Goal: Transaction & Acquisition: Purchase product/service

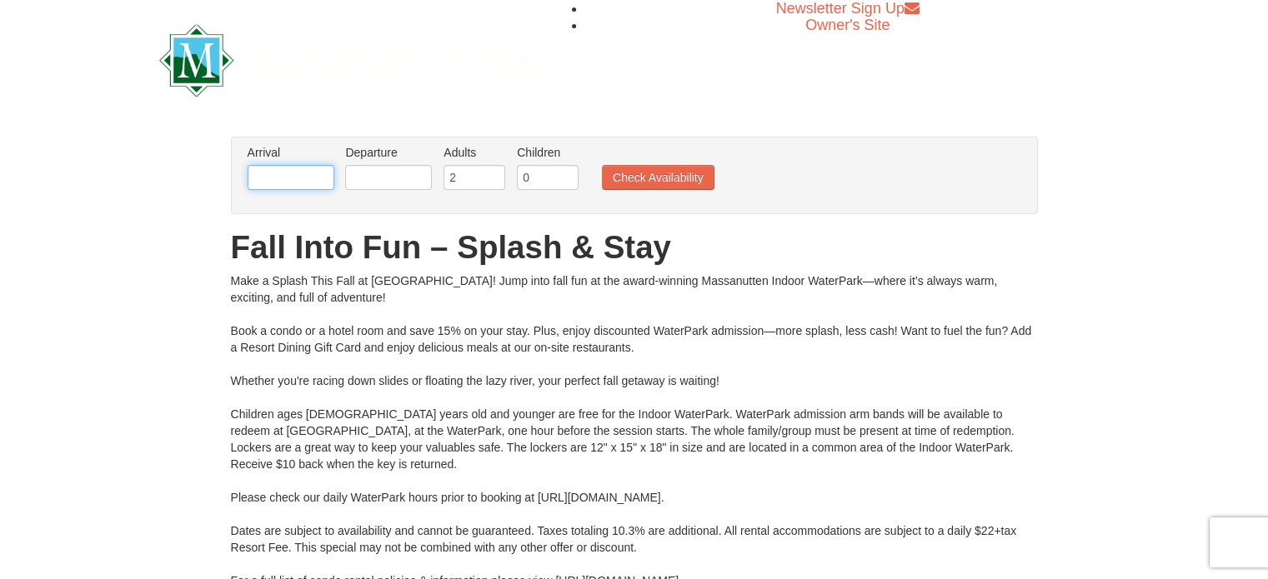
click at [310, 178] on input "text" at bounding box center [291, 177] width 87 height 25
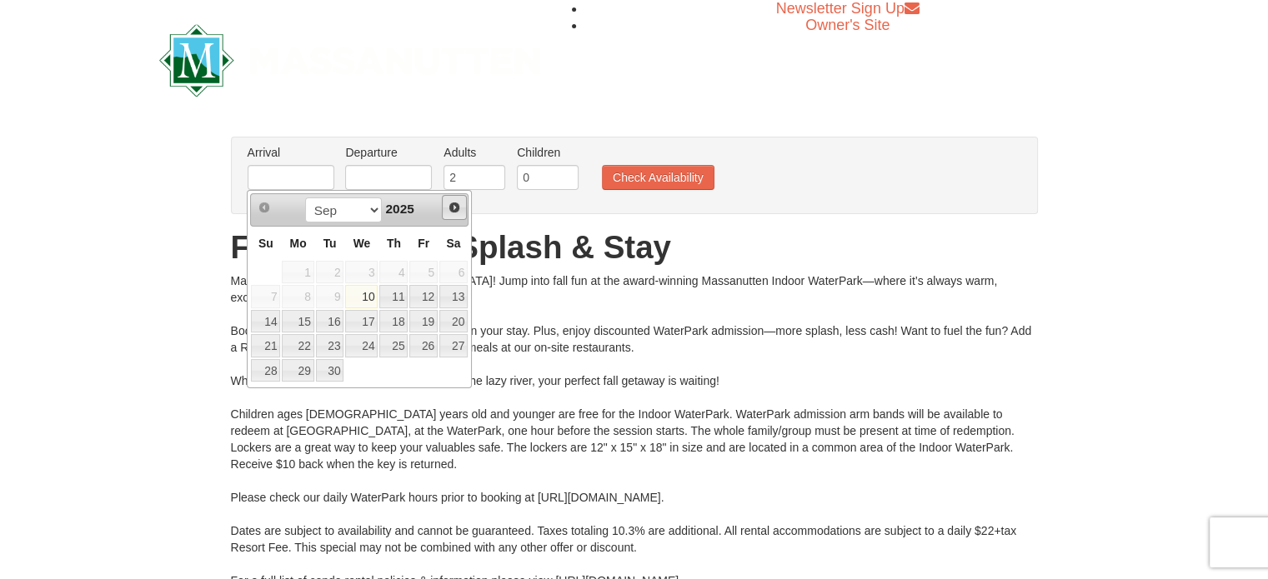
click at [461, 207] on link "Next" at bounding box center [454, 207] width 25 height 25
click at [449, 293] on link "11" at bounding box center [453, 296] width 28 height 23
type input "[DATE]"
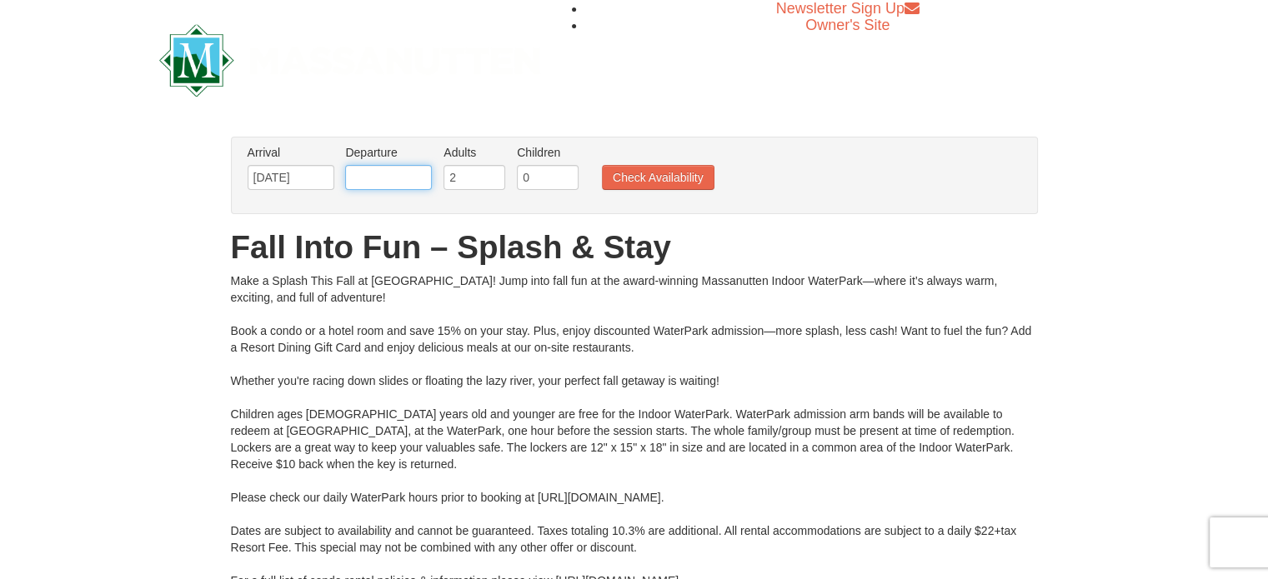
click at [398, 179] on input "text" at bounding box center [388, 177] width 87 height 25
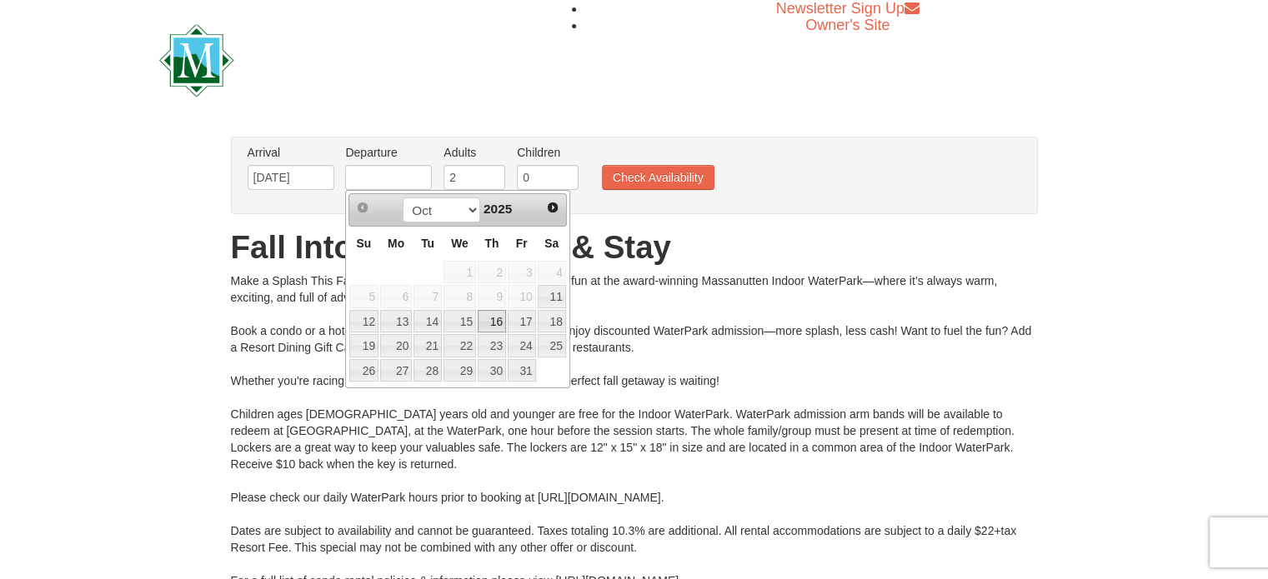
click at [492, 326] on link "16" at bounding box center [492, 321] width 28 height 23
type input "[DATE]"
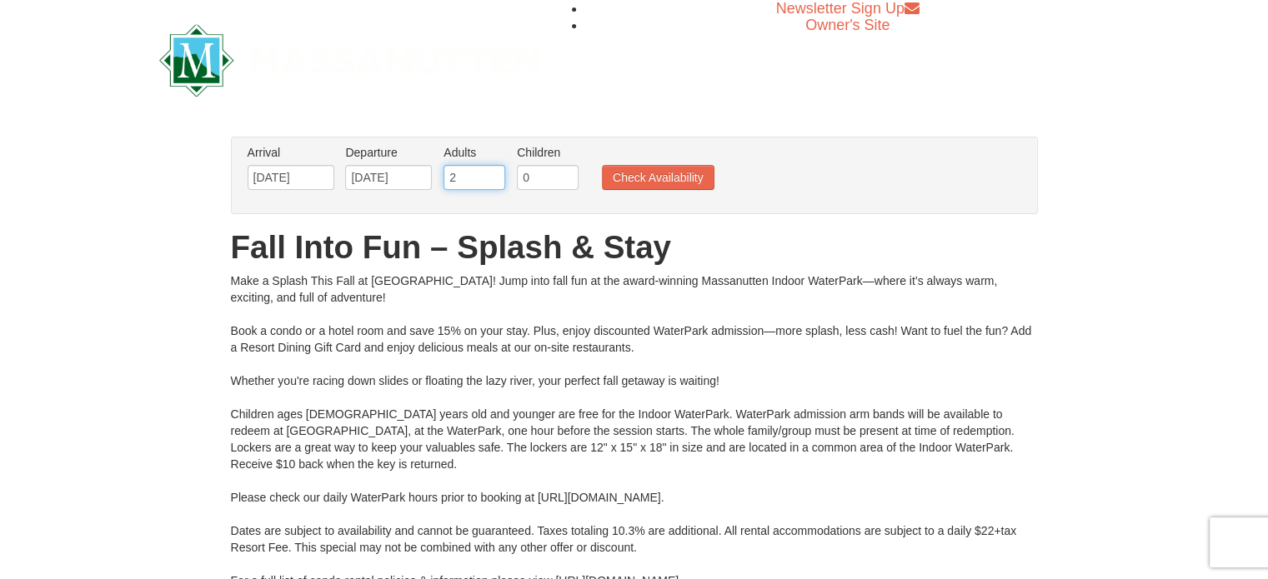
click at [475, 176] on input "2" at bounding box center [475, 177] width 62 height 25
click at [494, 171] on input "3" at bounding box center [475, 177] width 62 height 25
type input "4"
click at [494, 171] on input "4" at bounding box center [475, 177] width 62 height 25
click at [528, 175] on input "0" at bounding box center [548, 177] width 62 height 25
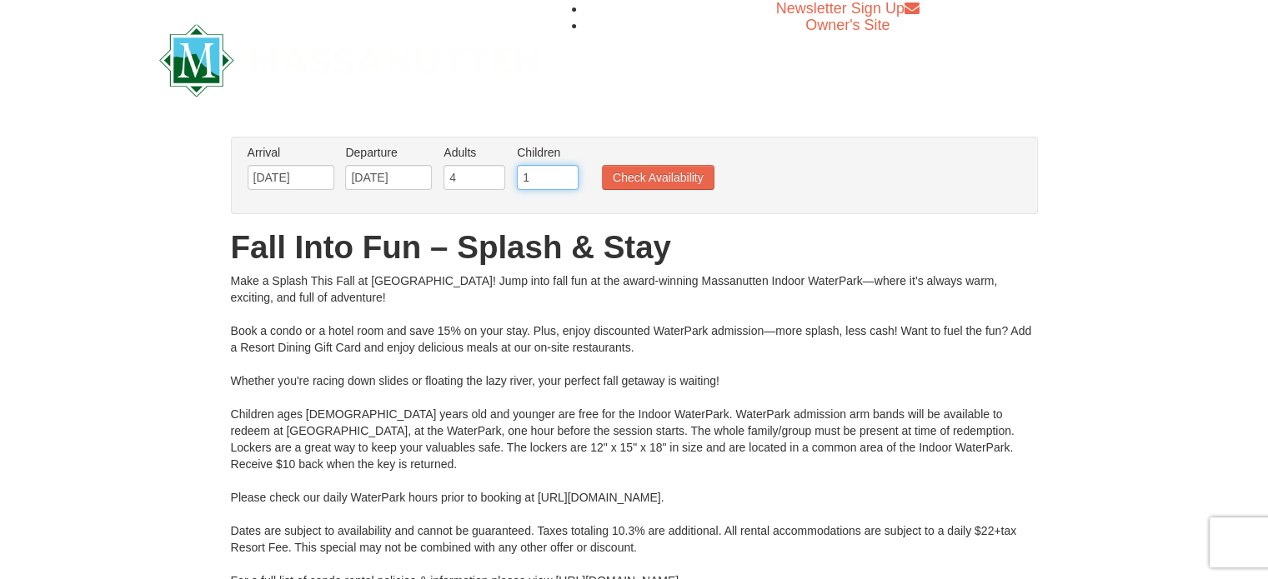
click at [569, 174] on input "1" at bounding box center [548, 177] width 62 height 25
type input "2"
click at [569, 174] on input "2" at bounding box center [548, 177] width 62 height 25
click at [639, 181] on button "Check Availability" at bounding box center [658, 177] width 113 height 25
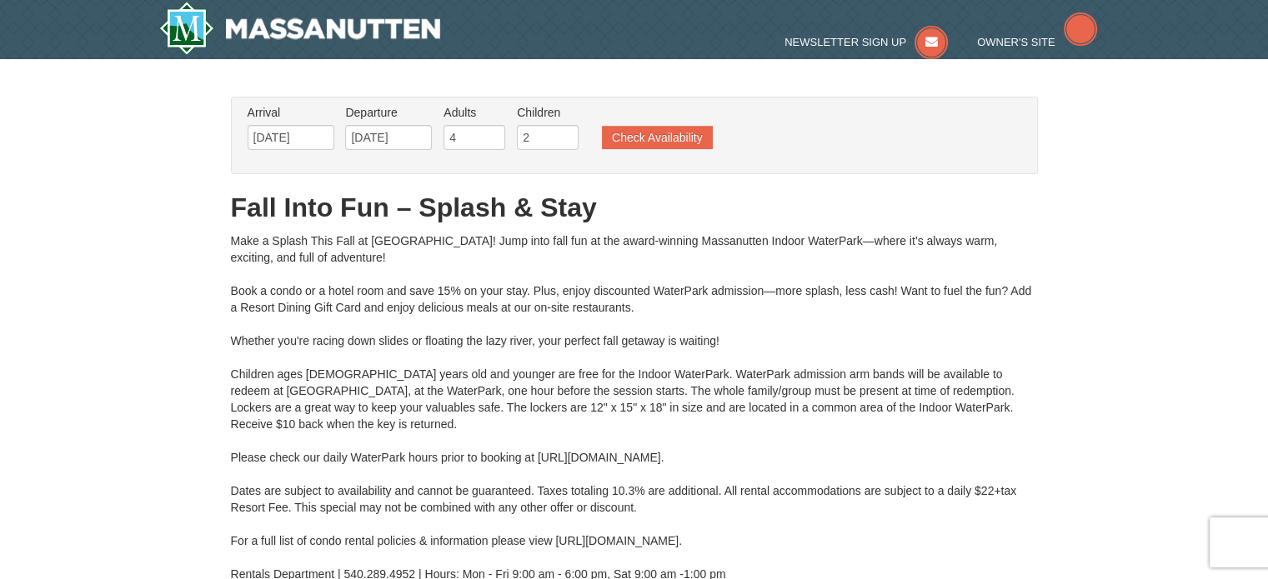
type input "[DATE]"
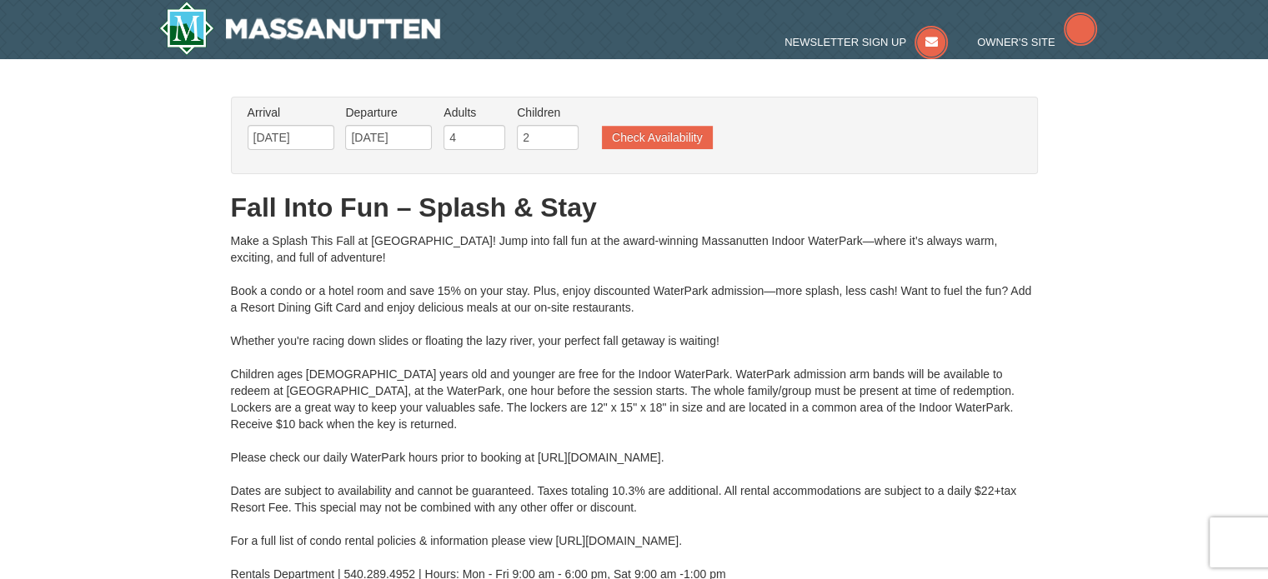
type input "[DATE]"
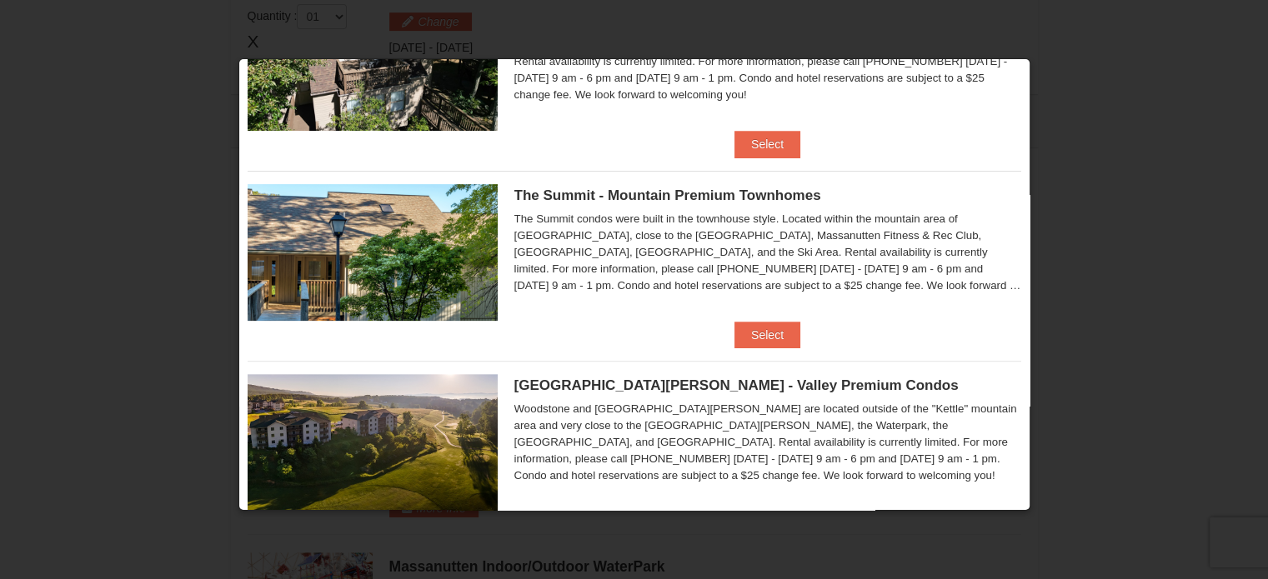
scroll to position [565, 0]
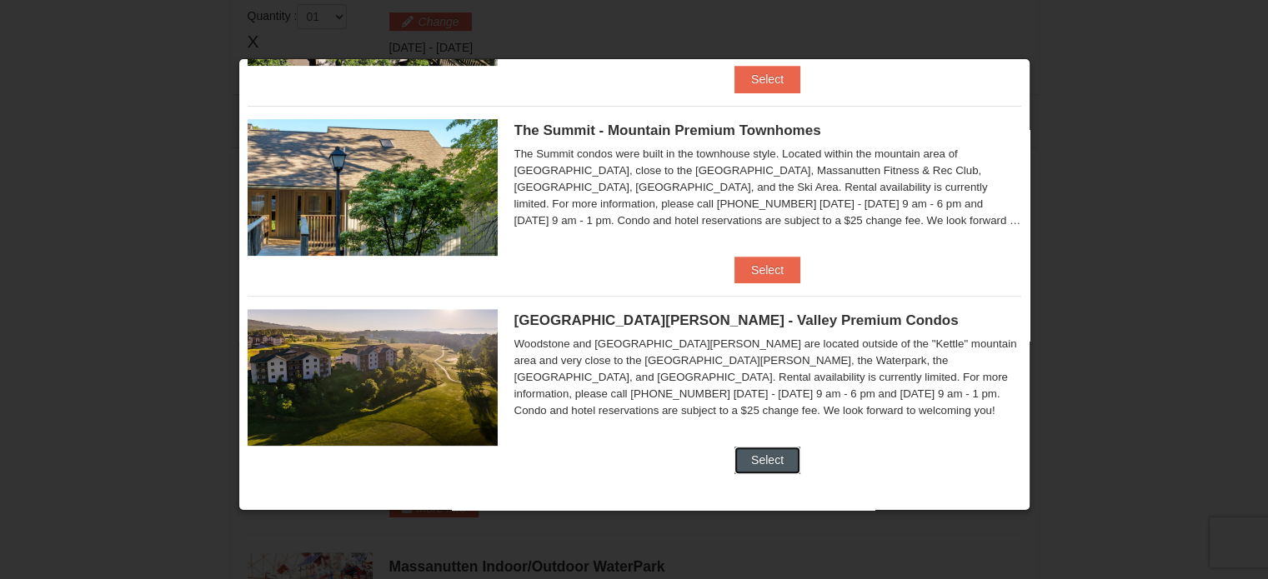
click at [749, 455] on button "Select" at bounding box center [768, 460] width 66 height 27
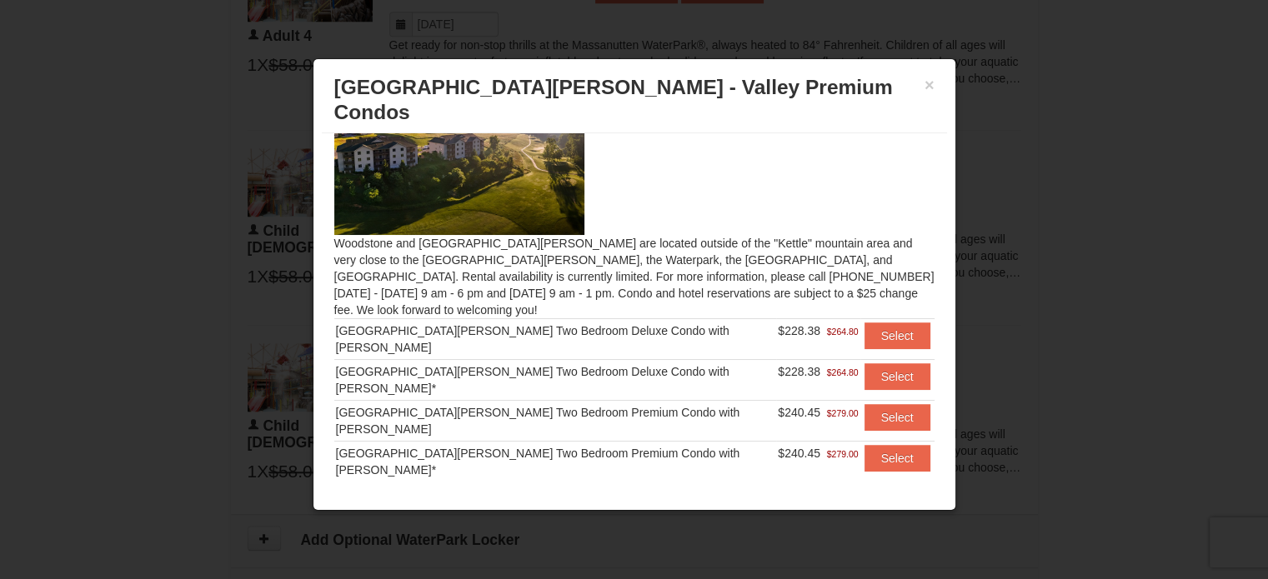
scroll to position [1543, 0]
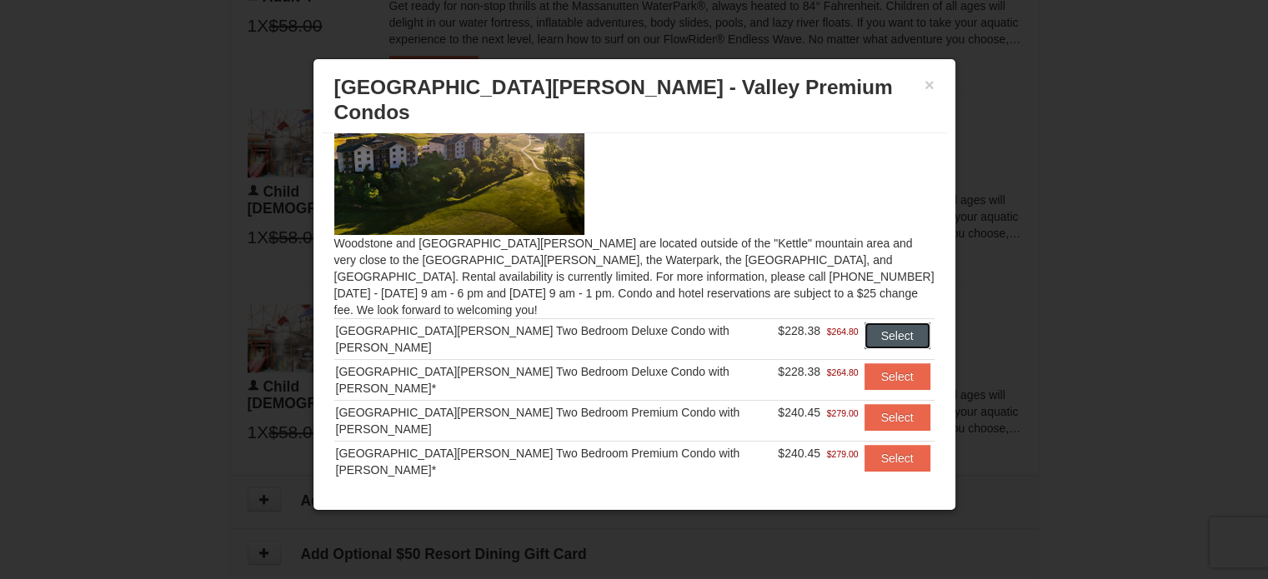
click at [865, 323] on button "Select" at bounding box center [898, 336] width 66 height 27
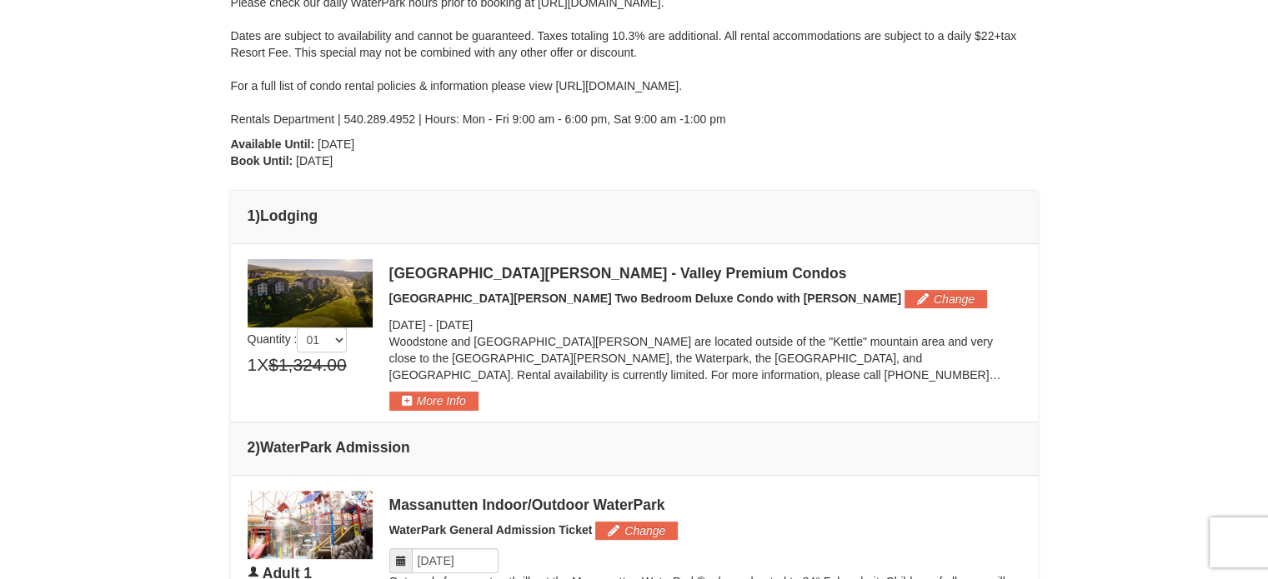
scroll to position [448, 0]
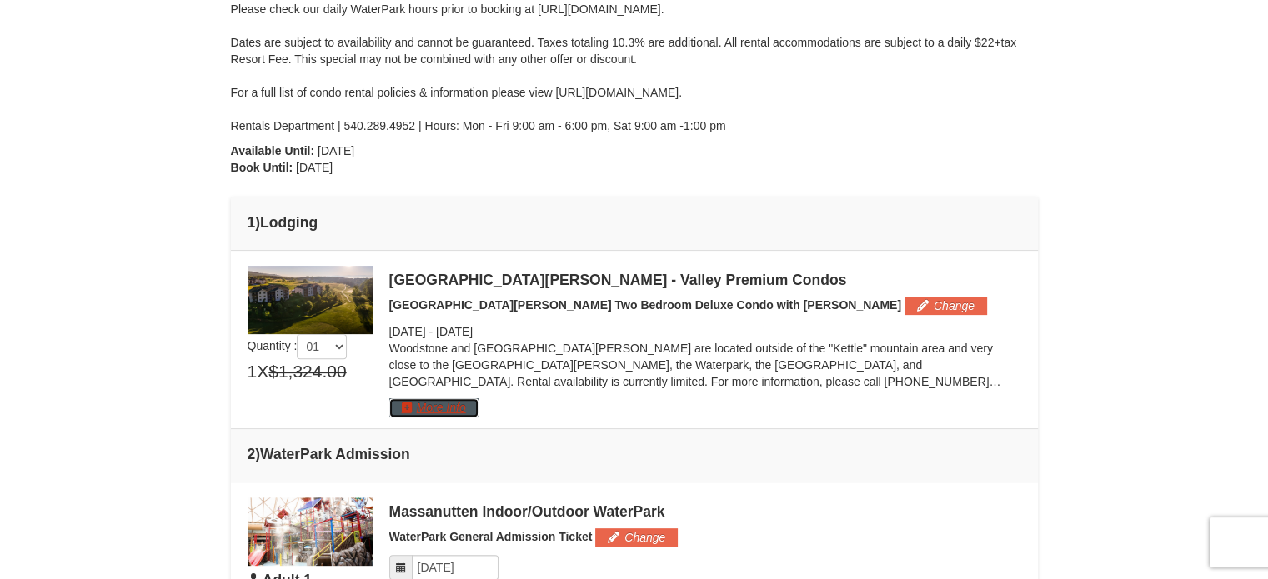
click at [419, 408] on button "More Info" at bounding box center [433, 408] width 89 height 18
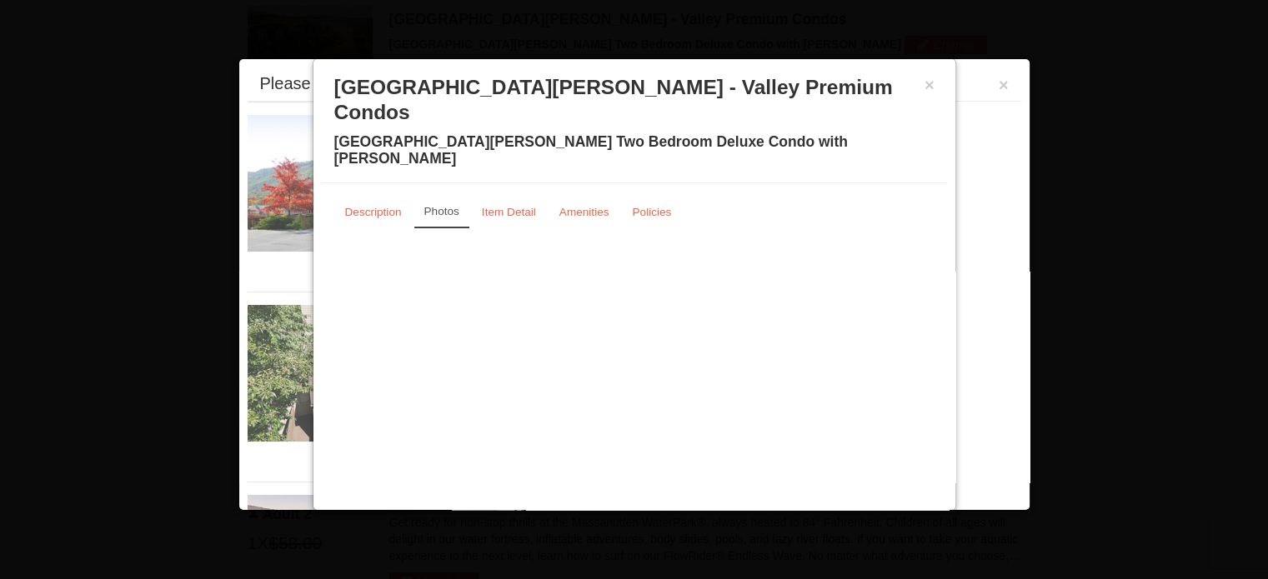
scroll to position [713, 0]
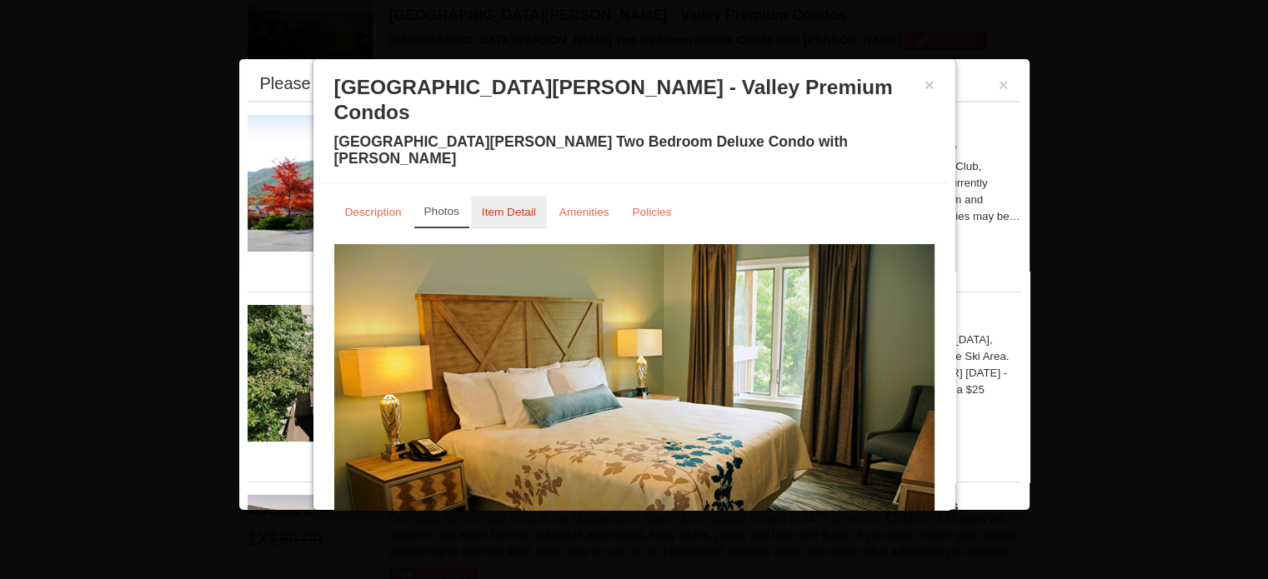
click at [504, 206] on small "Item Detail" at bounding box center [509, 212] width 54 height 13
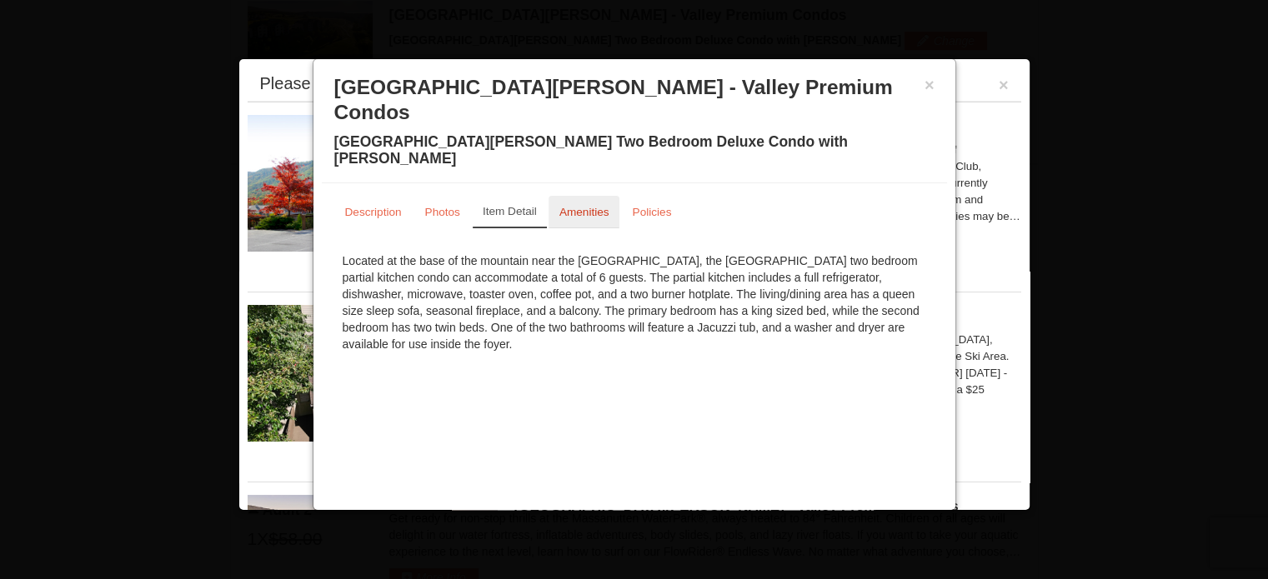
click at [576, 206] on small "Amenities" at bounding box center [584, 212] width 50 height 13
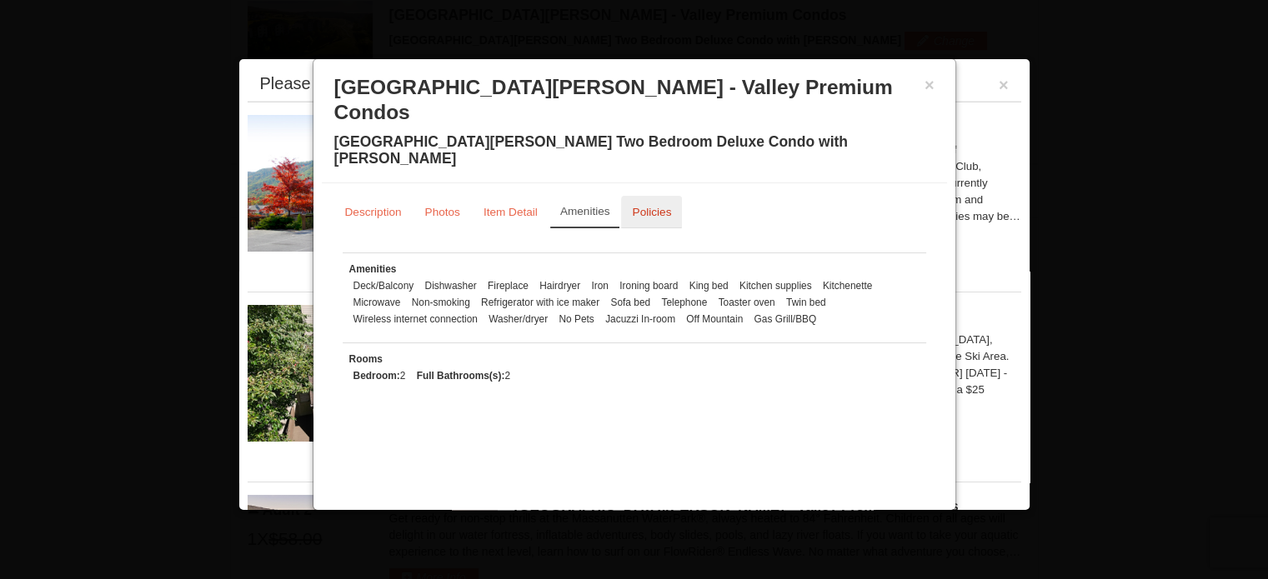
click at [659, 206] on small "Policies" at bounding box center [651, 212] width 39 height 13
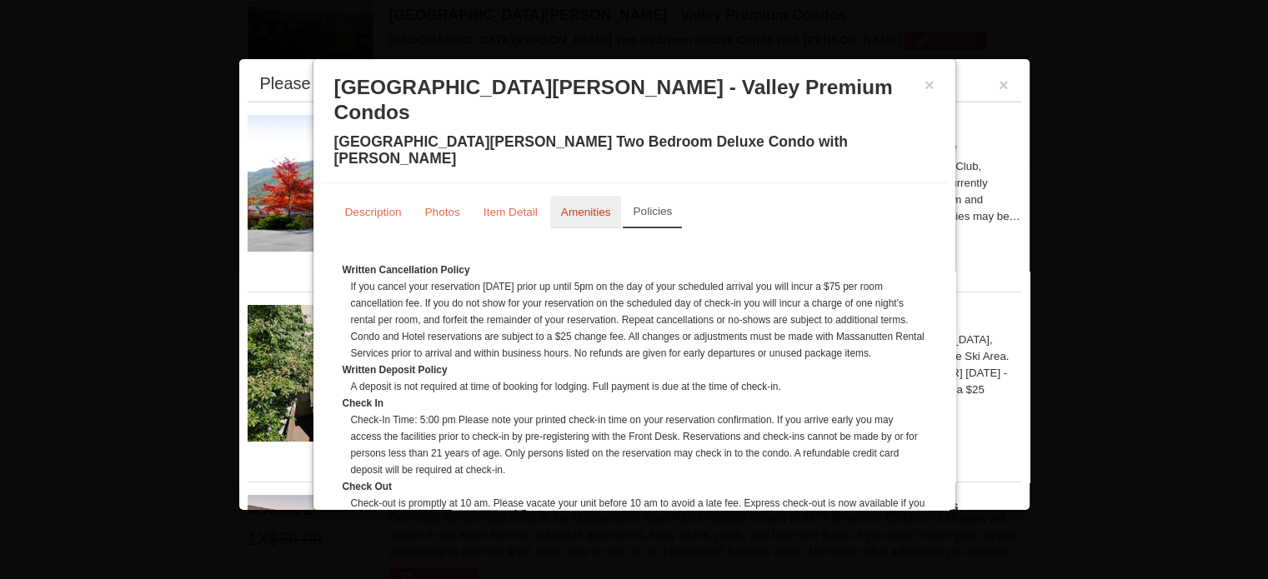
click at [598, 206] on small "Amenities" at bounding box center [586, 212] width 50 height 13
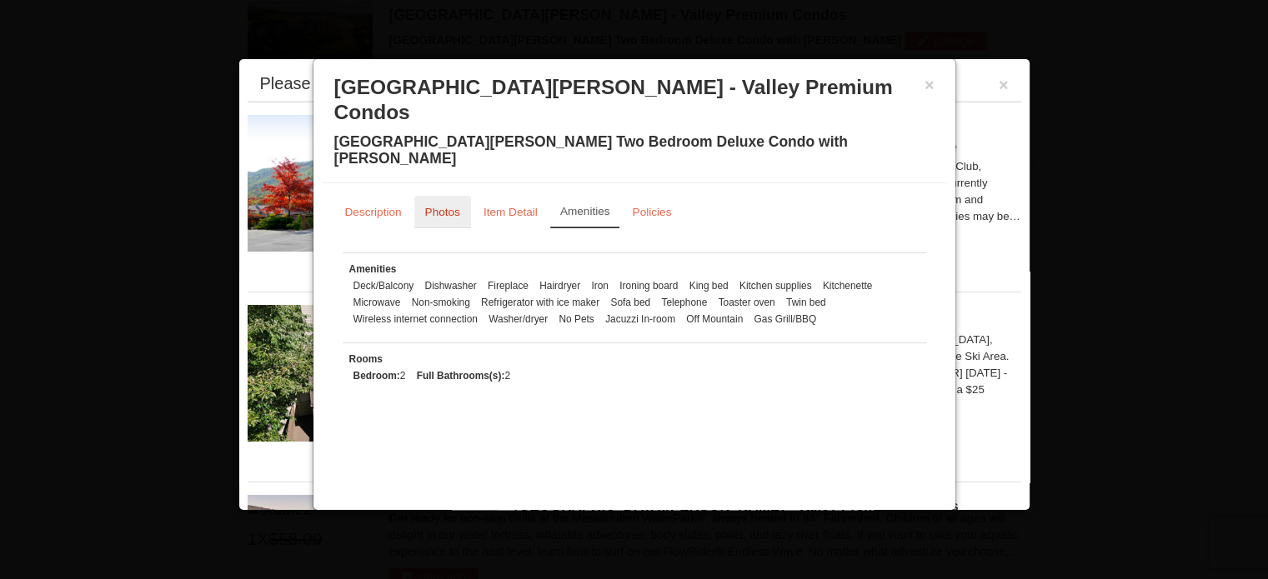
click at [447, 206] on small "Photos" at bounding box center [442, 212] width 35 height 13
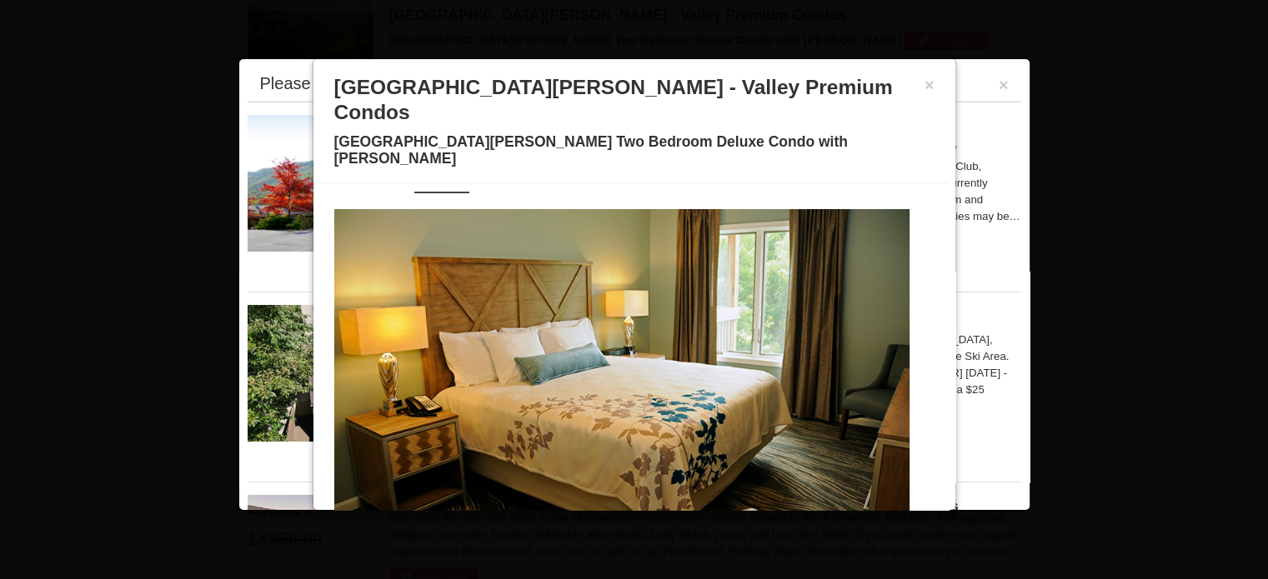
scroll to position [53, 0]
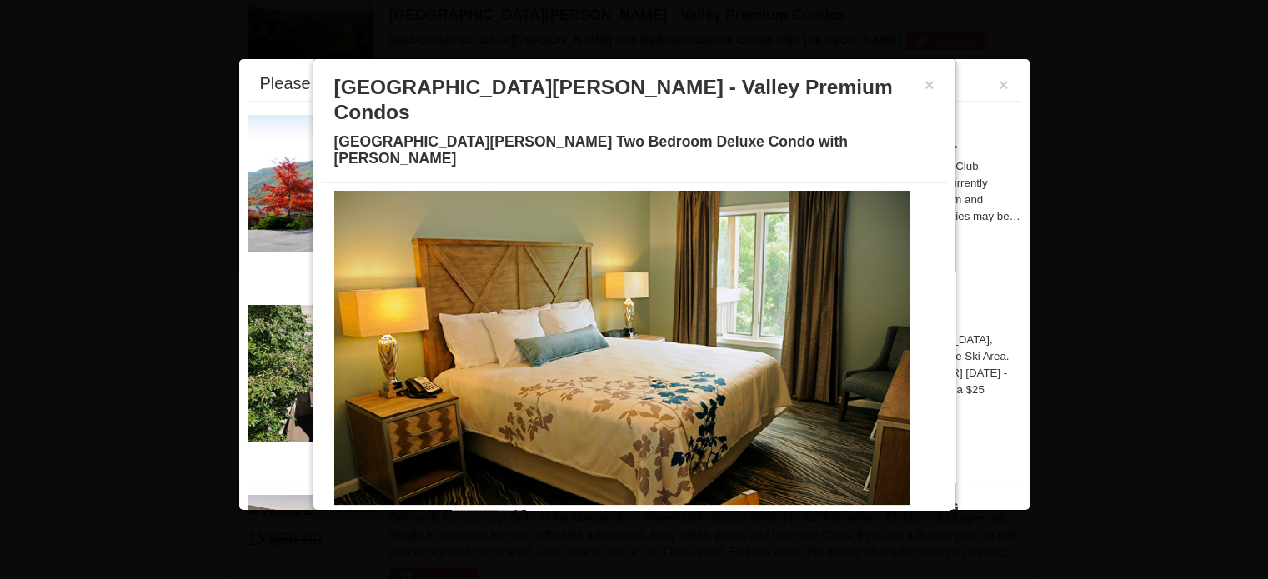
drag, startPoint x: 712, startPoint y: 327, endPoint x: 627, endPoint y: 313, distance: 86.2
click at [634, 315] on img at bounding box center [621, 348] width 575 height 315
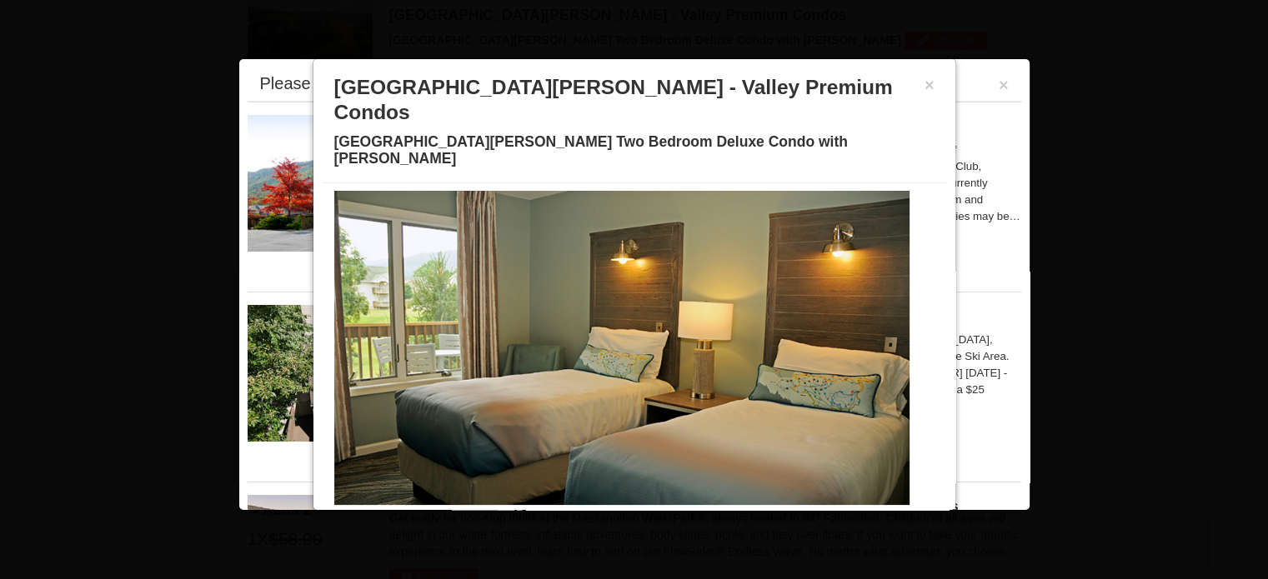
click at [687, 309] on img at bounding box center [621, 348] width 575 height 315
click at [649, 316] on img at bounding box center [621, 348] width 575 height 315
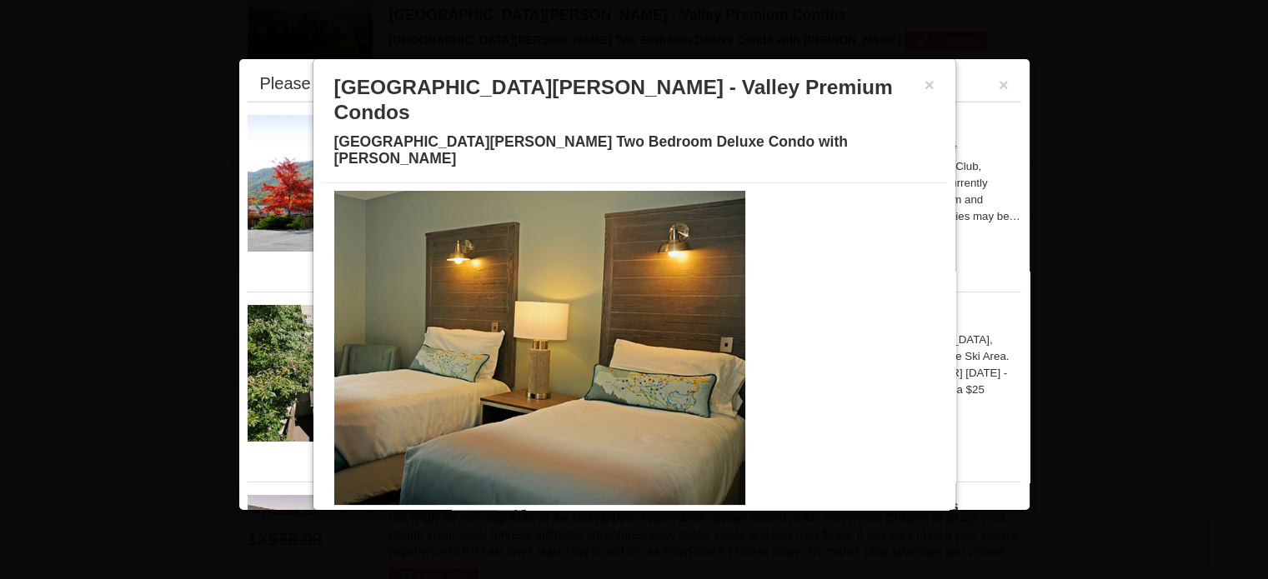
drag, startPoint x: 730, startPoint y: 324, endPoint x: 565, endPoint y: 308, distance: 164.9
click at [565, 308] on img at bounding box center [457, 348] width 575 height 315
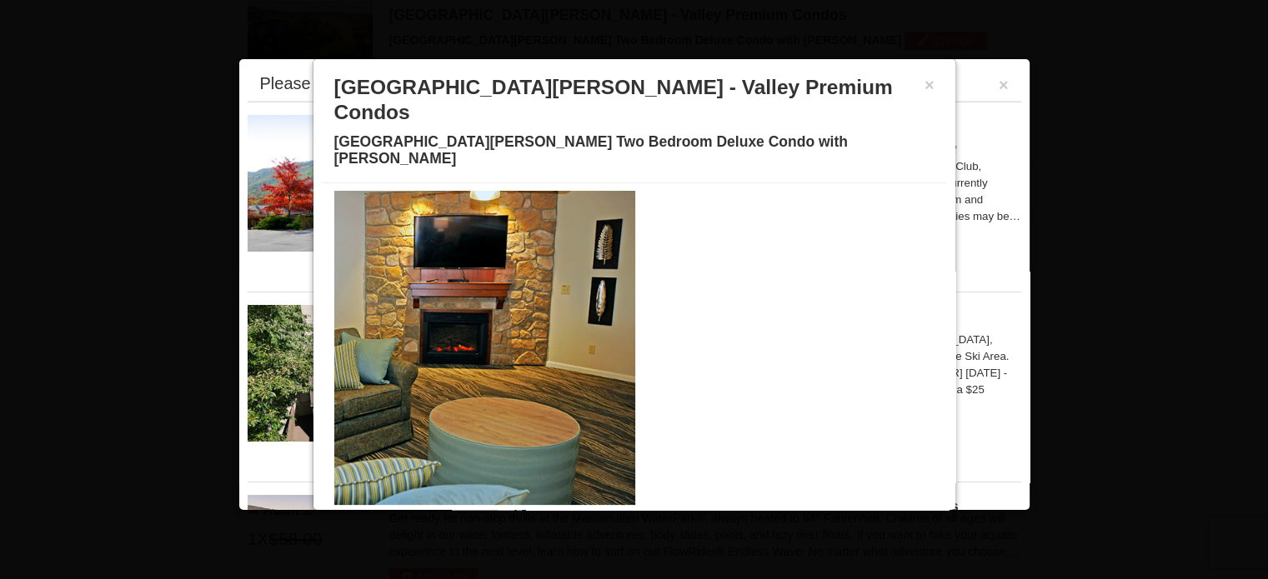
drag, startPoint x: 770, startPoint y: 317, endPoint x: 494, endPoint y: 317, distance: 275.1
click at [494, 317] on img at bounding box center [347, 348] width 575 height 315
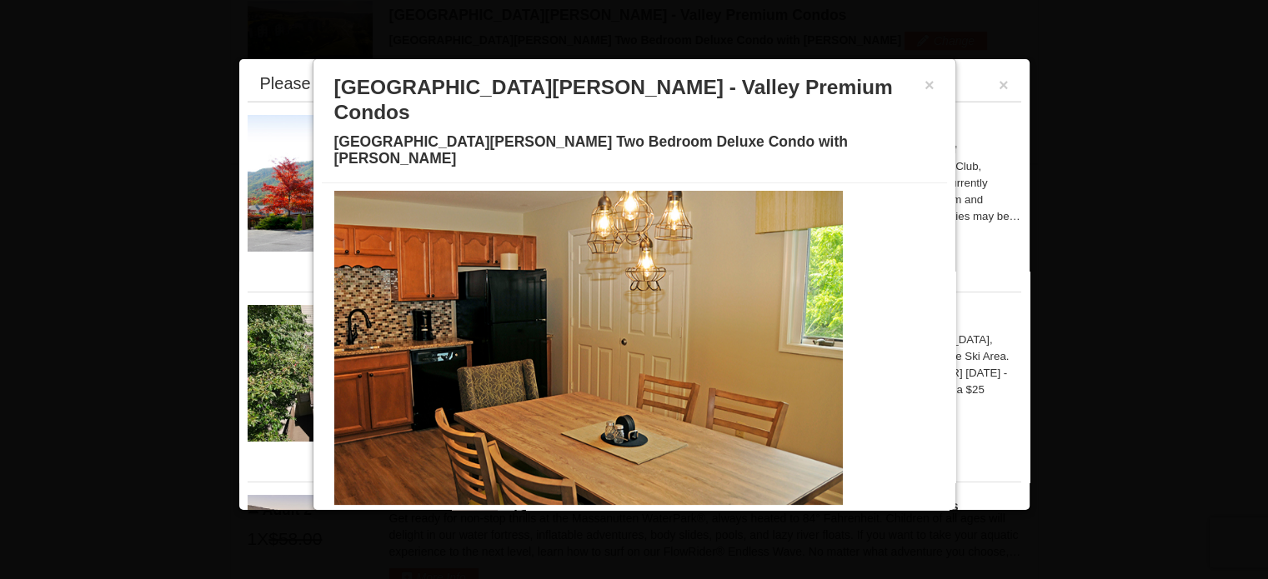
drag, startPoint x: 729, startPoint y: 310, endPoint x: 437, endPoint y: 293, distance: 292.3
click at [439, 294] on img at bounding box center [555, 348] width 575 height 315
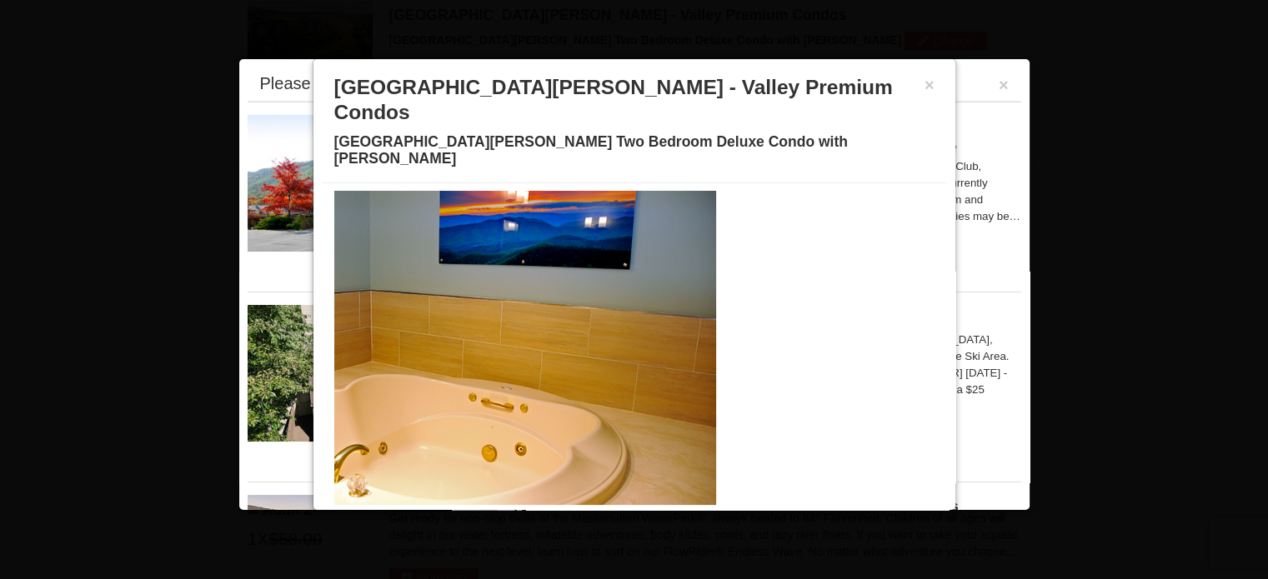
drag, startPoint x: 762, startPoint y: 319, endPoint x: 296, endPoint y: 288, distance: 467.2
click at [297, 288] on div "From: To: Adults: 4 Children: 2 Change Arrival Please format dates MM/DD/YYYY P…" at bounding box center [634, 482] width 807 height 2199
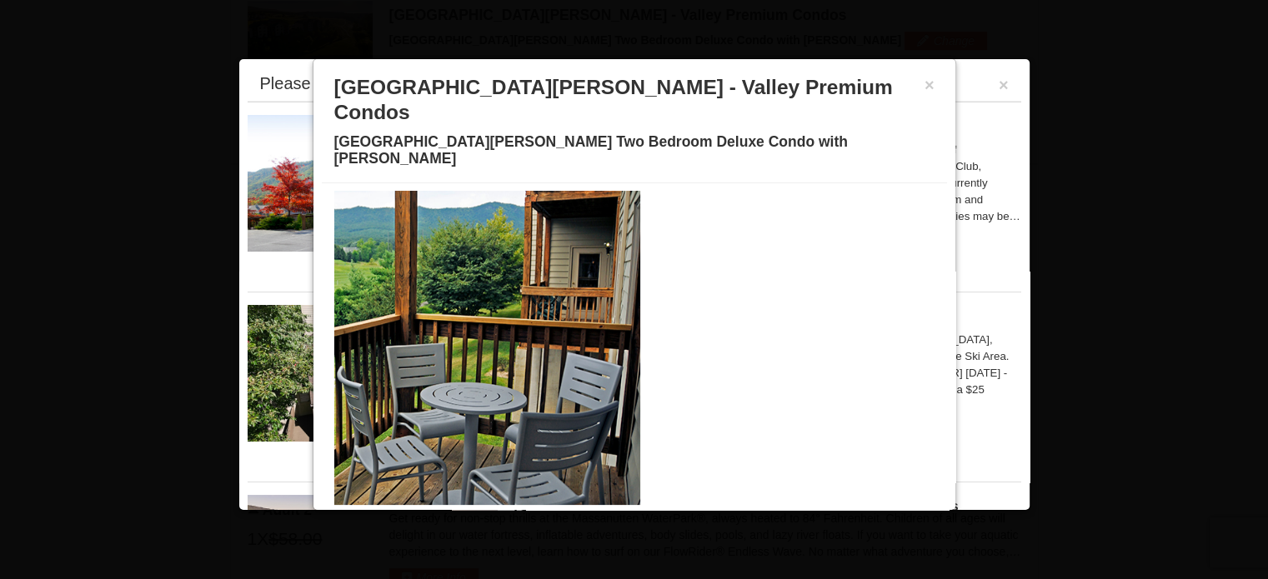
drag, startPoint x: 833, startPoint y: 331, endPoint x: 336, endPoint y: 329, distance: 496.9
click at [337, 329] on img at bounding box center [352, 348] width 575 height 315
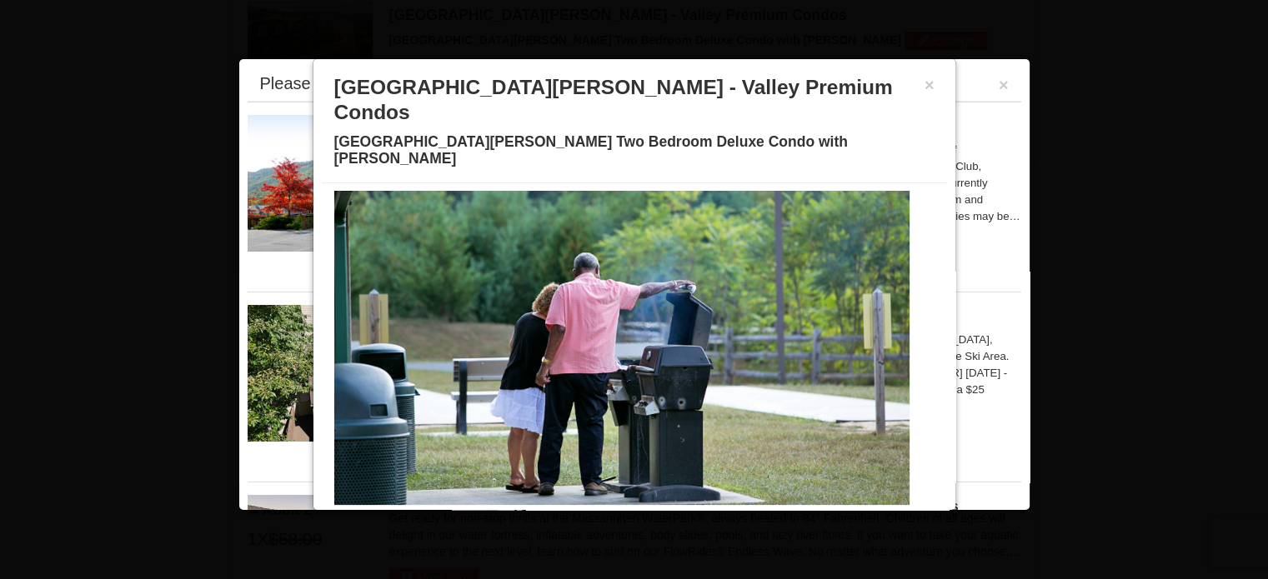
drag, startPoint x: 725, startPoint y: 319, endPoint x: 270, endPoint y: 303, distance: 455.5
click at [270, 303] on div "From: To: Adults: 4 Children: 2 Change Arrival Please format dates MM/DD/YYYY P…" at bounding box center [634, 482] width 807 height 2199
click at [925, 83] on button "×" at bounding box center [930, 85] width 10 height 17
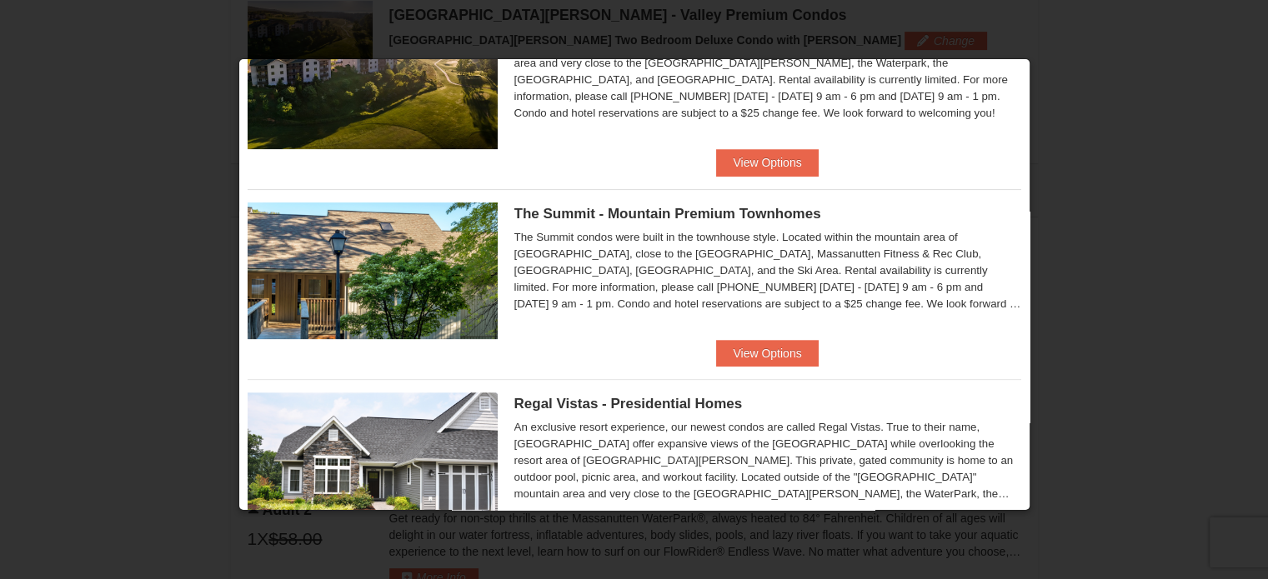
scroll to position [233, 0]
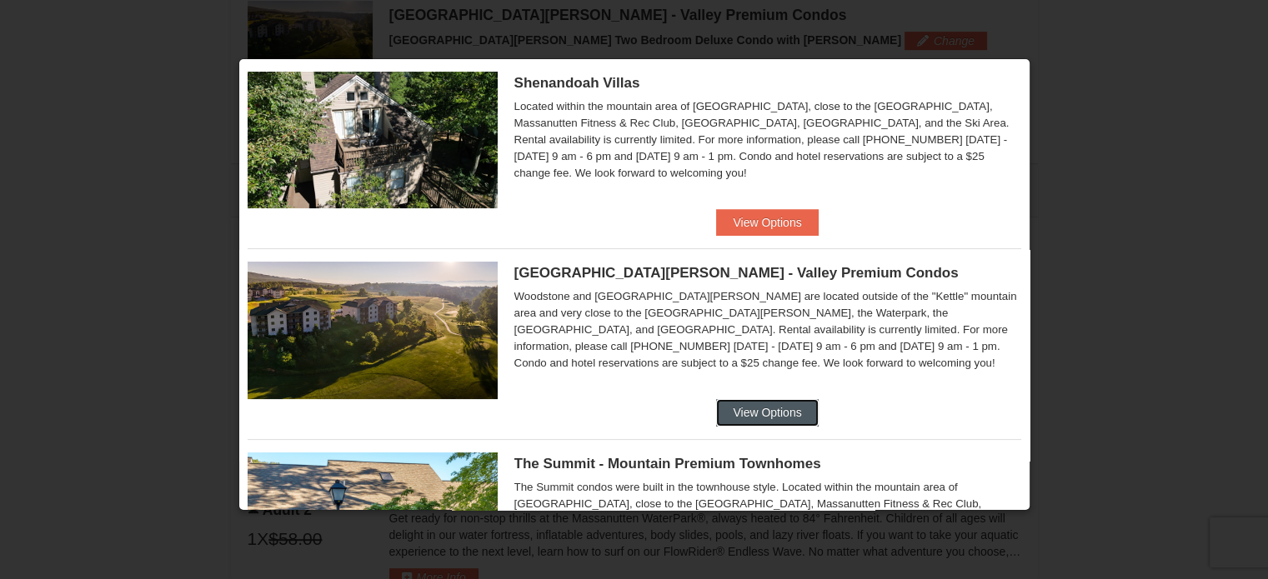
click at [768, 409] on button "View Options" at bounding box center [767, 412] width 102 height 27
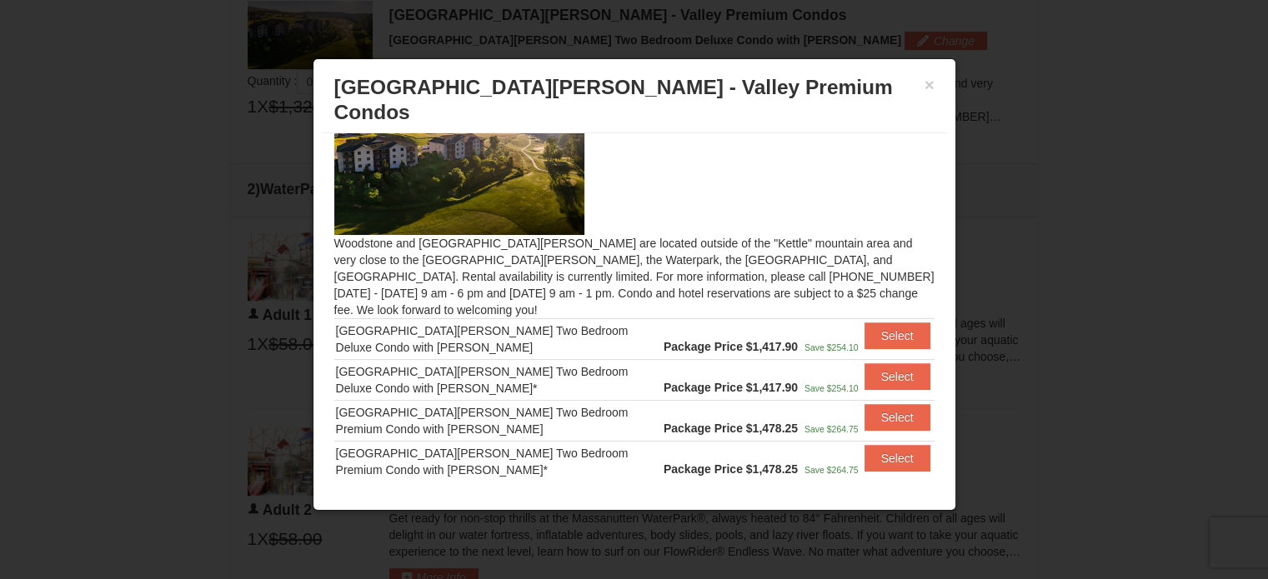
scroll to position [73, 0]
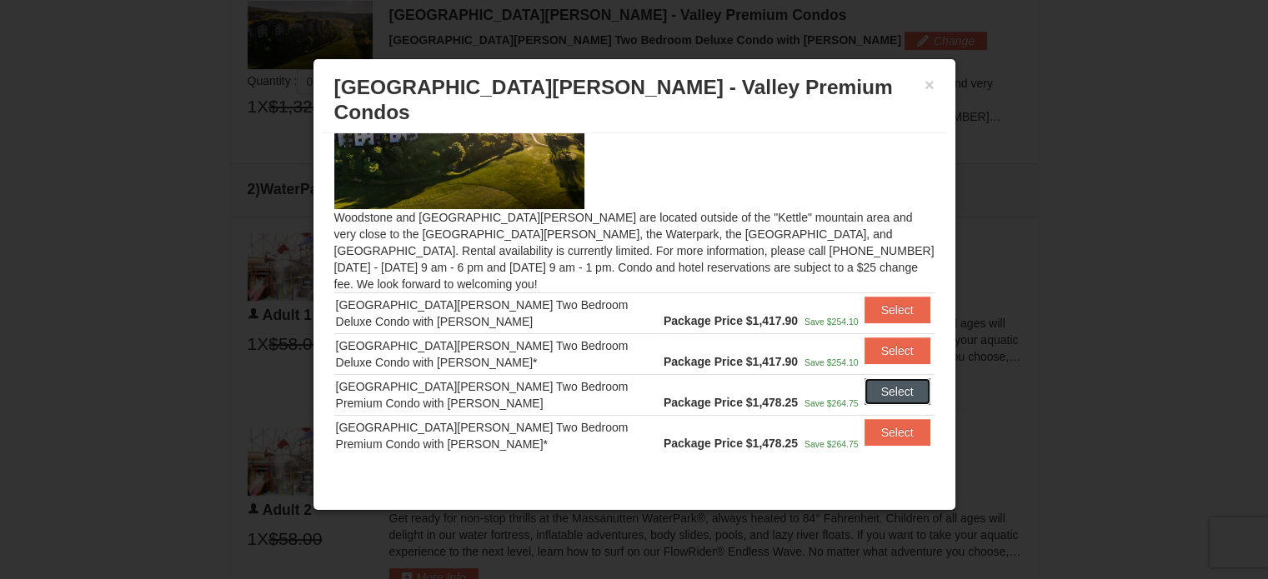
click at [865, 379] on button "Select" at bounding box center [898, 392] width 66 height 27
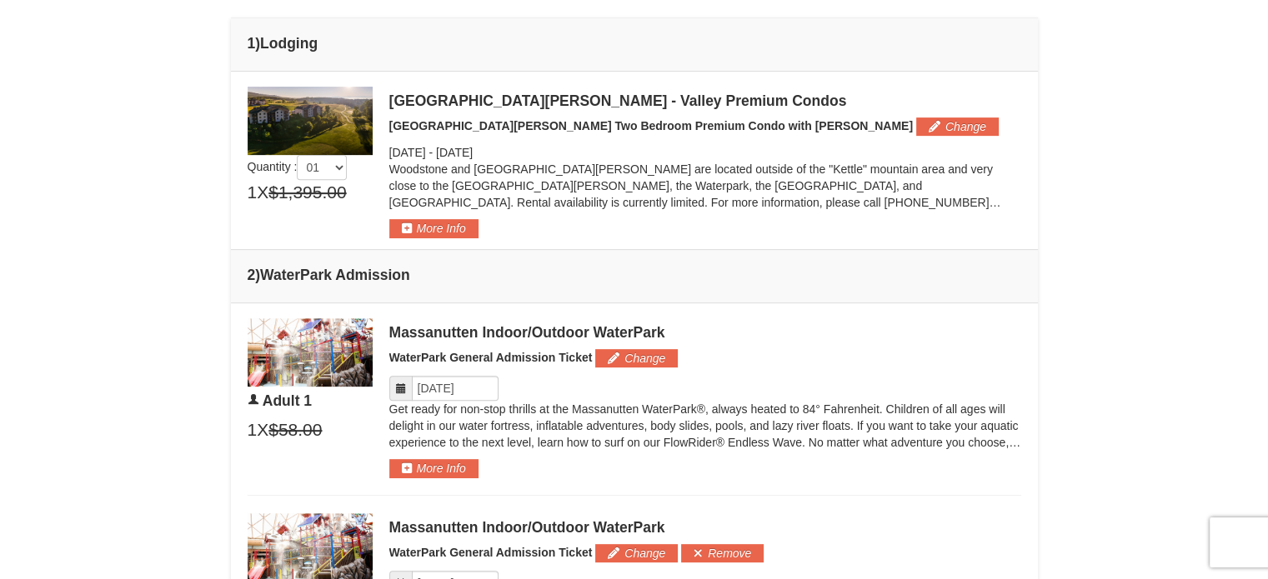
scroll to position [463, 0]
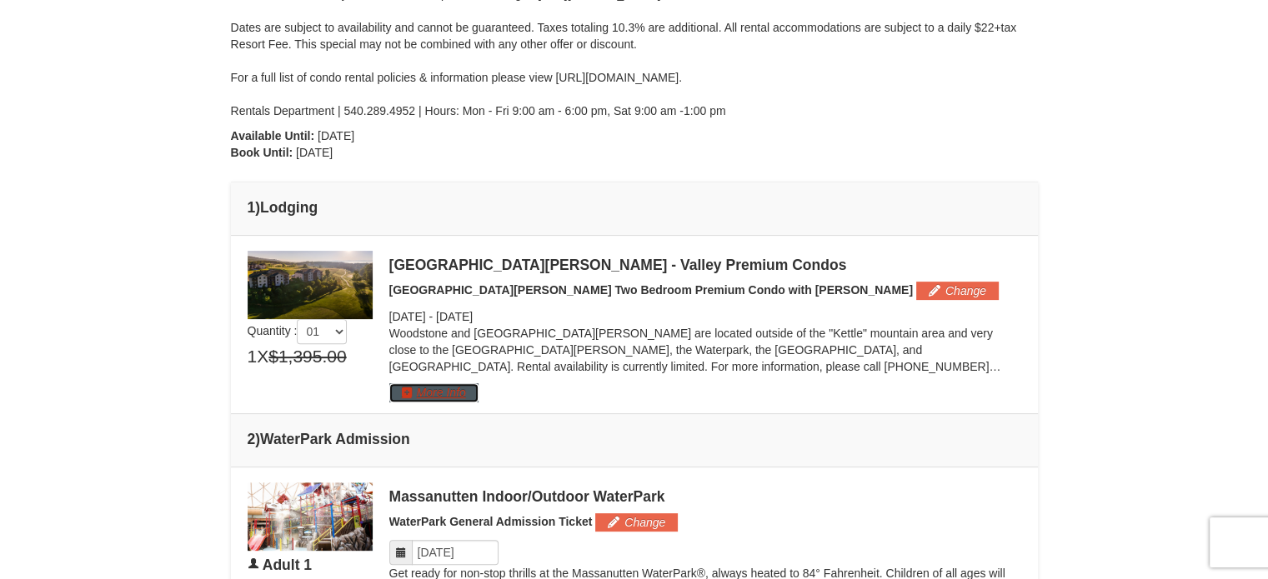
click at [448, 384] on button "More Info" at bounding box center [433, 393] width 89 height 18
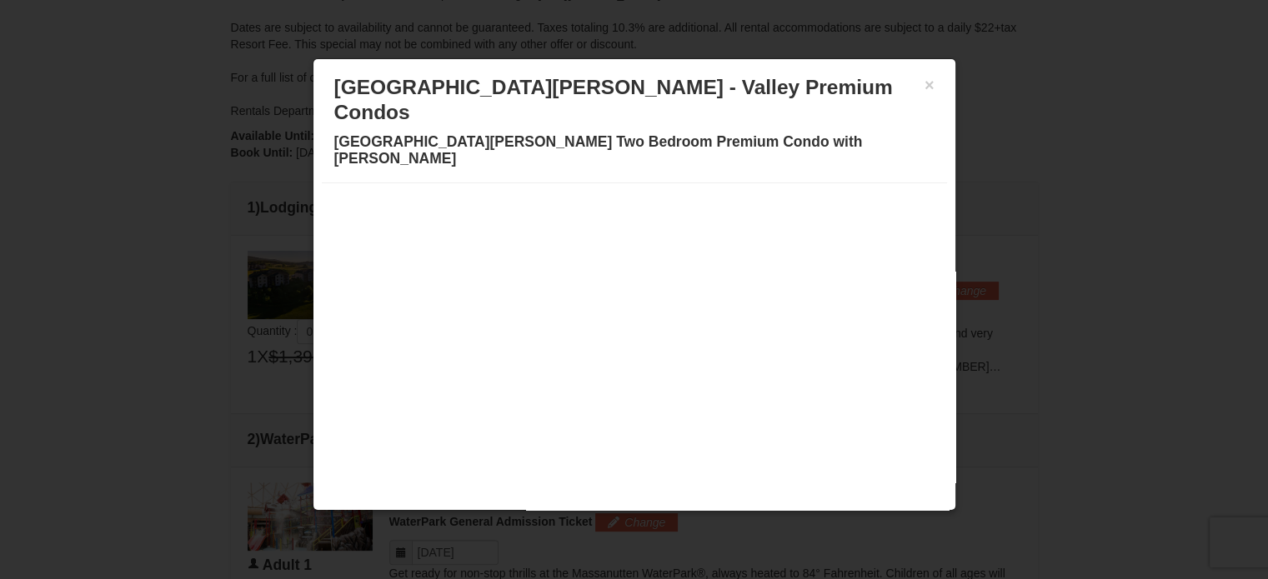
scroll to position [0, 0]
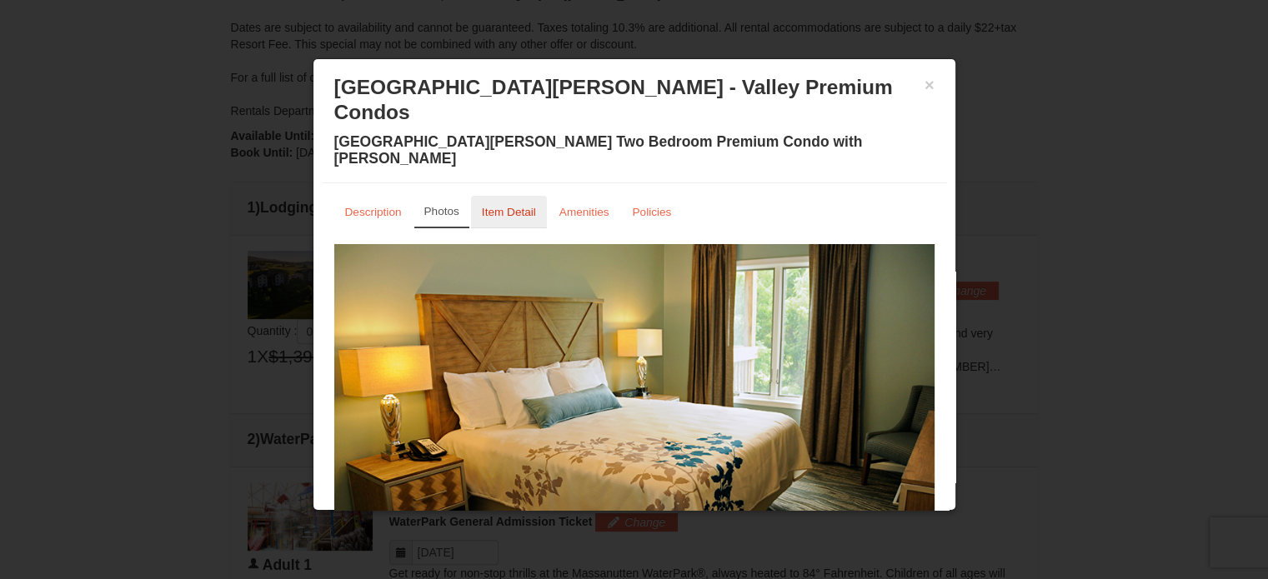
click at [494, 206] on small "Item Detail" at bounding box center [509, 212] width 54 height 13
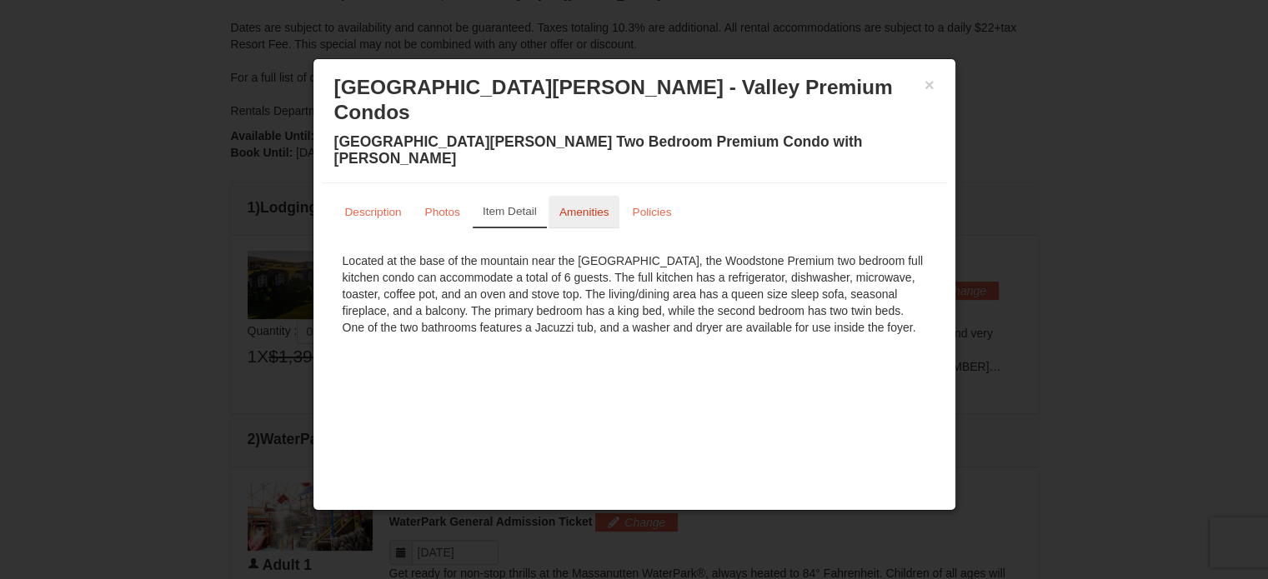
click at [581, 196] on link "Amenities" at bounding box center [585, 212] width 72 height 33
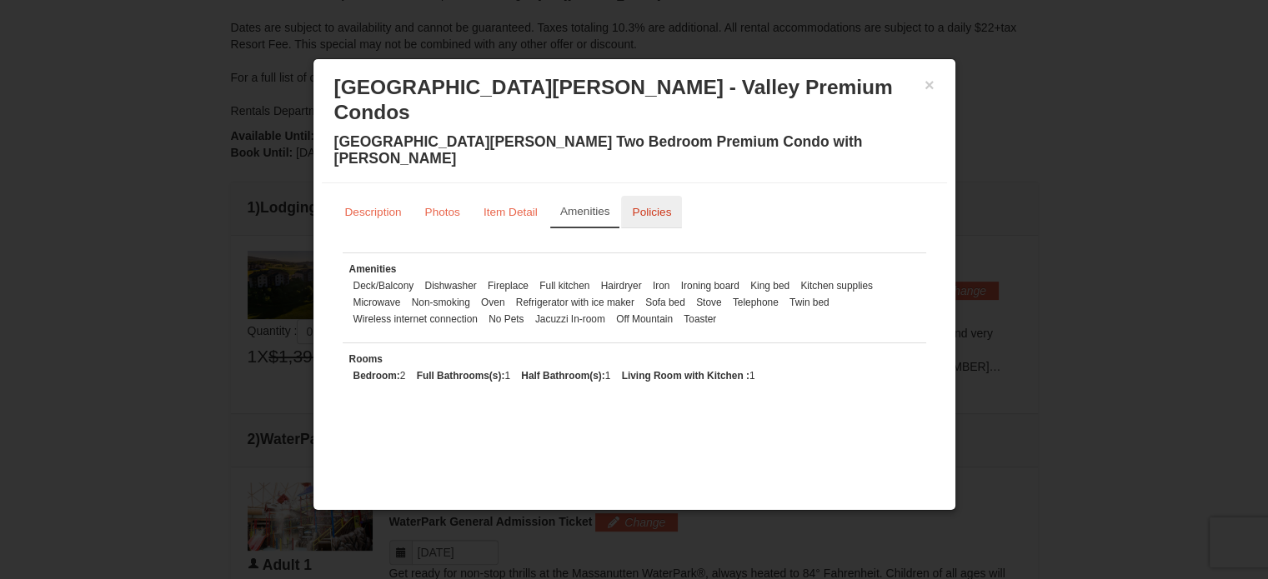
click at [660, 206] on small "Policies" at bounding box center [651, 212] width 39 height 13
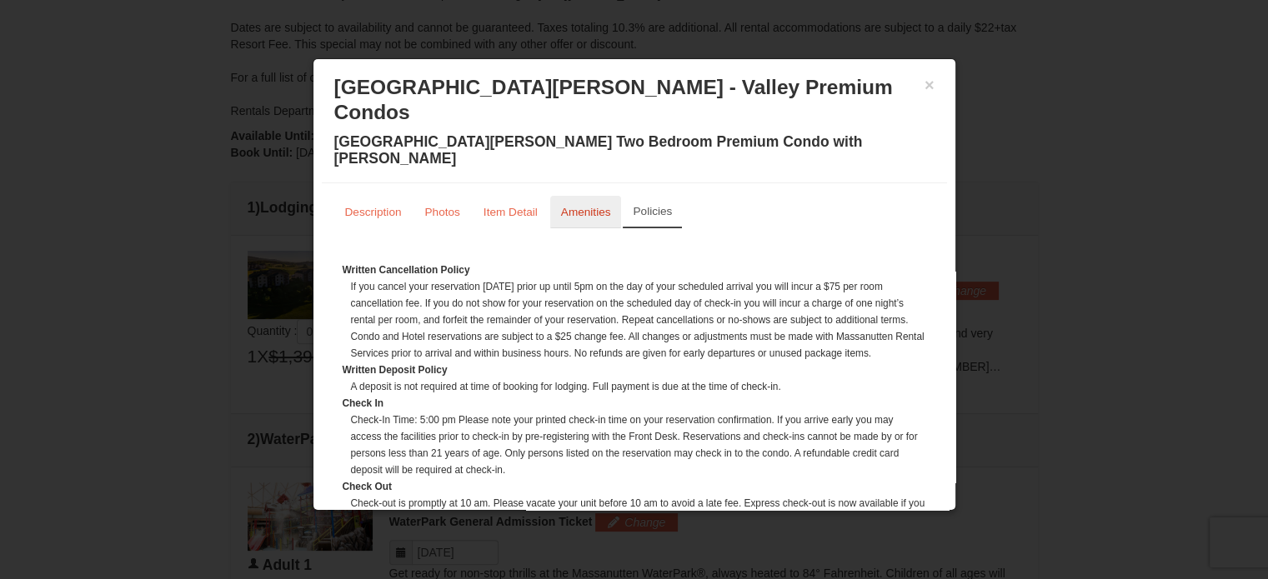
click at [579, 206] on small "Amenities" at bounding box center [586, 212] width 50 height 13
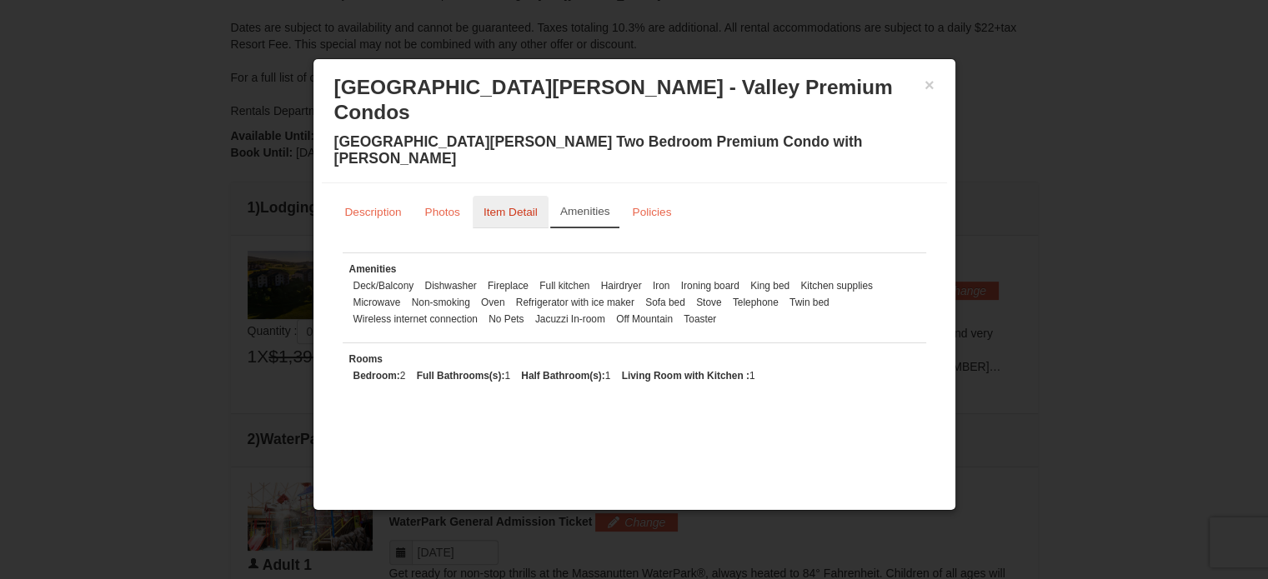
click at [517, 206] on small "Item Detail" at bounding box center [511, 212] width 54 height 13
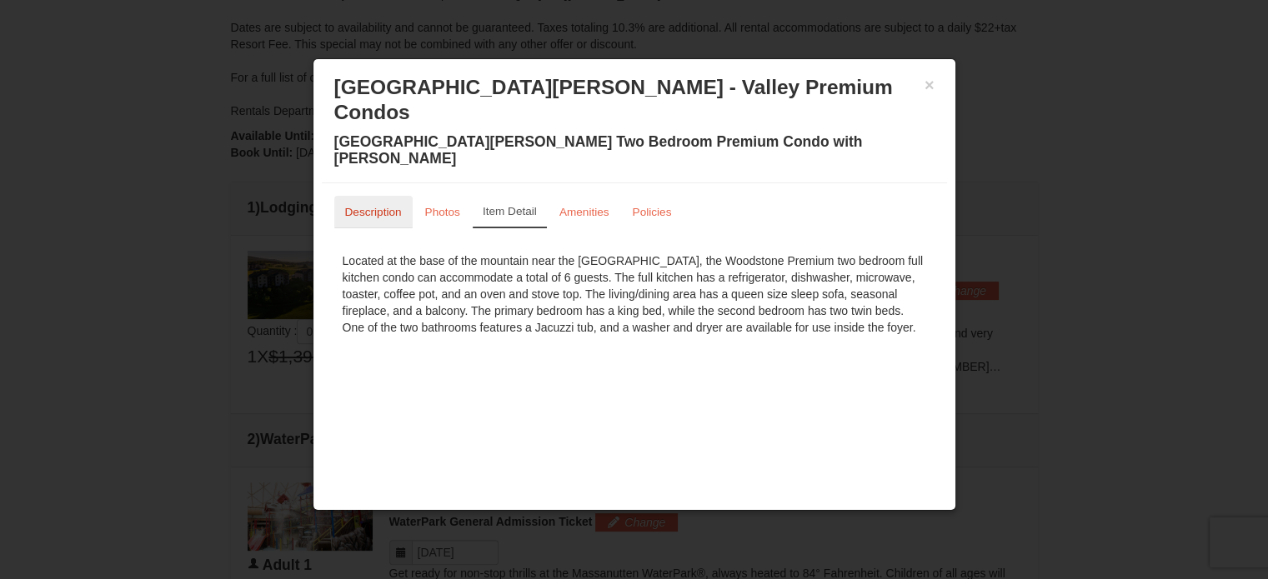
click at [380, 206] on small "Description" at bounding box center [373, 212] width 57 height 13
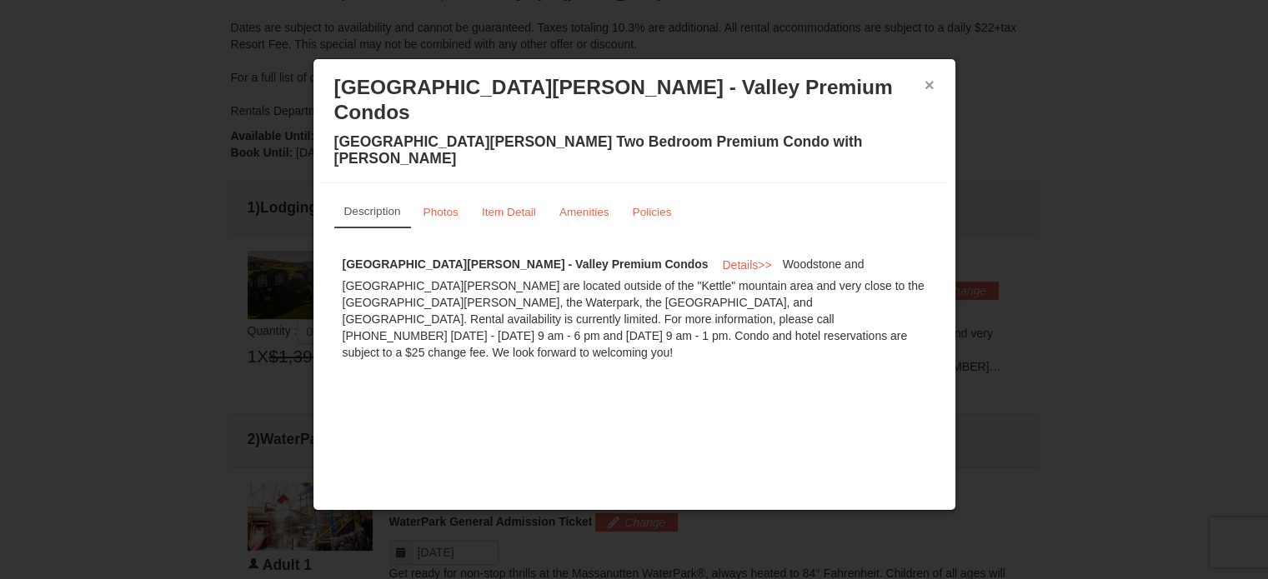
click at [925, 78] on button "×" at bounding box center [930, 85] width 10 height 17
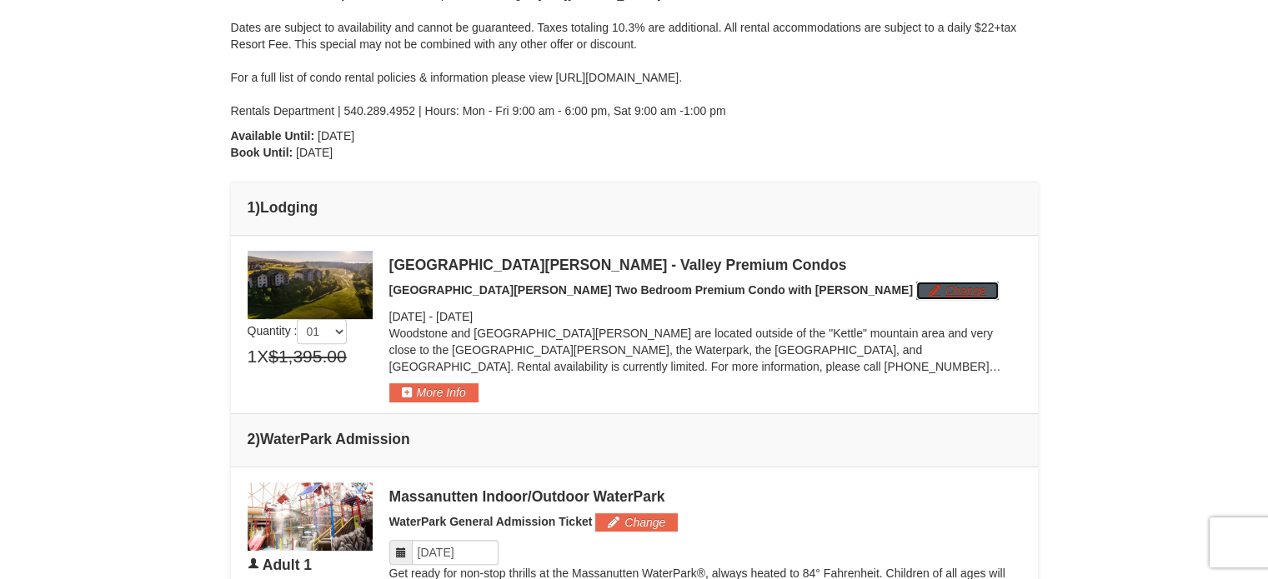
click at [916, 292] on button "Change" at bounding box center [957, 291] width 83 height 18
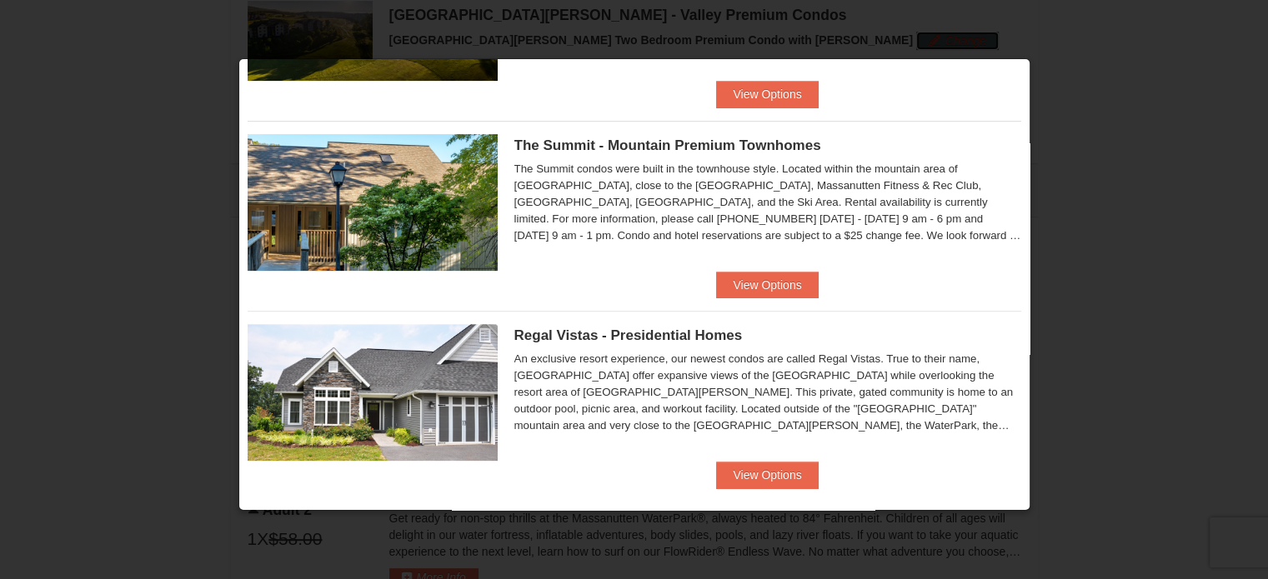
scroll to position [567, 0]
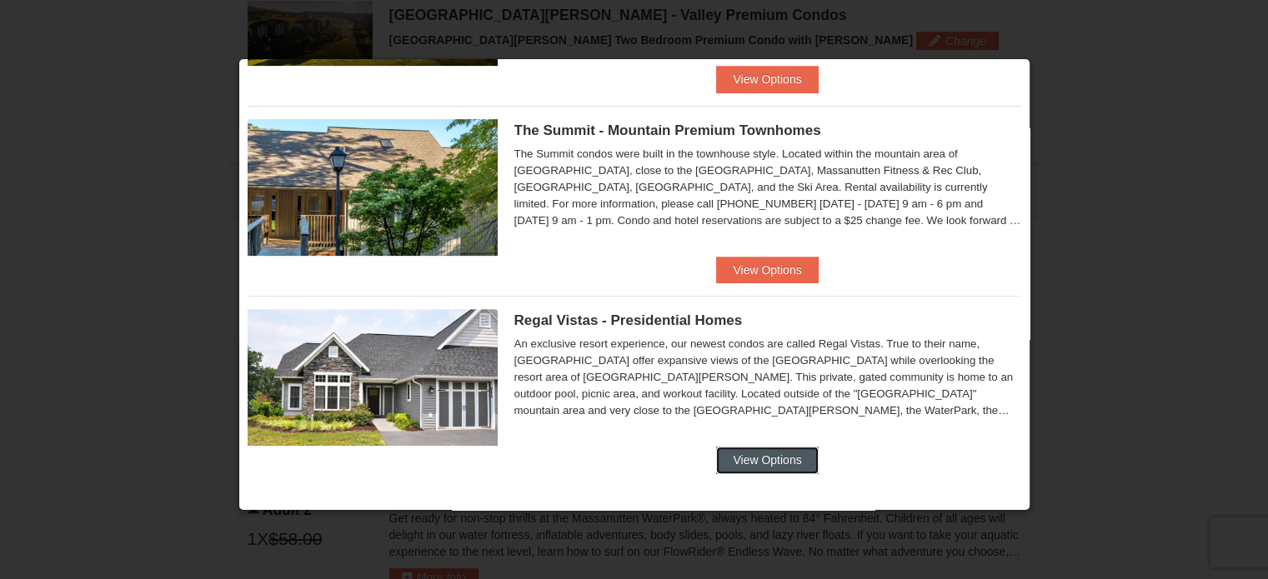
click at [754, 459] on button "View Options" at bounding box center [767, 460] width 102 height 27
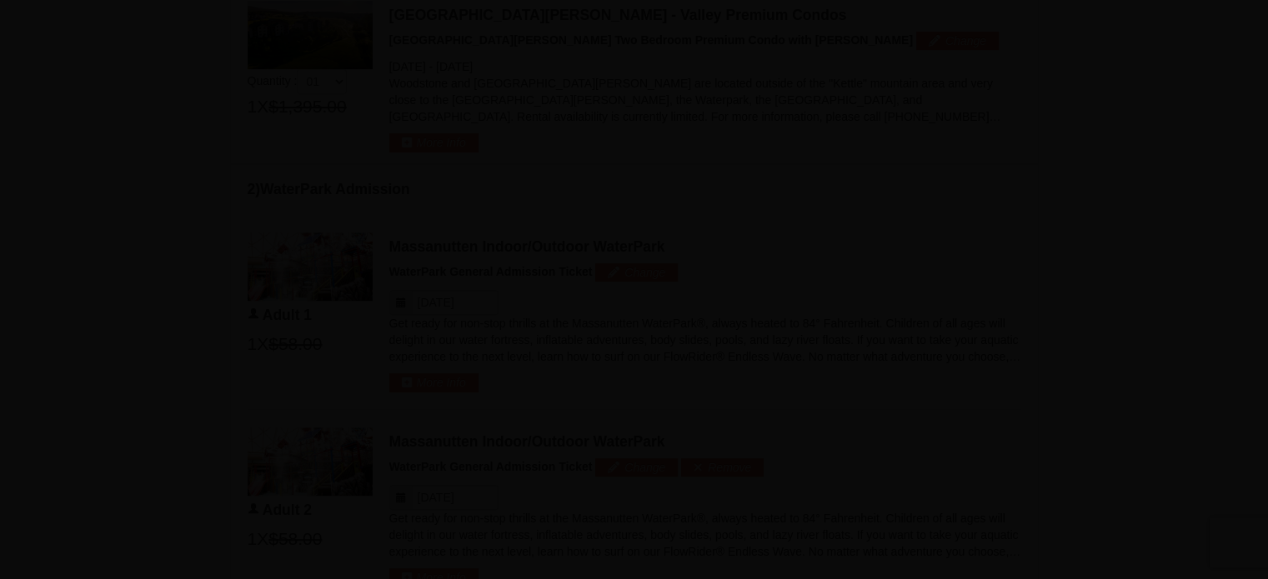
scroll to position [0, 0]
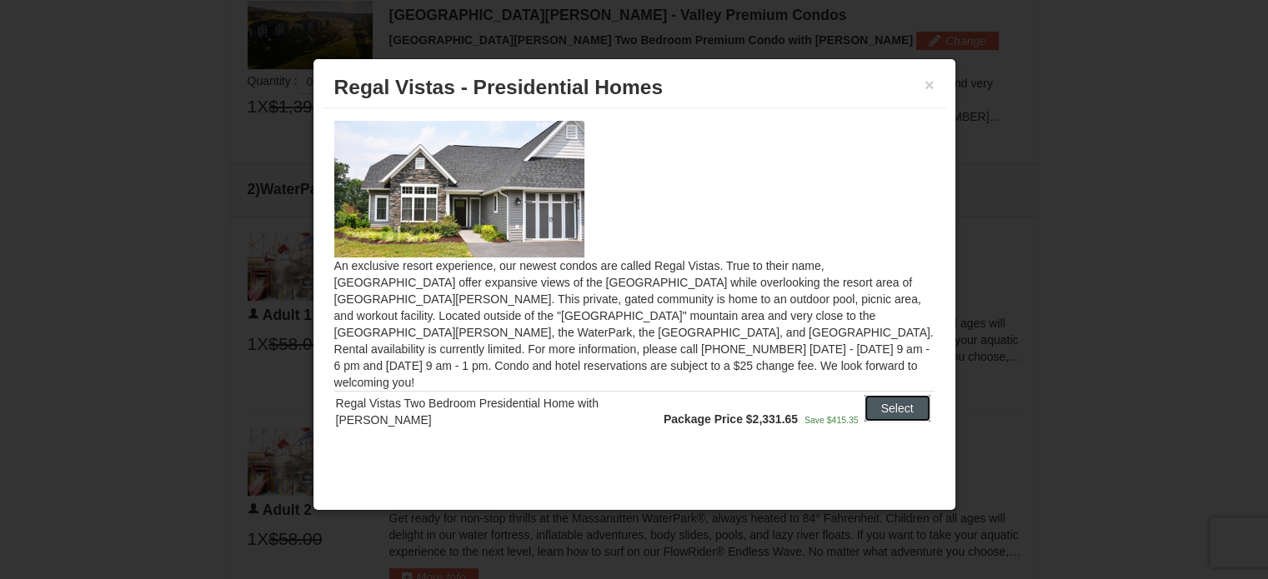
click at [875, 395] on button "Select" at bounding box center [898, 408] width 66 height 27
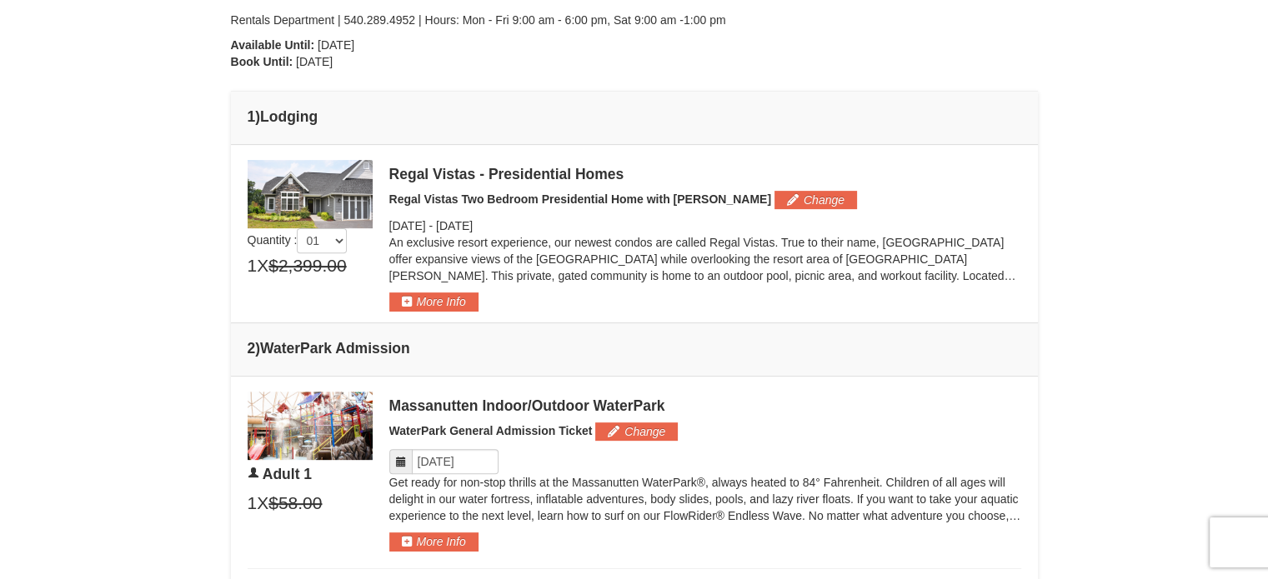
scroll to position [546, 0]
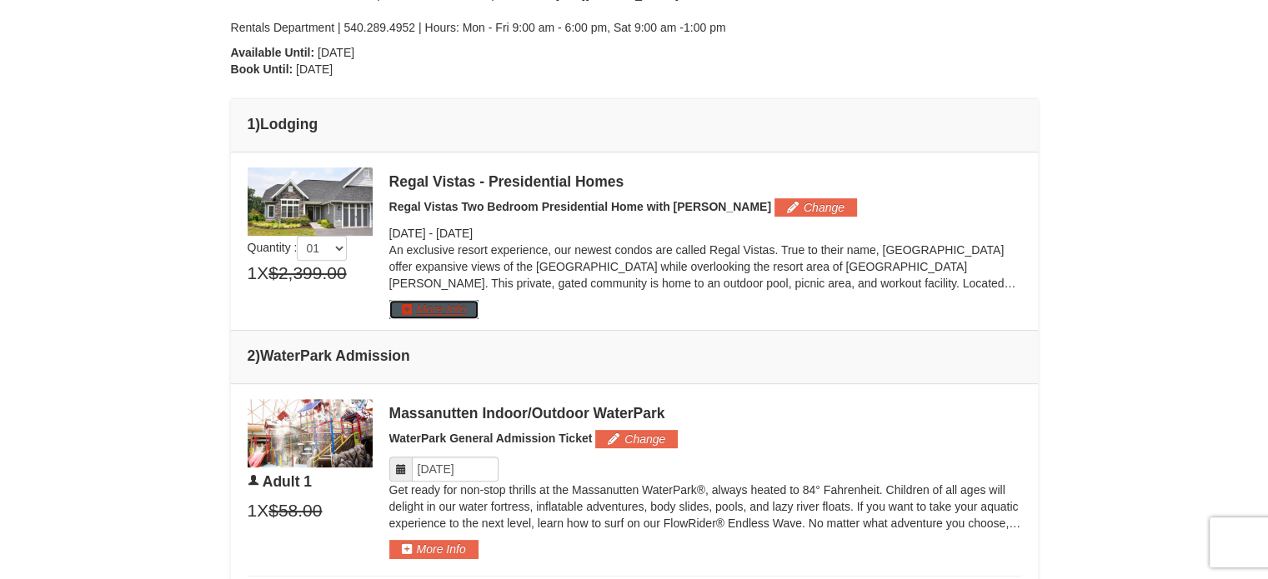
click at [429, 304] on button "More Info" at bounding box center [433, 309] width 89 height 18
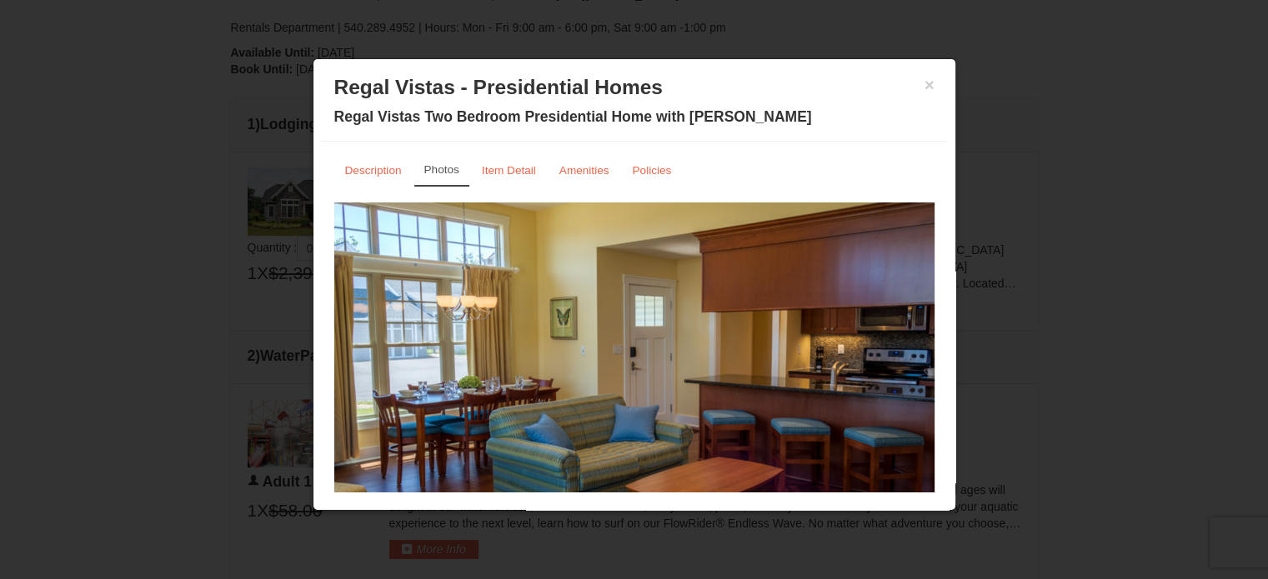
click at [802, 319] on img at bounding box center [634, 367] width 600 height 329
drag, startPoint x: 794, startPoint y: 345, endPoint x: 602, endPoint y: 323, distance: 193.1
click at [602, 323] on img at bounding box center [634, 367] width 600 height 329
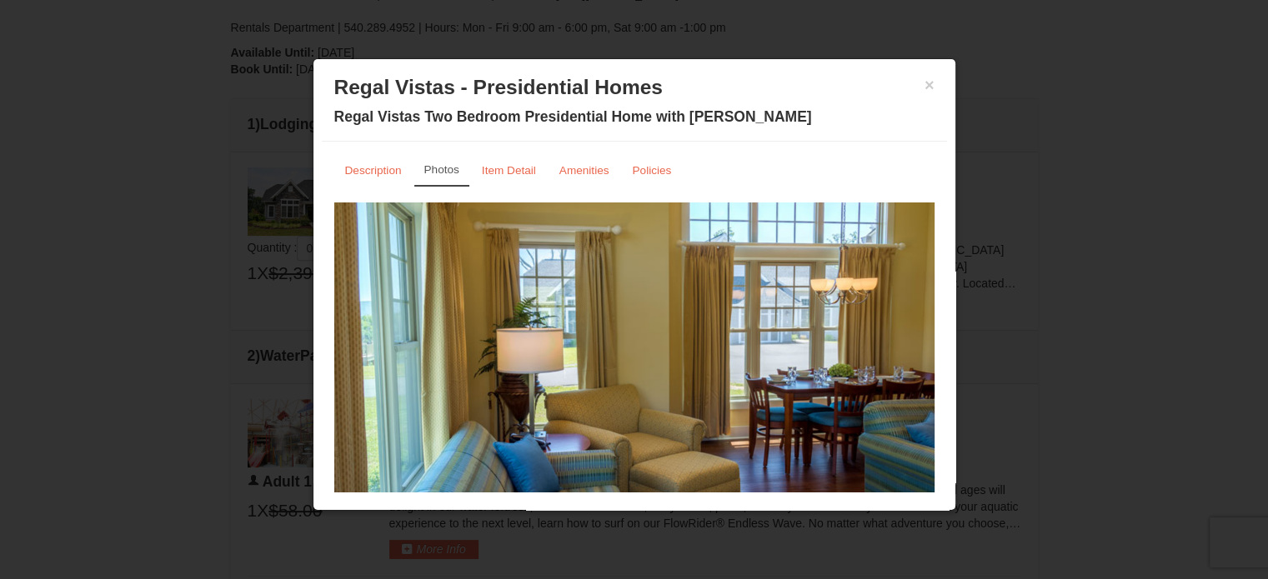
drag, startPoint x: 775, startPoint y: 328, endPoint x: 516, endPoint y: 309, distance: 260.0
click at [516, 309] on img at bounding box center [634, 367] width 600 height 329
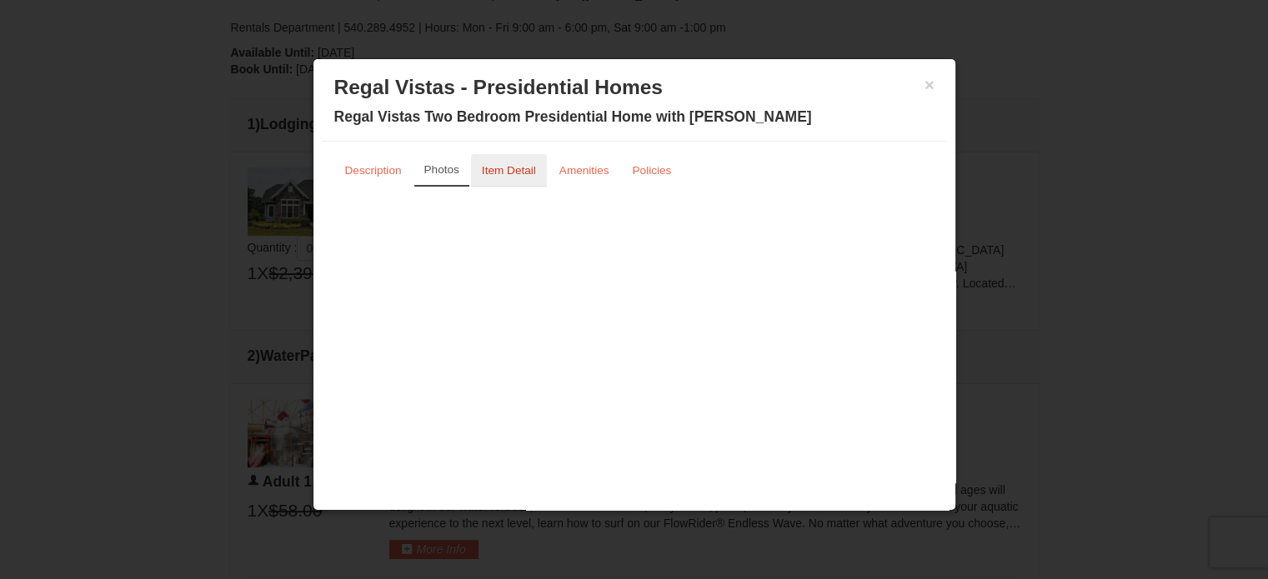
click at [520, 169] on small "Item Detail" at bounding box center [509, 170] width 54 height 13
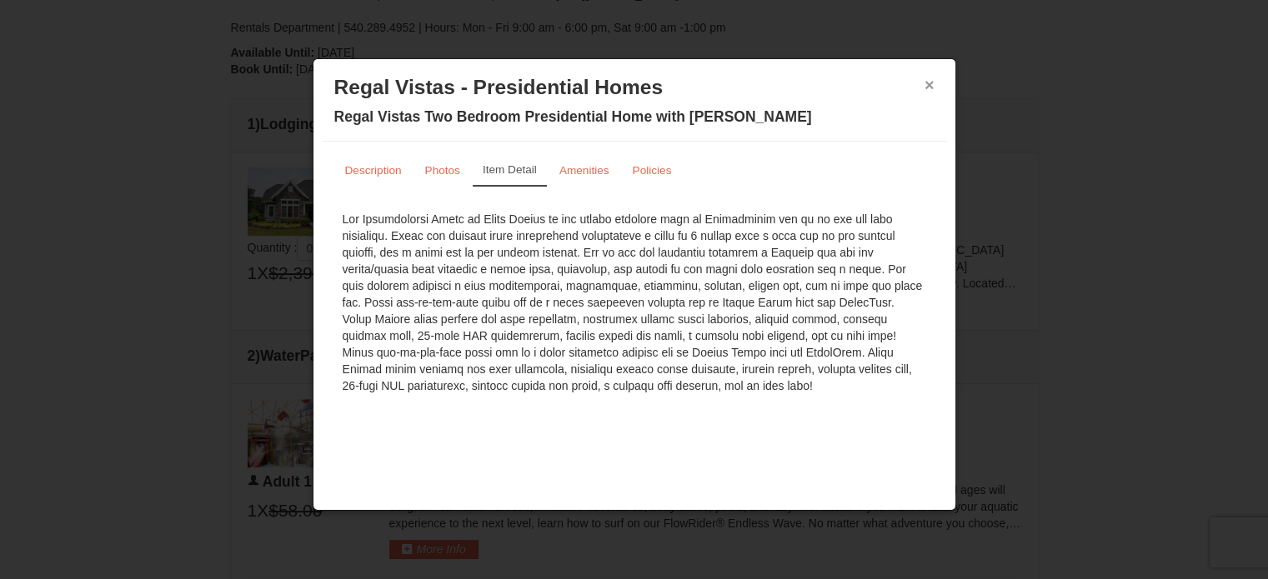
click at [925, 78] on button "×" at bounding box center [930, 85] width 10 height 17
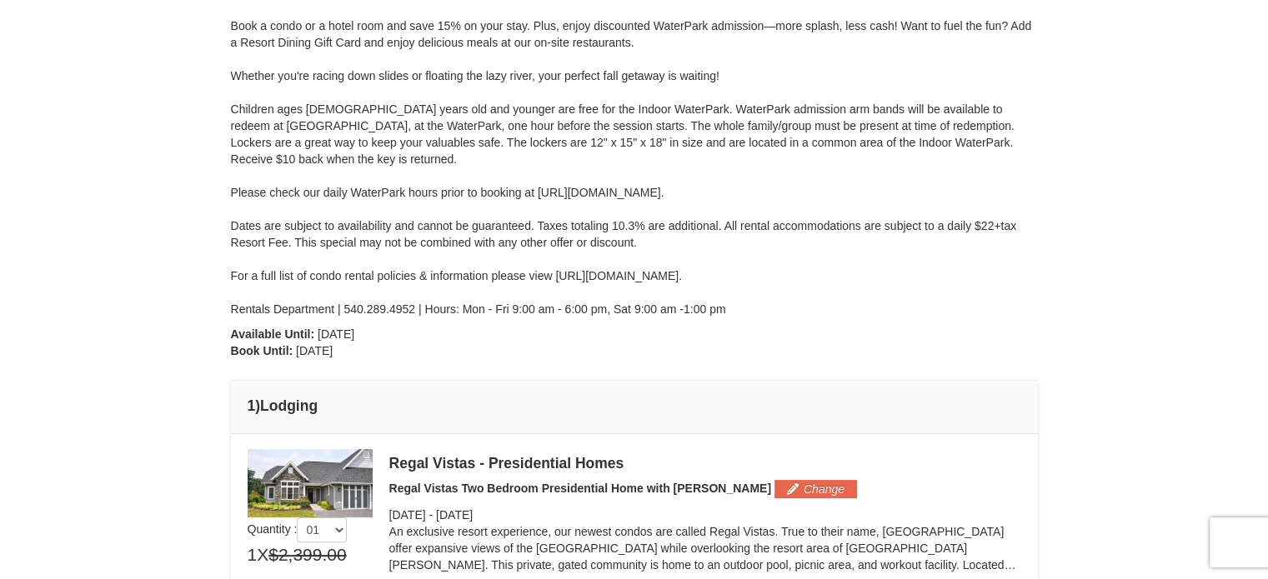
scroll to position [500, 0]
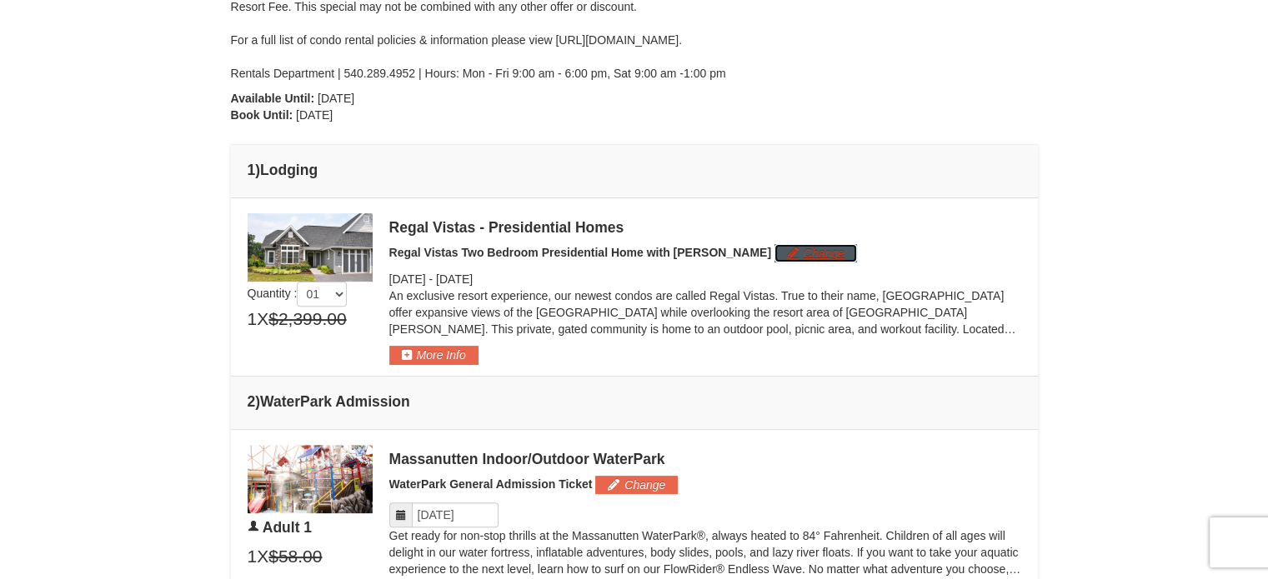
click at [775, 256] on button "Change" at bounding box center [816, 253] width 83 height 18
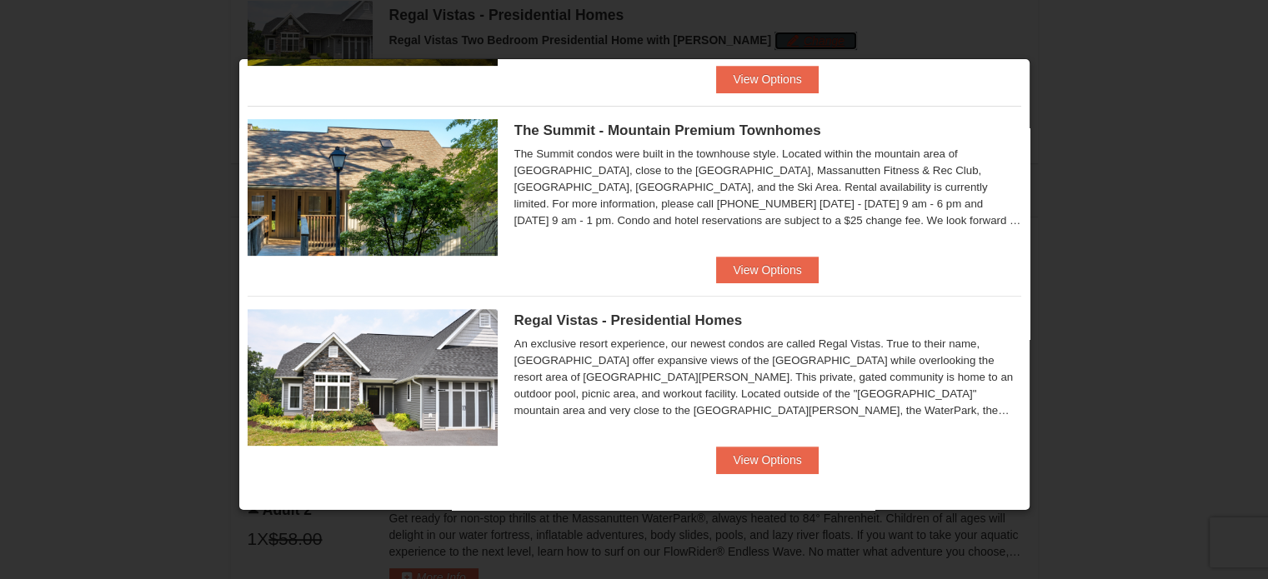
scroll to position [317, 0]
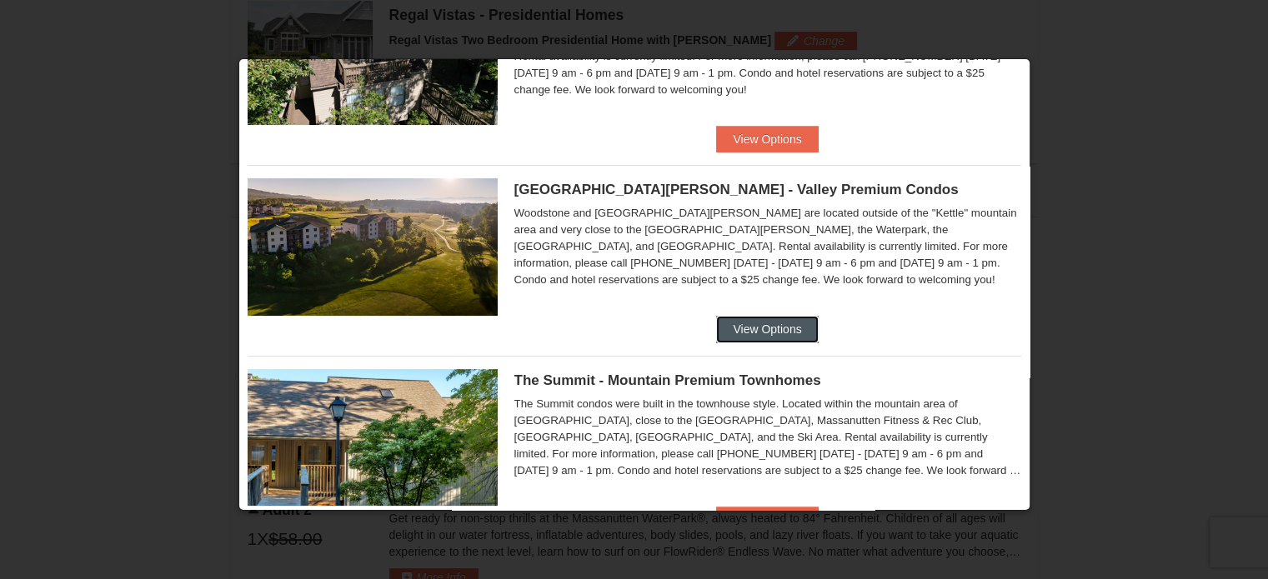
click at [750, 323] on button "View Options" at bounding box center [767, 329] width 102 height 27
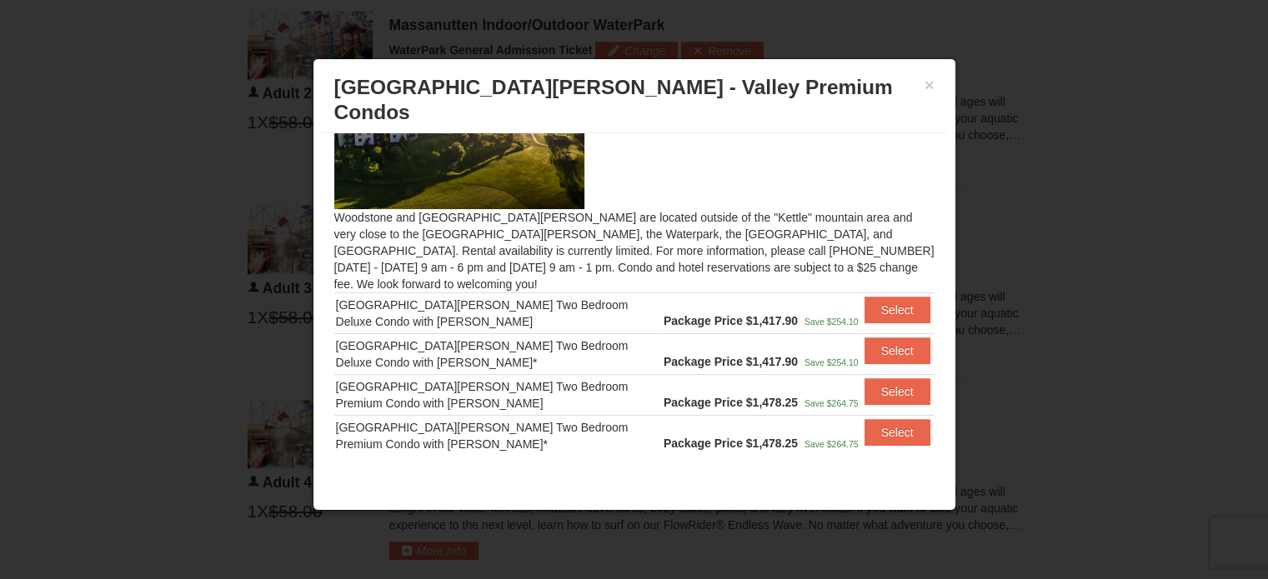
scroll to position [0, 0]
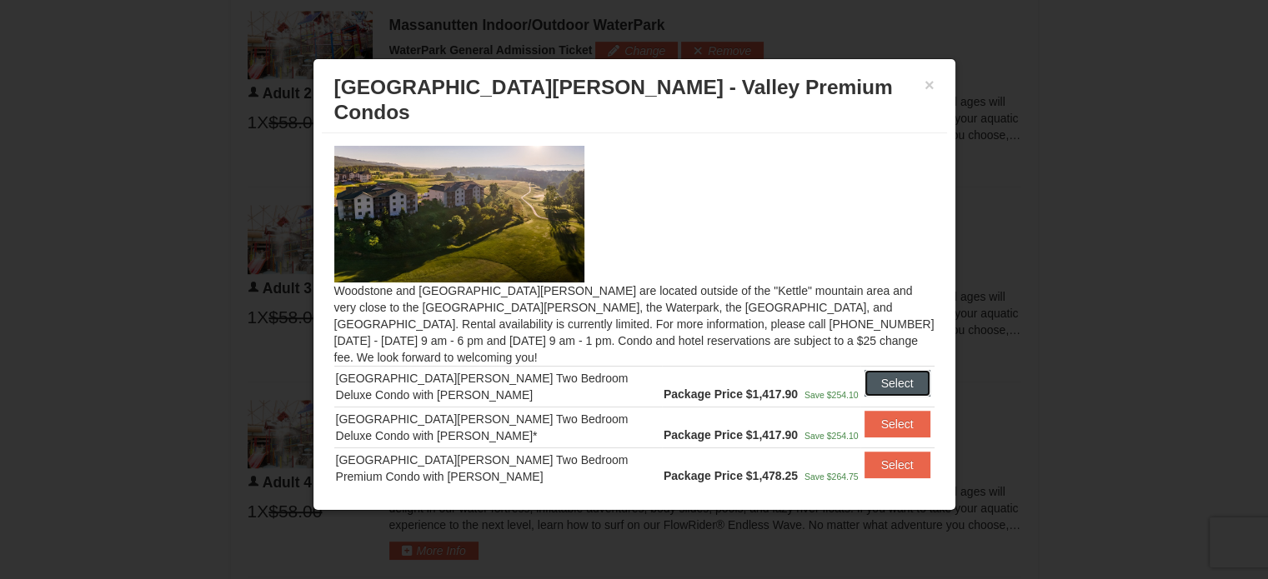
click at [884, 370] on button "Select" at bounding box center [898, 383] width 66 height 27
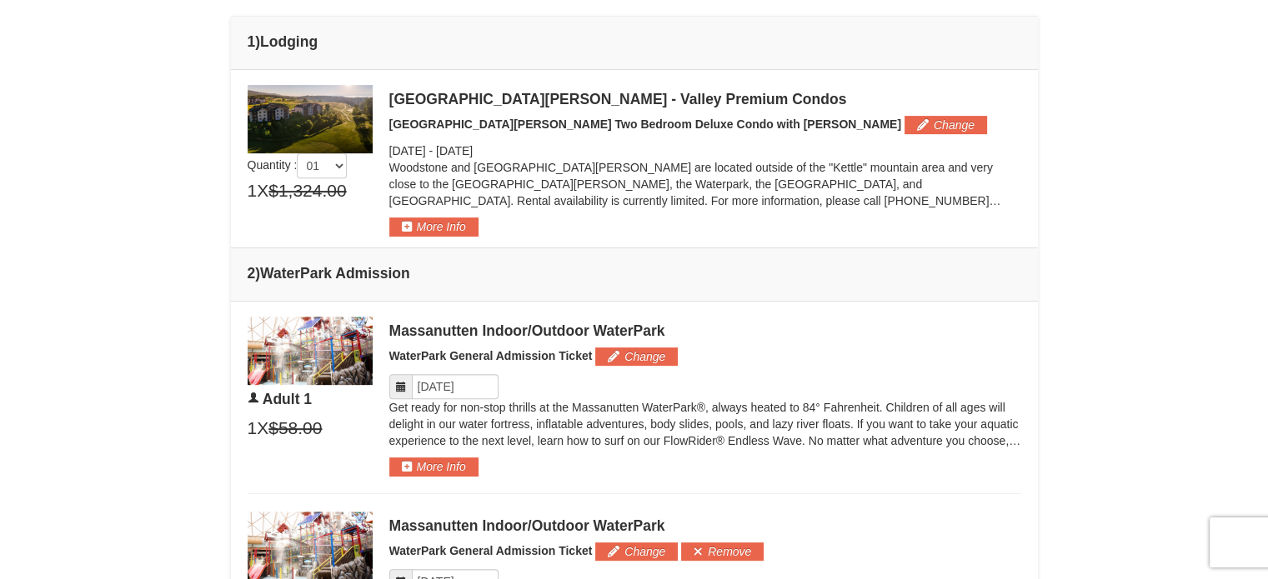
scroll to position [630, 0]
click at [462, 386] on input "Please format dates MM/DD/YYYY" at bounding box center [455, 386] width 87 height 25
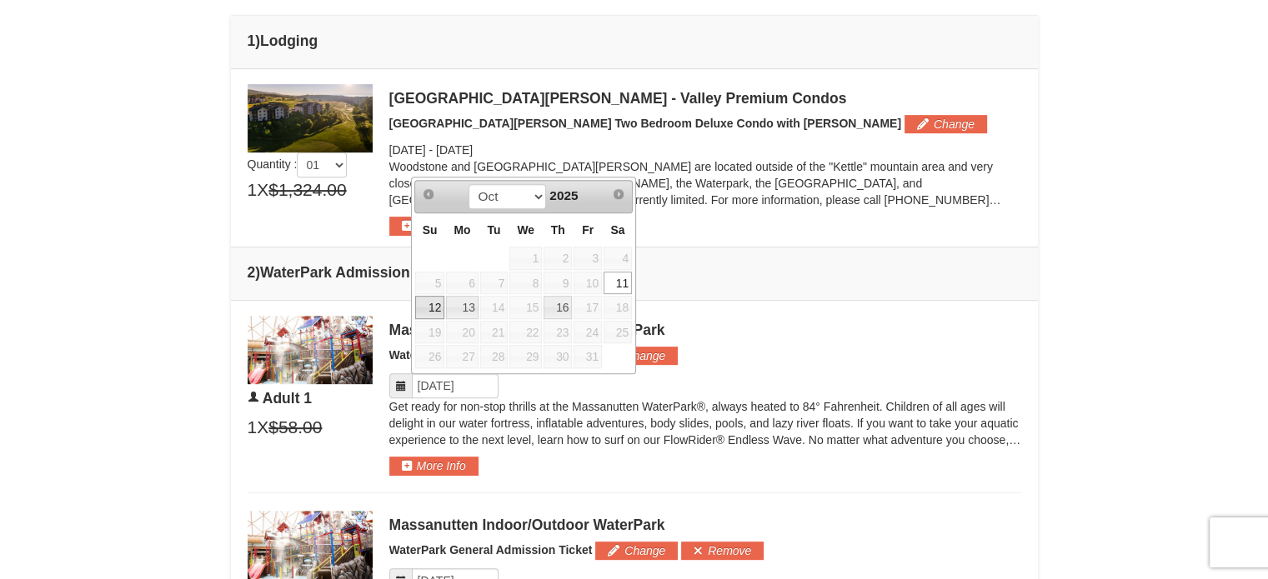
click at [421, 306] on link "12" at bounding box center [429, 307] width 29 height 23
type input "10/12/2025"
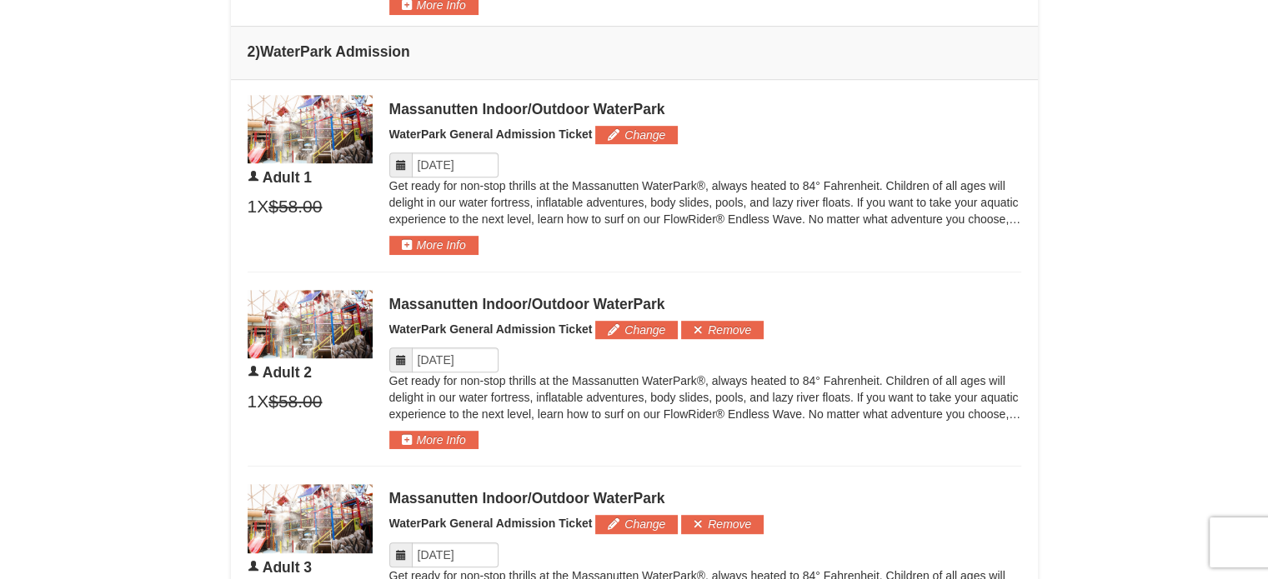
scroll to position [880, 0]
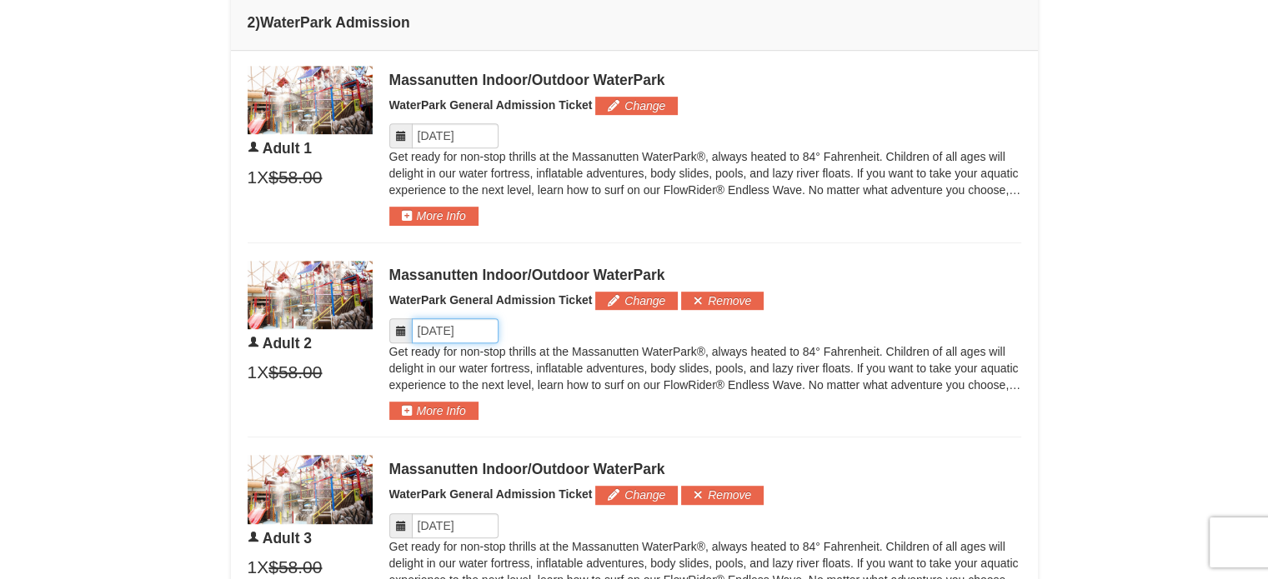
click at [461, 329] on input "Please format dates MM/DD/YYYY" at bounding box center [455, 331] width 87 height 25
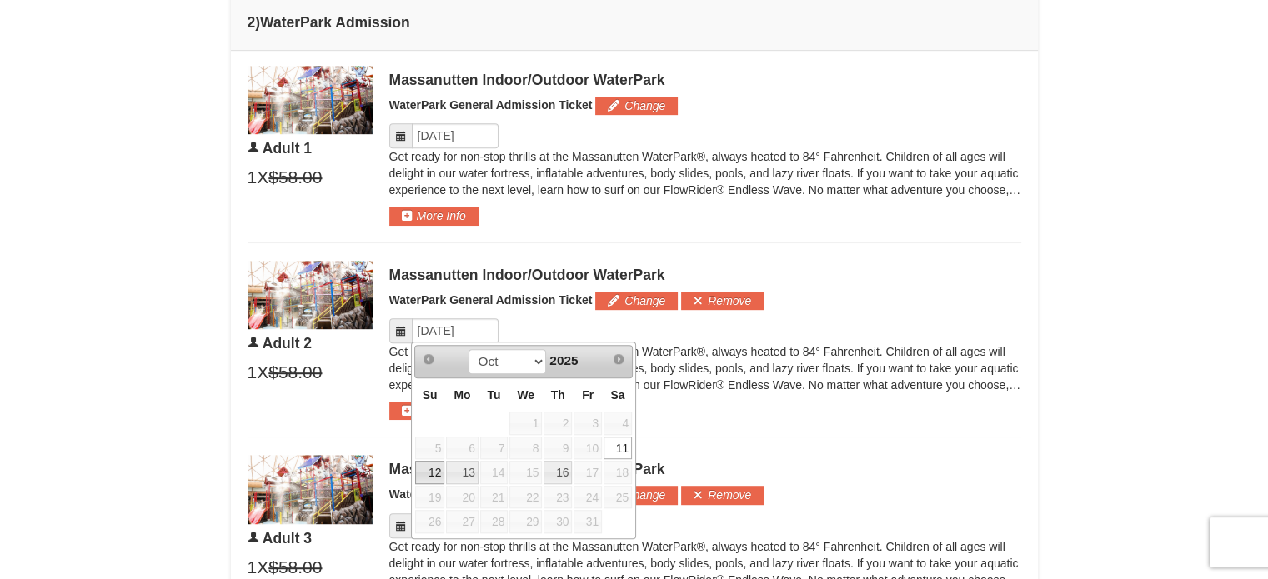
click at [428, 478] on link "12" at bounding box center [429, 472] width 29 height 23
type input "10/12/2025"
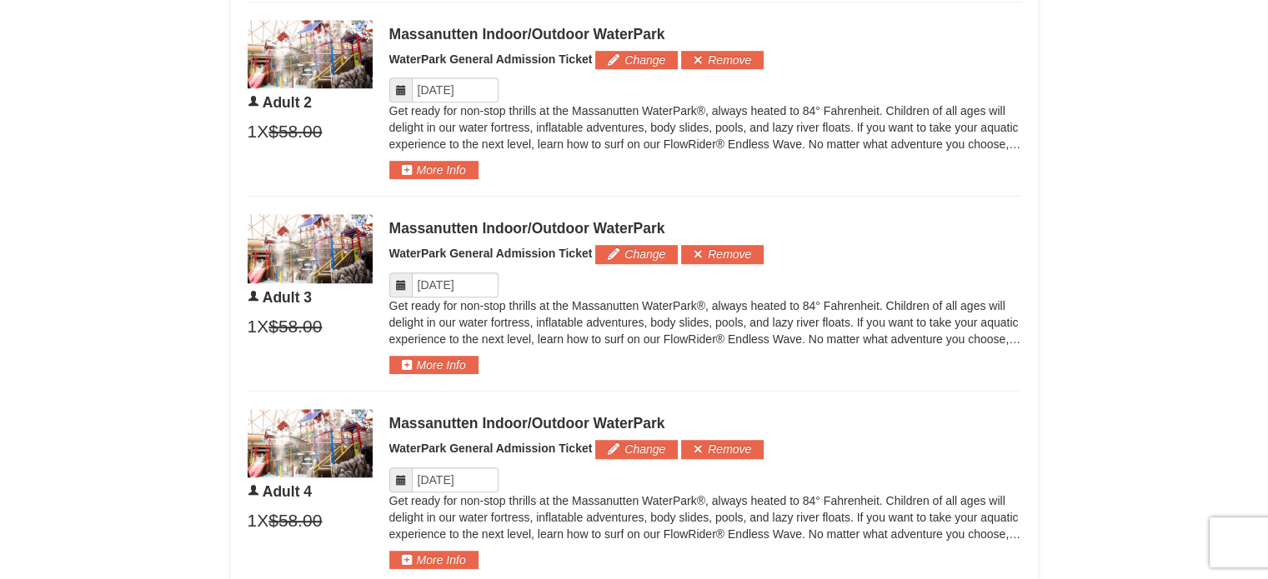
scroll to position [1130, 0]
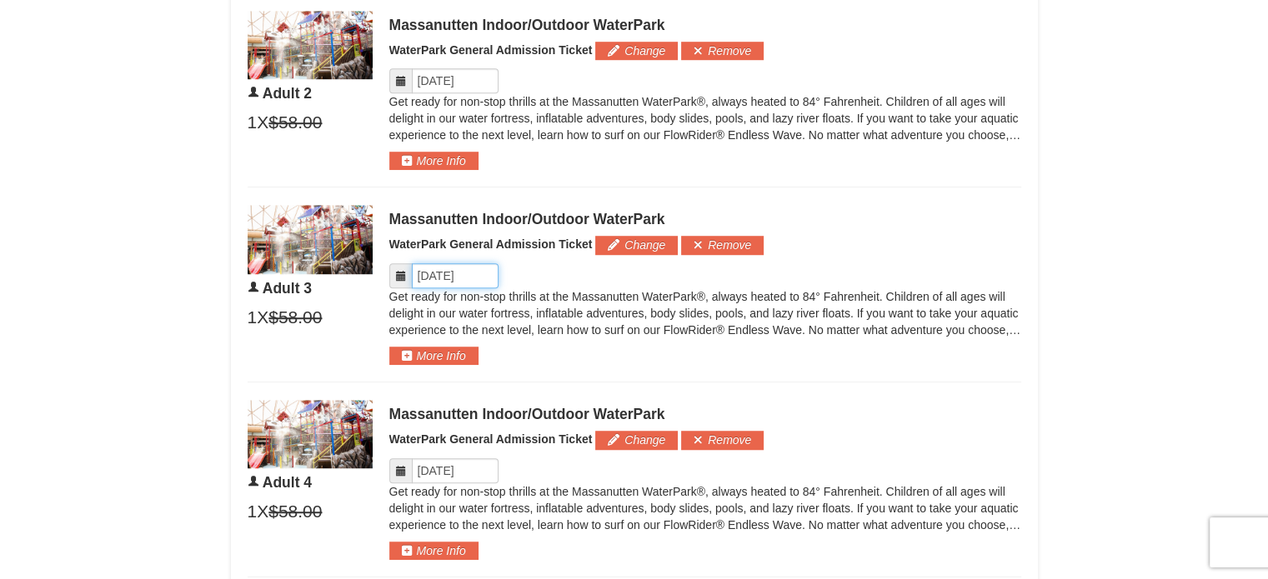
click at [451, 275] on input "Please format dates MM/DD/YYYY" at bounding box center [455, 275] width 87 height 25
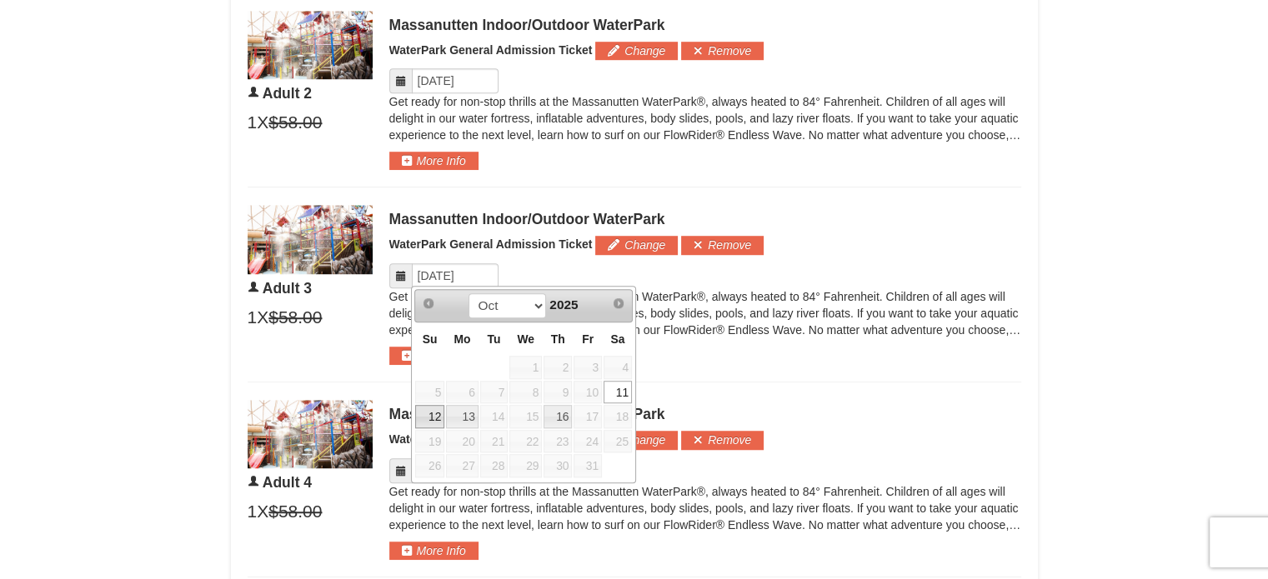
click at [429, 419] on link "12" at bounding box center [429, 416] width 29 height 23
type input "10/12/2025"
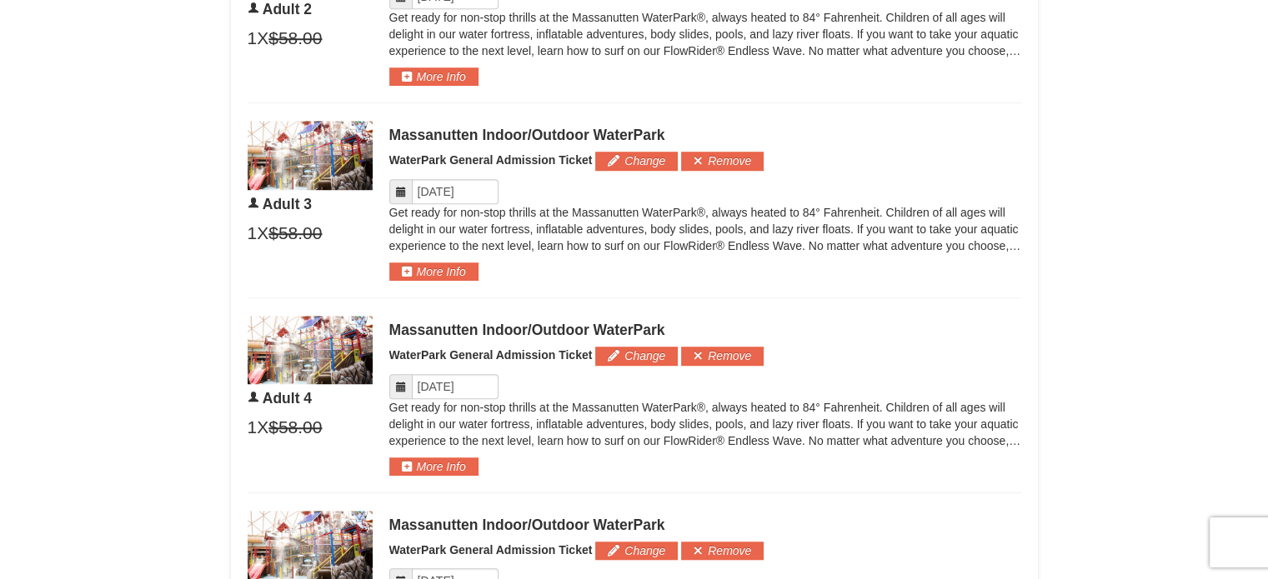
scroll to position [1297, 0]
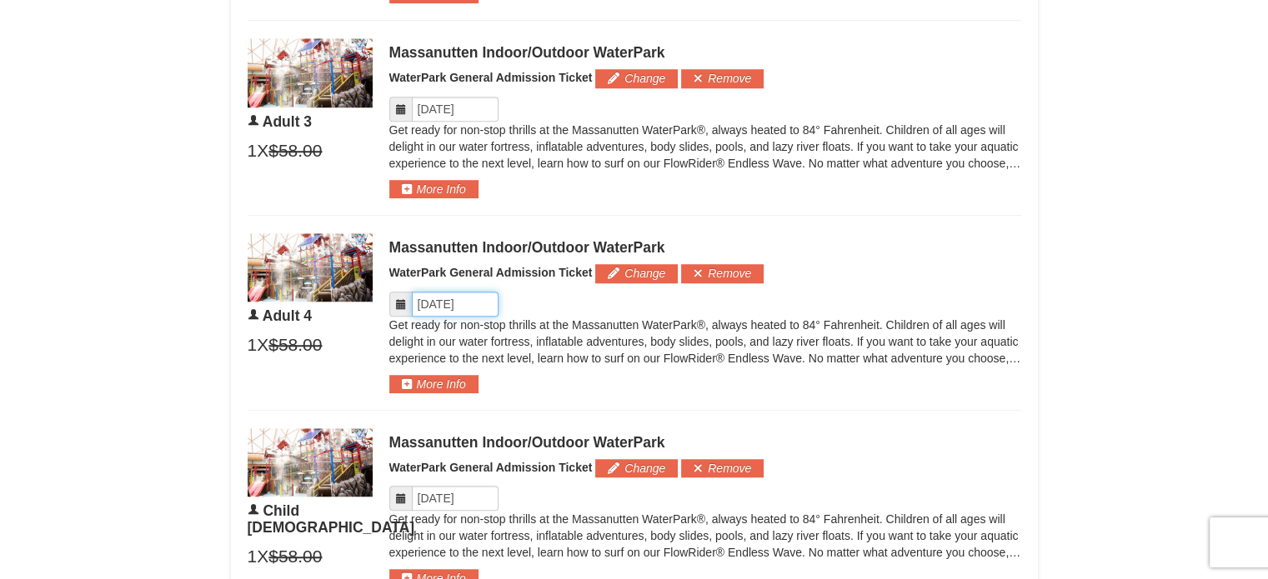
click at [466, 303] on input "Please format dates MM/DD/YYYY" at bounding box center [455, 304] width 87 height 25
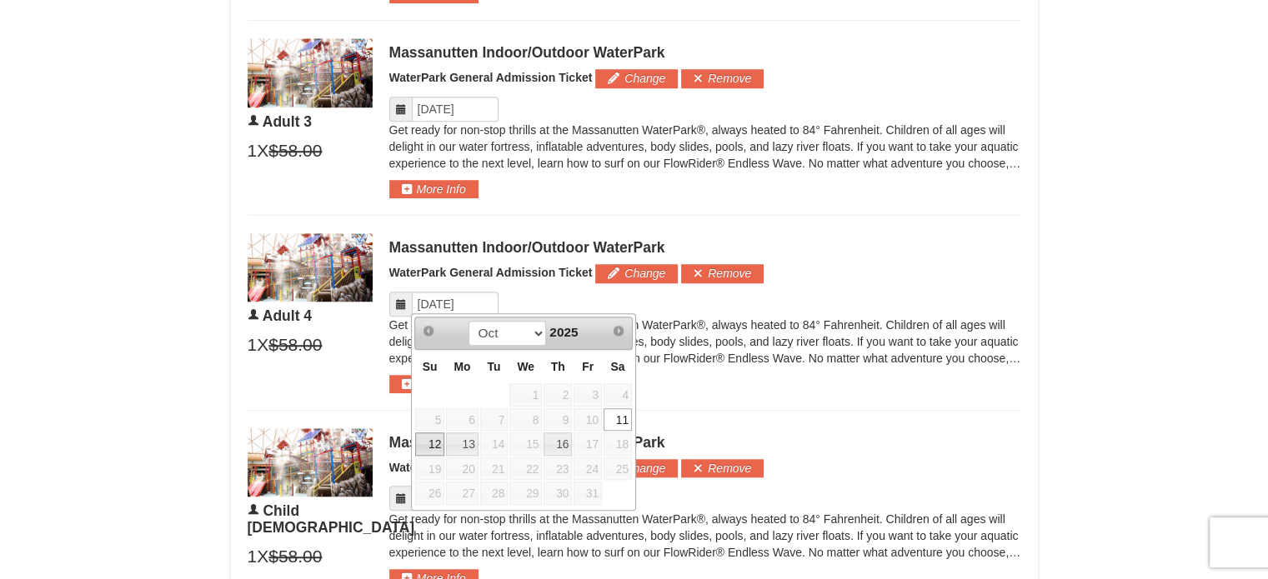
click at [426, 442] on link "12" at bounding box center [429, 444] width 29 height 23
type input "10/12/2025"
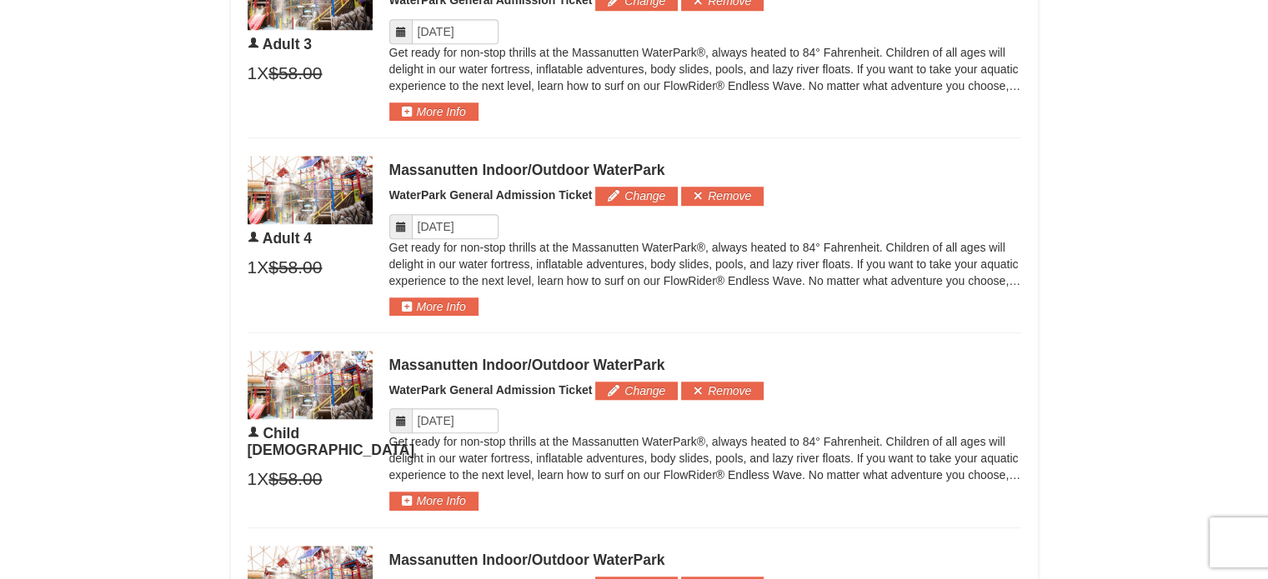
scroll to position [1463, 0]
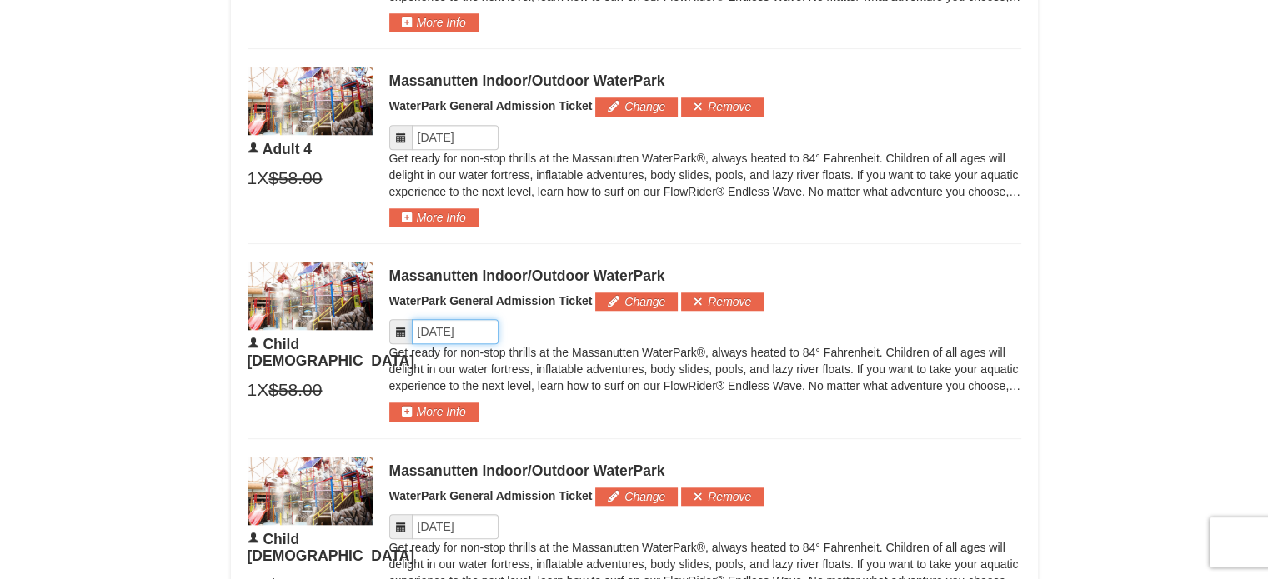
click at [456, 331] on input "Please format dates MM/DD/YYYY" at bounding box center [455, 331] width 87 height 25
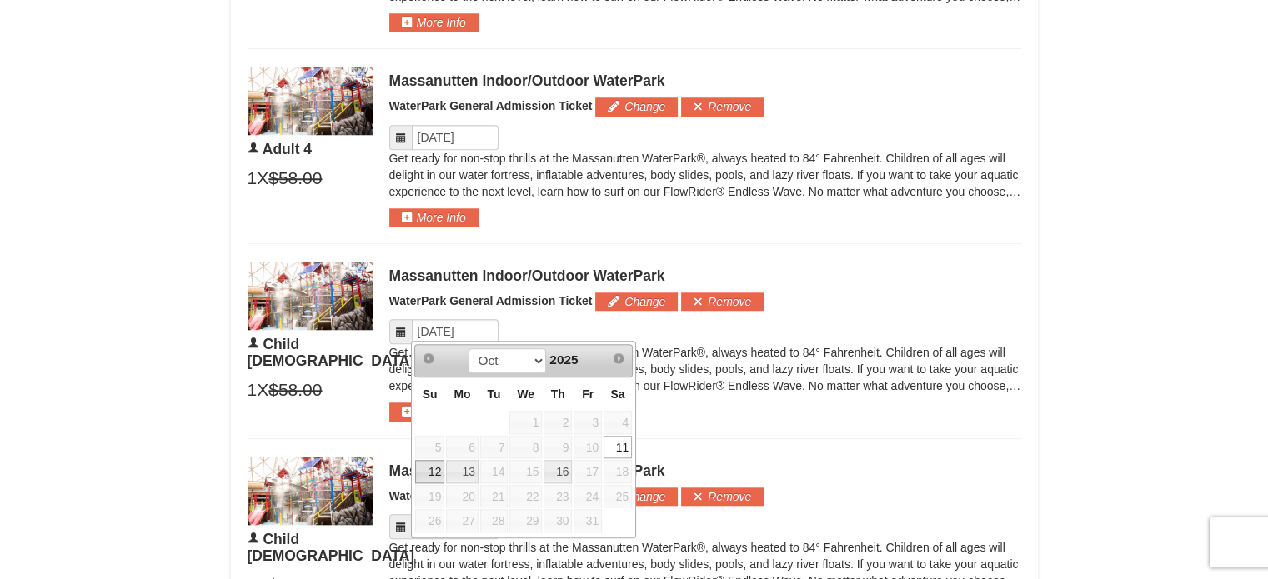
click at [429, 475] on link "12" at bounding box center [429, 471] width 29 height 23
type input "10/12/2025"
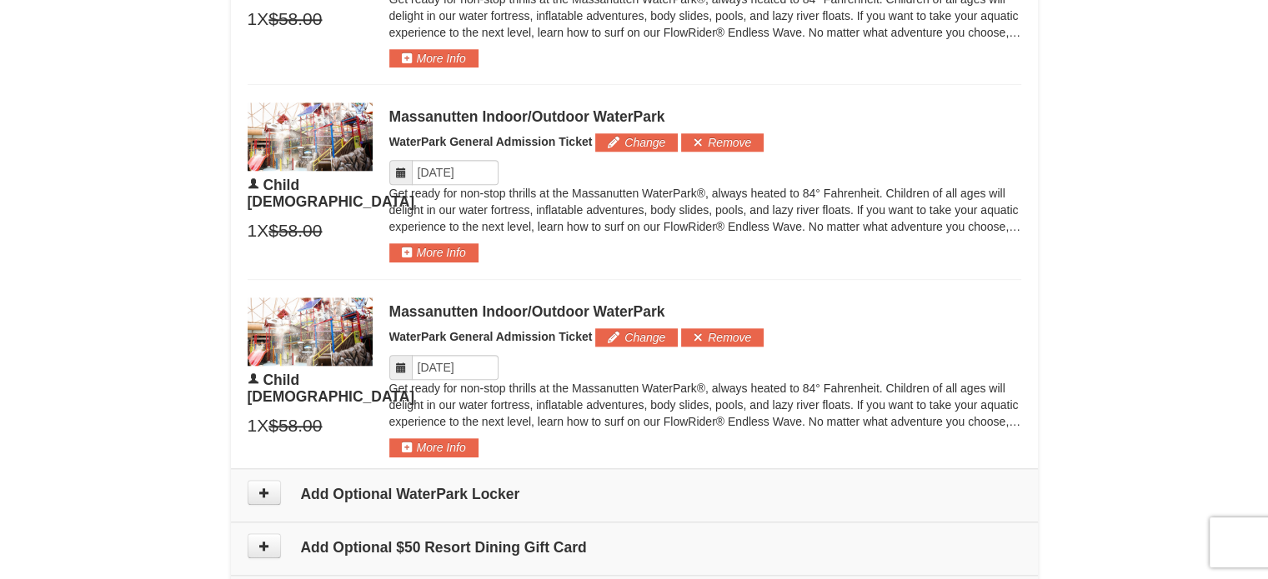
scroll to position [1630, 0]
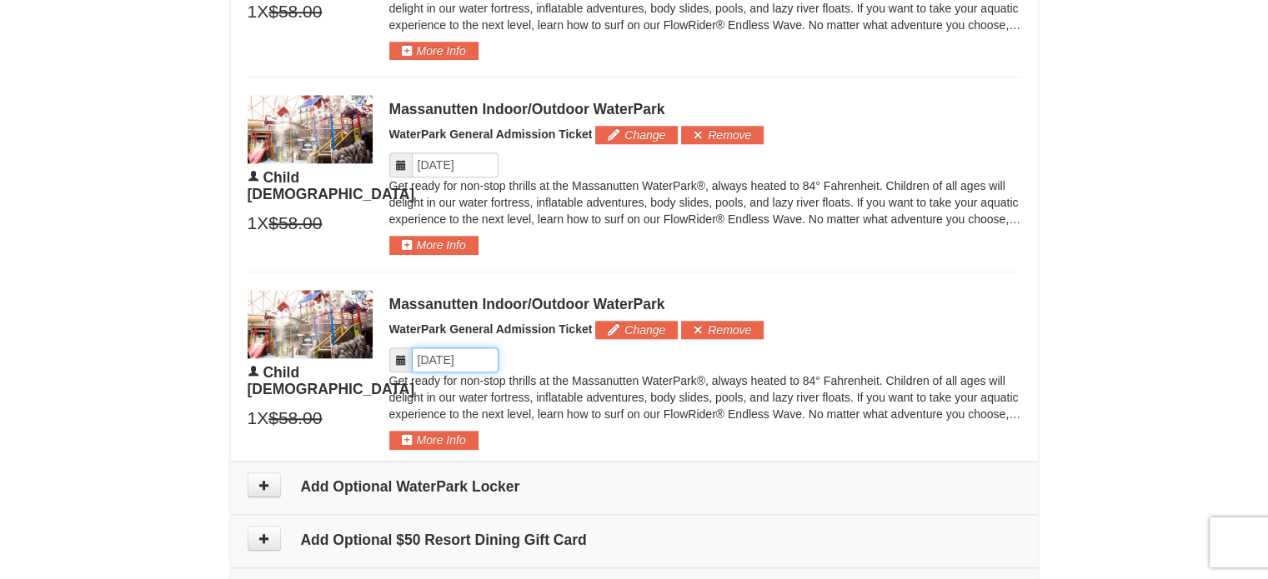
click at [467, 361] on input "Please format dates MM/DD/YYYY" at bounding box center [455, 360] width 87 height 25
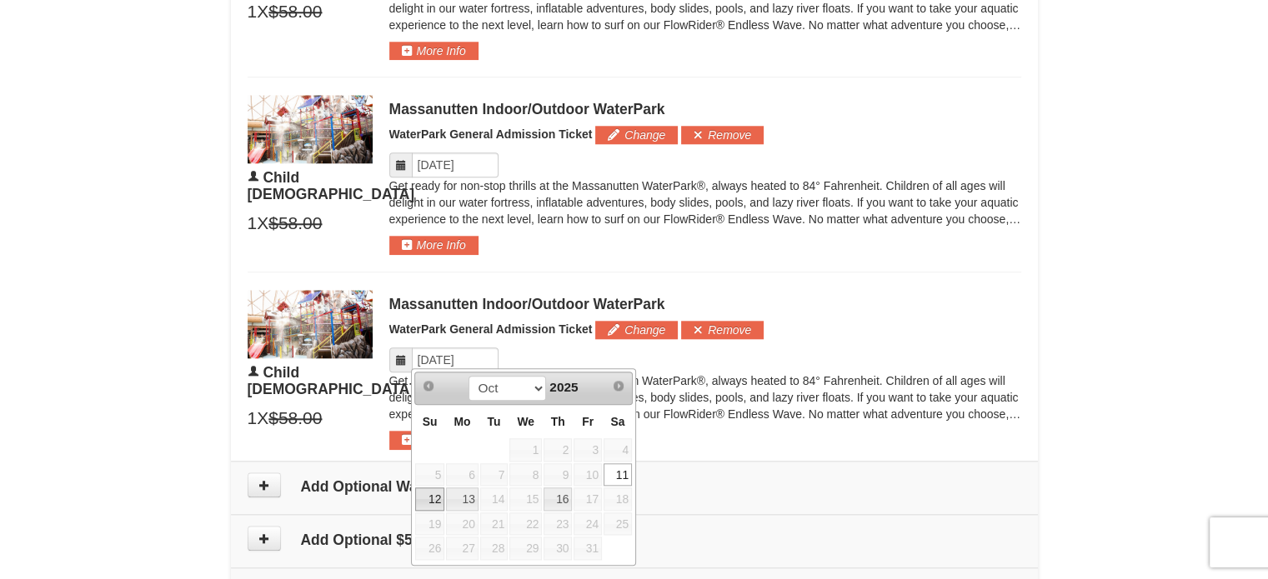
click at [420, 503] on link "12" at bounding box center [429, 499] width 29 height 23
type input "10/12/2025"
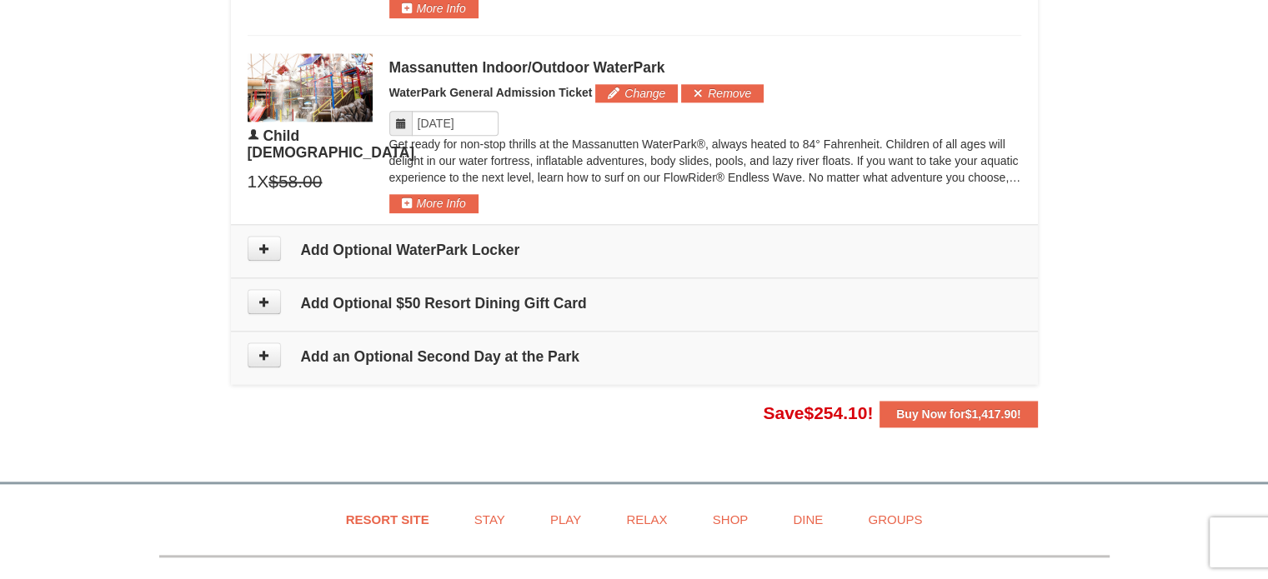
scroll to position [1880, 0]
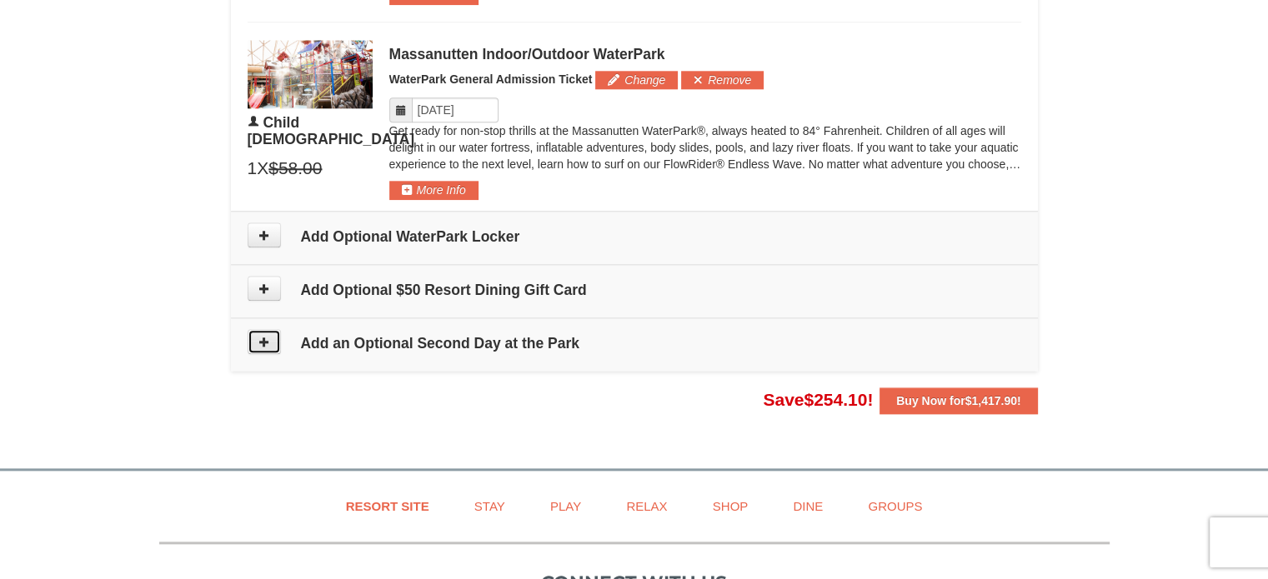
click at [260, 339] on icon at bounding box center [264, 342] width 12 height 12
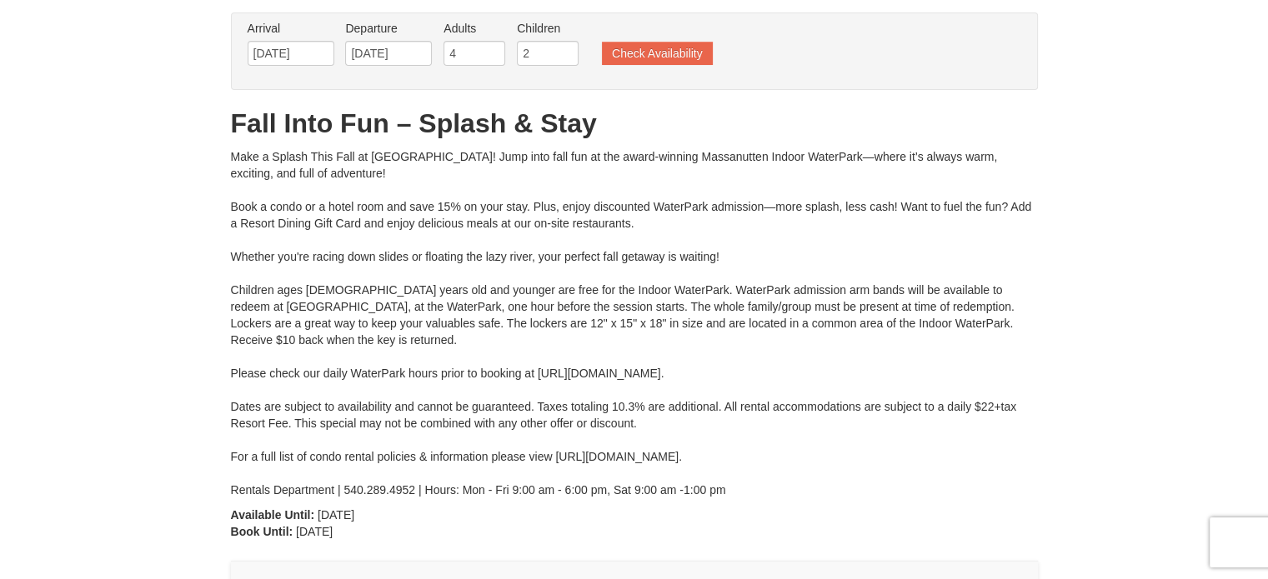
scroll to position [167, 0]
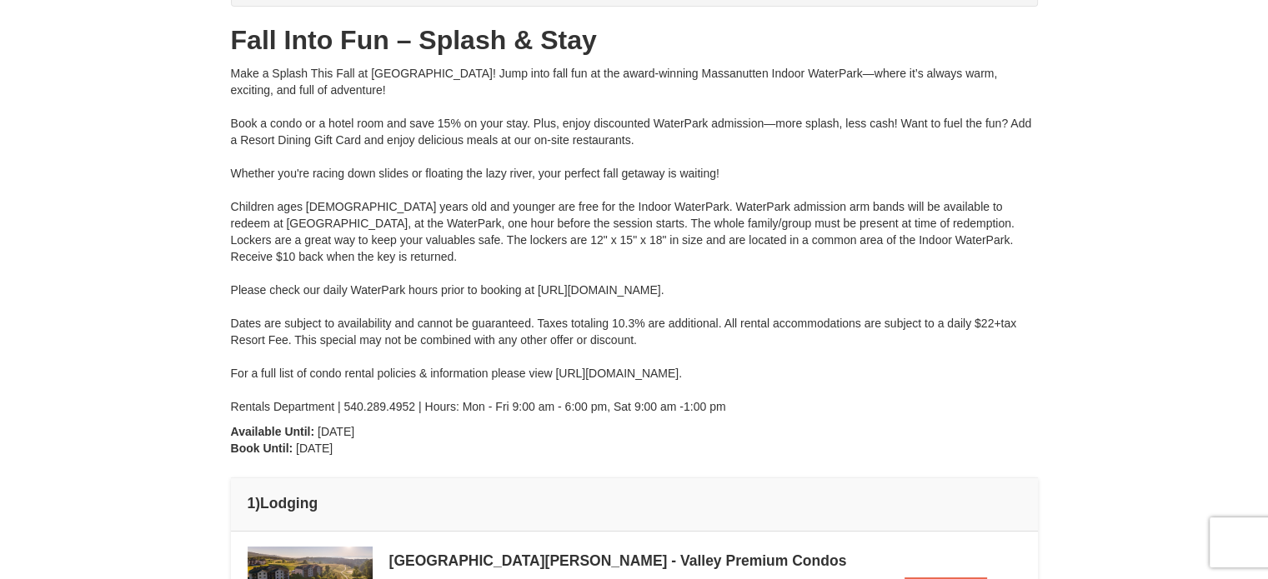
drag, startPoint x: 574, startPoint y: 287, endPoint x: 829, endPoint y: 290, distance: 255.2
click at [829, 290] on div "Make a Splash This Fall at Massanutten! Jump into fall fun at the award-winning…" at bounding box center [634, 240] width 807 height 350
drag, startPoint x: 538, startPoint y: 286, endPoint x: 827, endPoint y: 289, distance: 289.3
click at [827, 289] on div "Make a Splash This Fall at Massanutten! Jump into fall fun at the award-winning…" at bounding box center [634, 240] width 807 height 350
copy div "https://www.massresort.com/play/waterpark/hours-rates/"
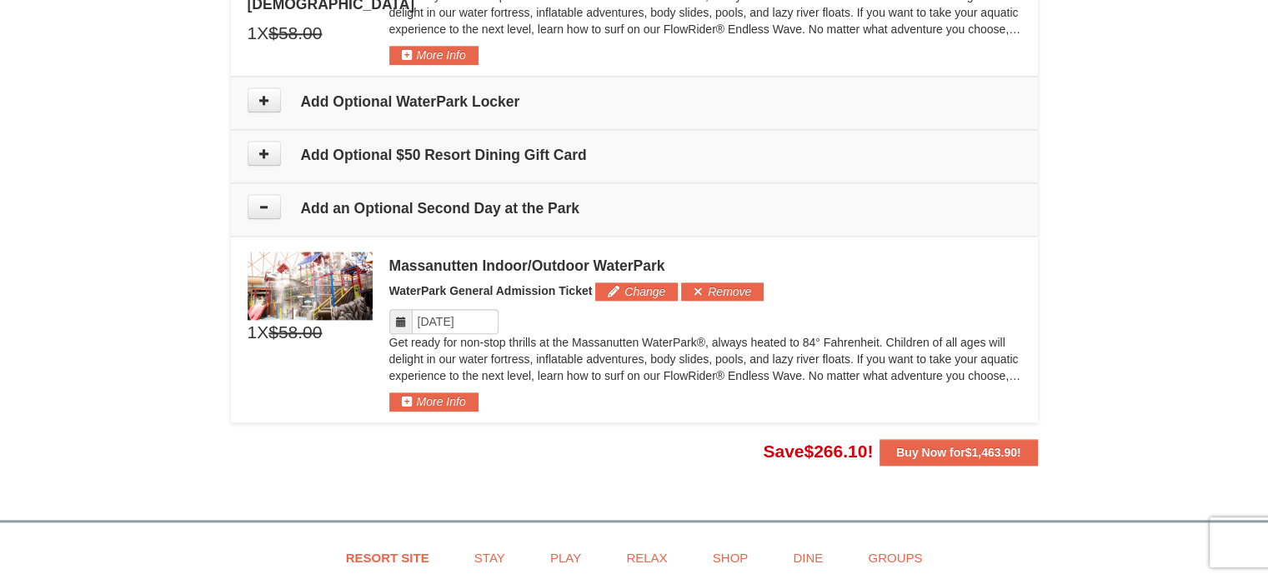
scroll to position [1932, 0]
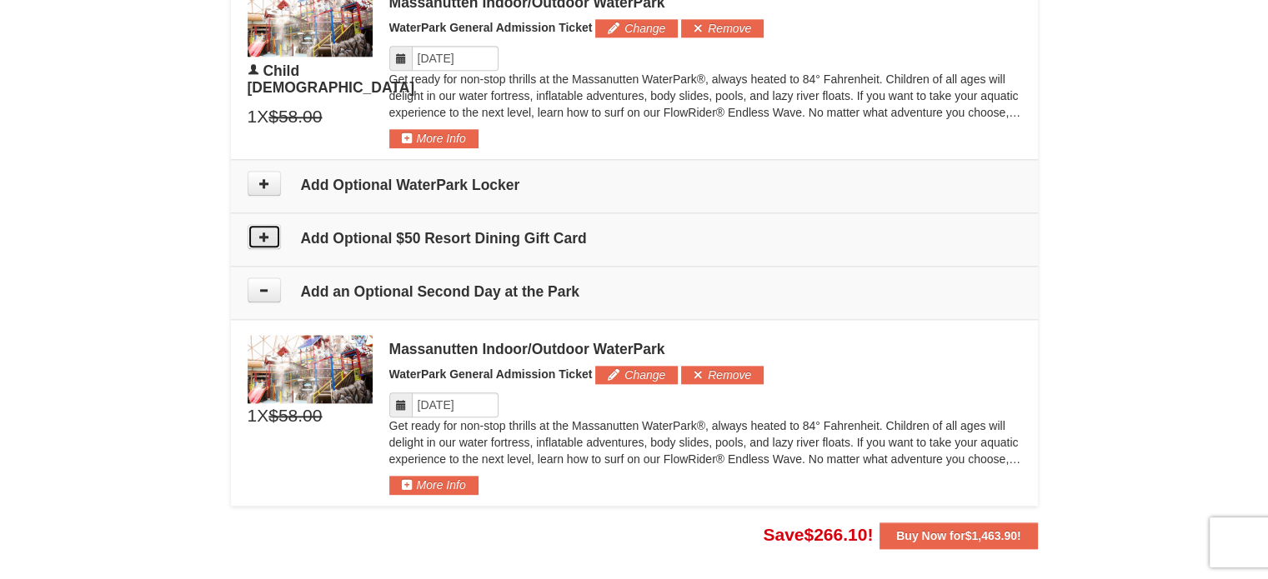
click at [270, 227] on button at bounding box center [264, 236] width 33 height 25
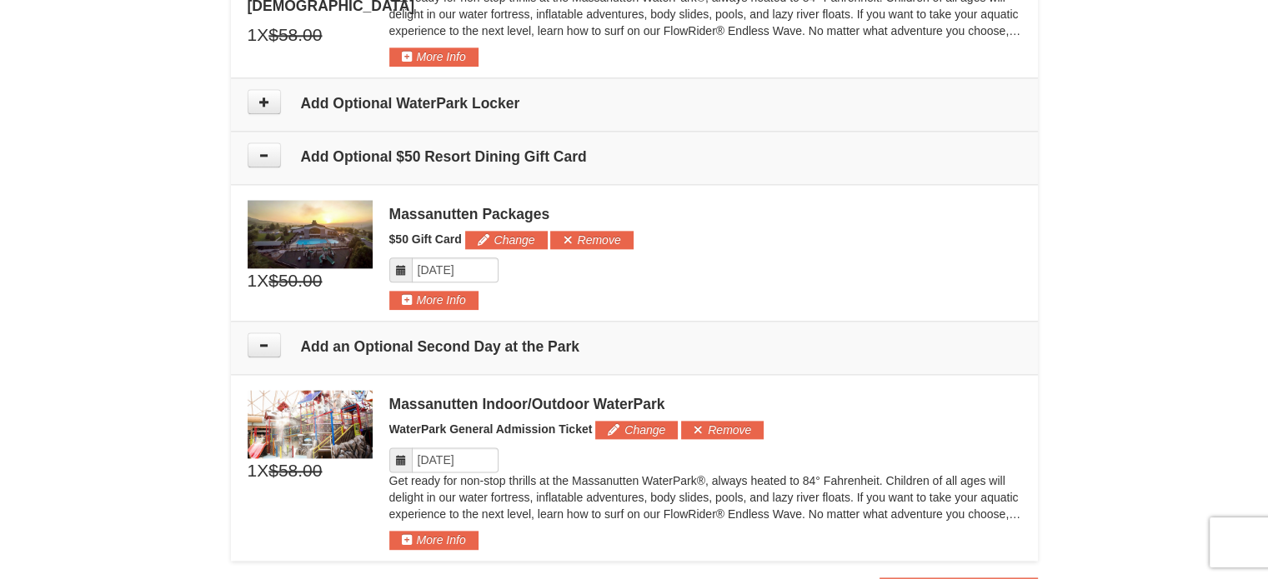
scroll to position [1972, 0]
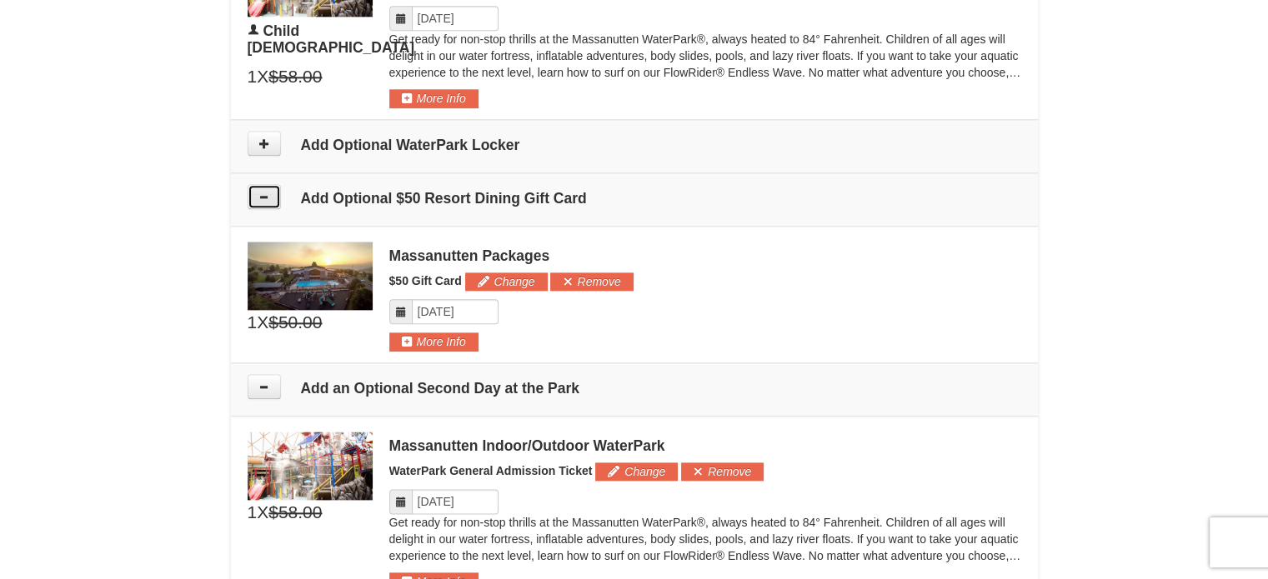
click at [253, 185] on button at bounding box center [264, 196] width 33 height 25
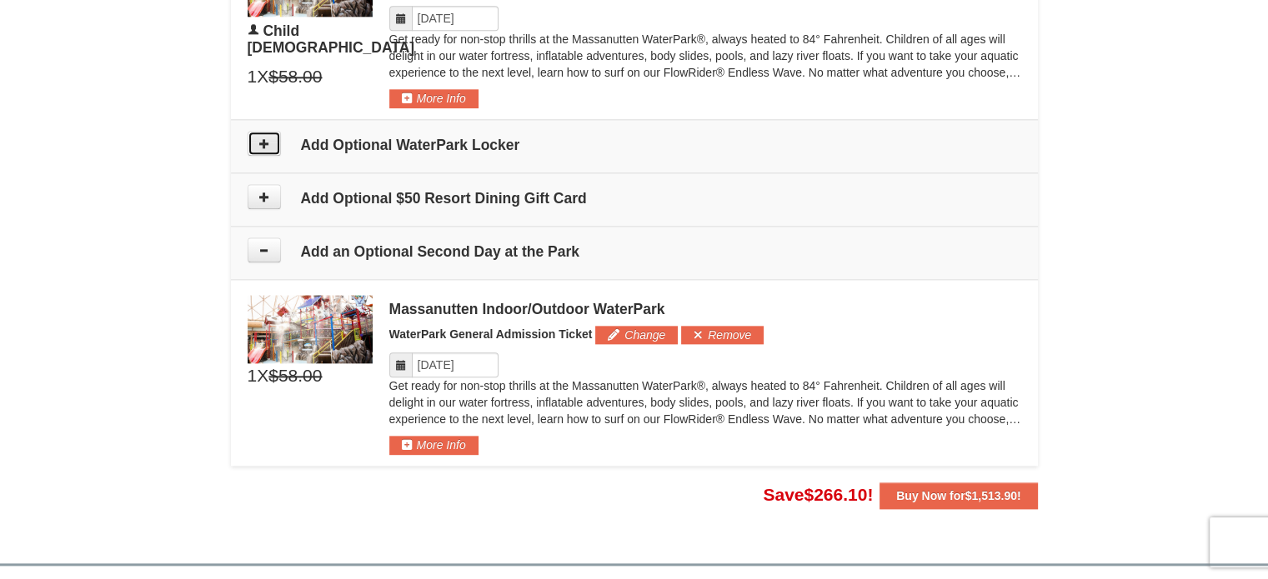
click at [254, 136] on button at bounding box center [264, 143] width 33 height 25
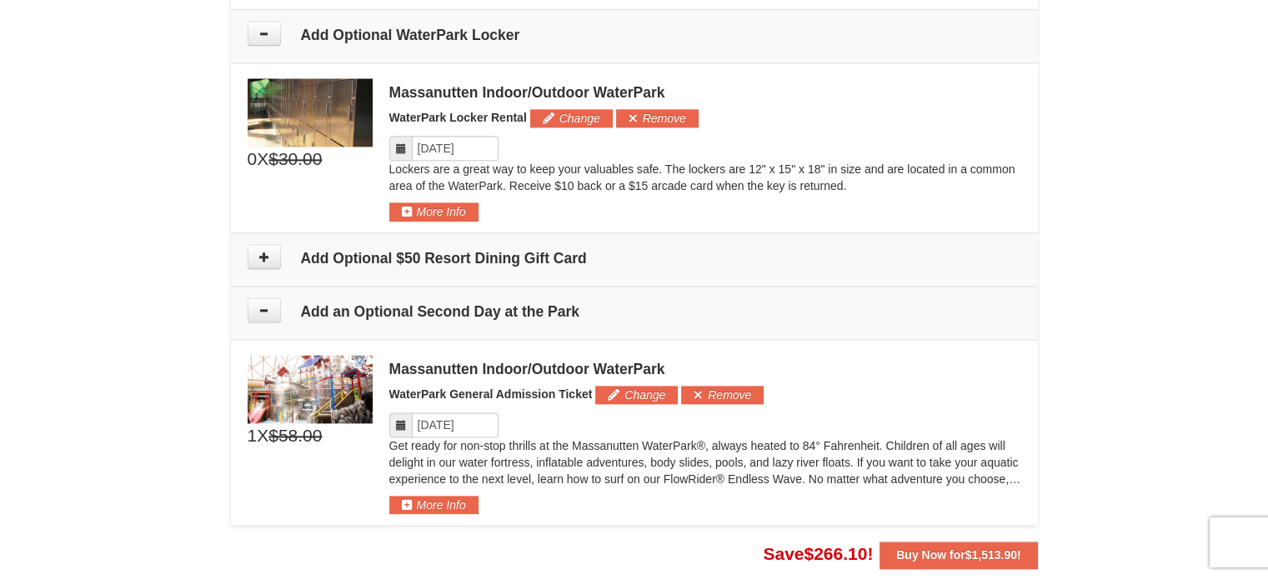
scroll to position [2086, 0]
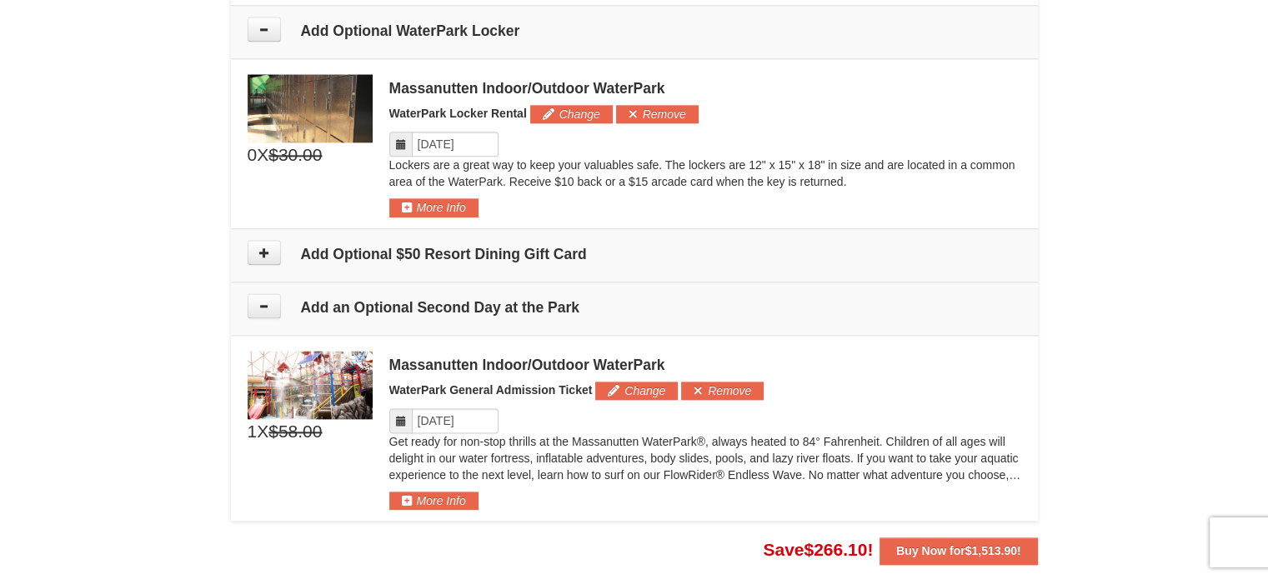
click at [404, 138] on icon at bounding box center [401, 144] width 12 height 12
click at [425, 141] on input "Please format dates MM/DD/YYYY" at bounding box center [455, 144] width 87 height 25
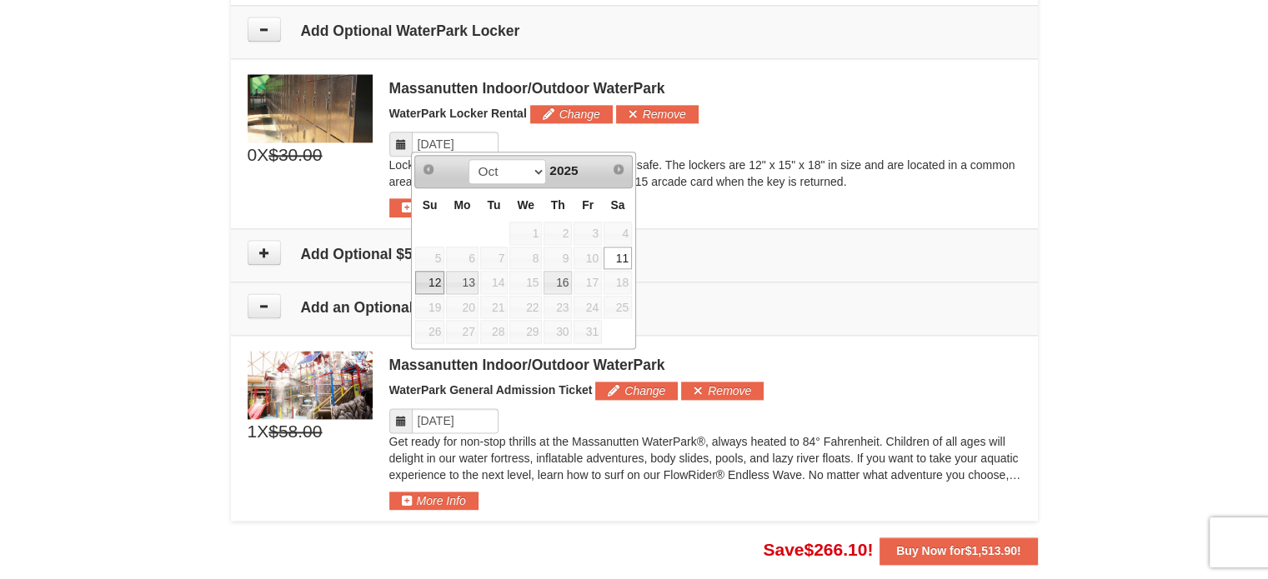
click at [427, 276] on link "12" at bounding box center [429, 282] width 29 height 23
type input "10/12/2025"
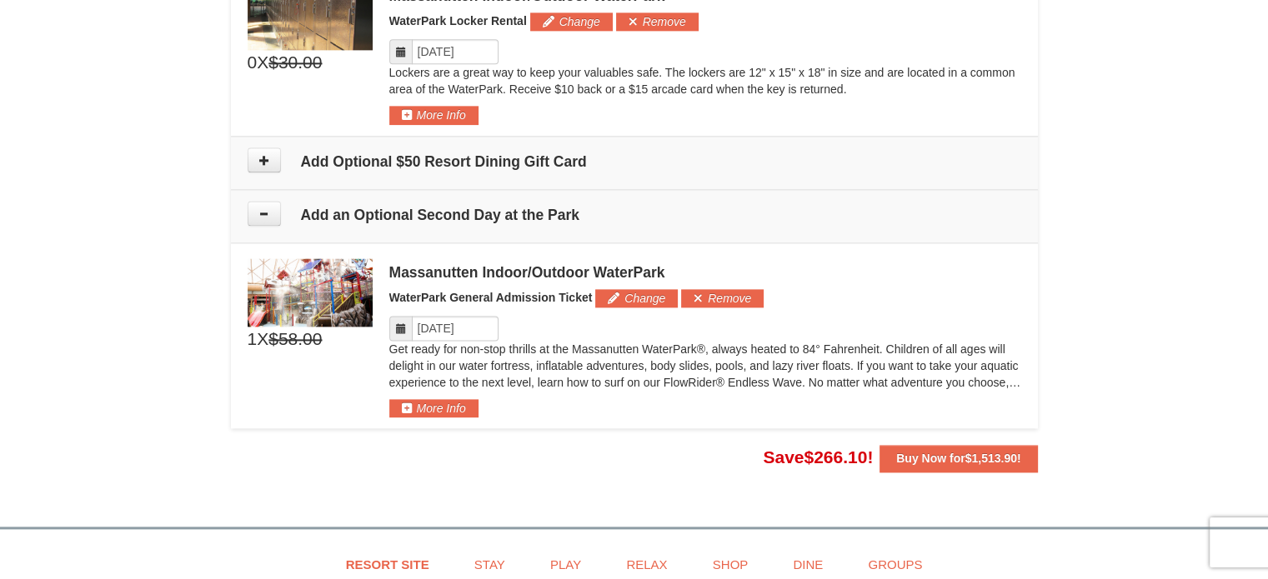
scroll to position [2335, 0]
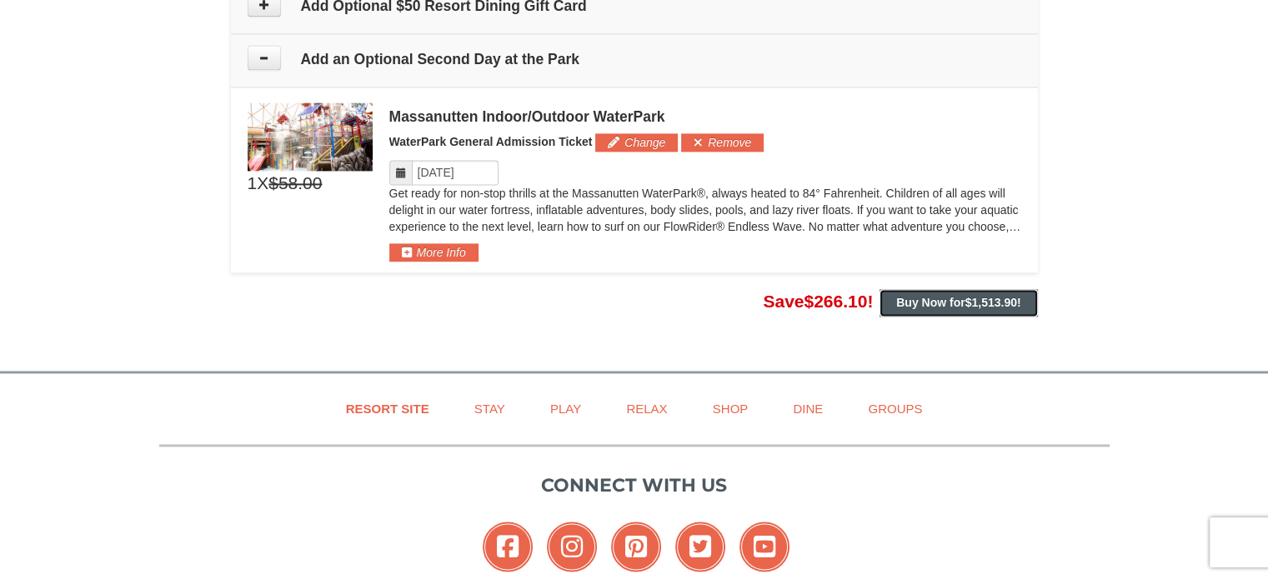
click at [967, 296] on span "$1,513.90" at bounding box center [992, 302] width 52 height 13
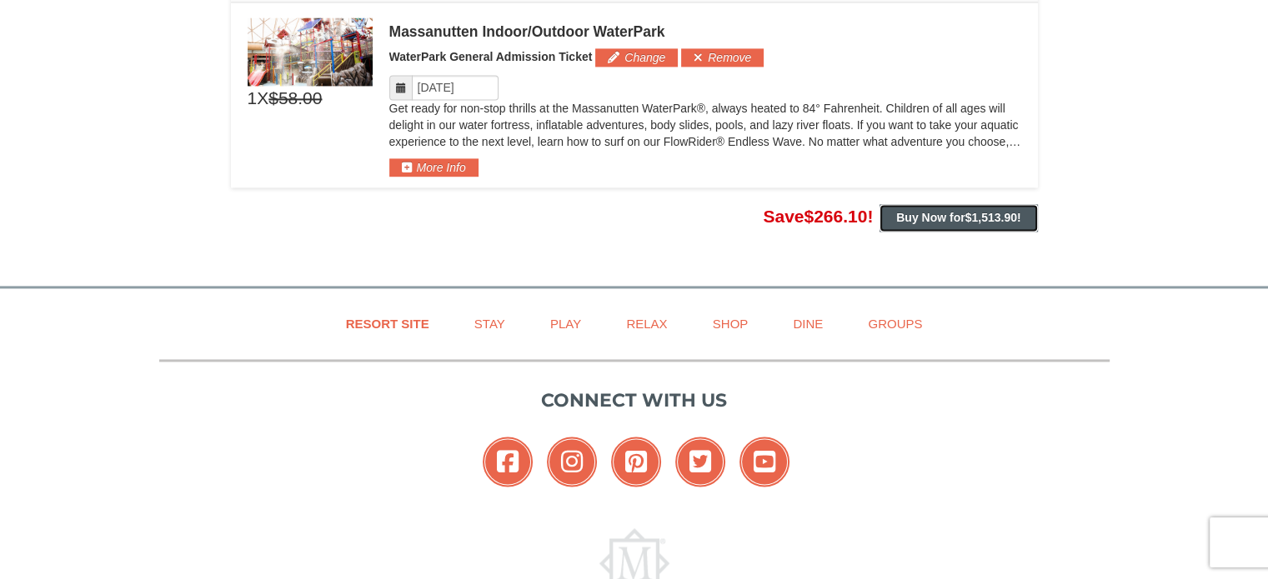
scroll to position [2268, 0]
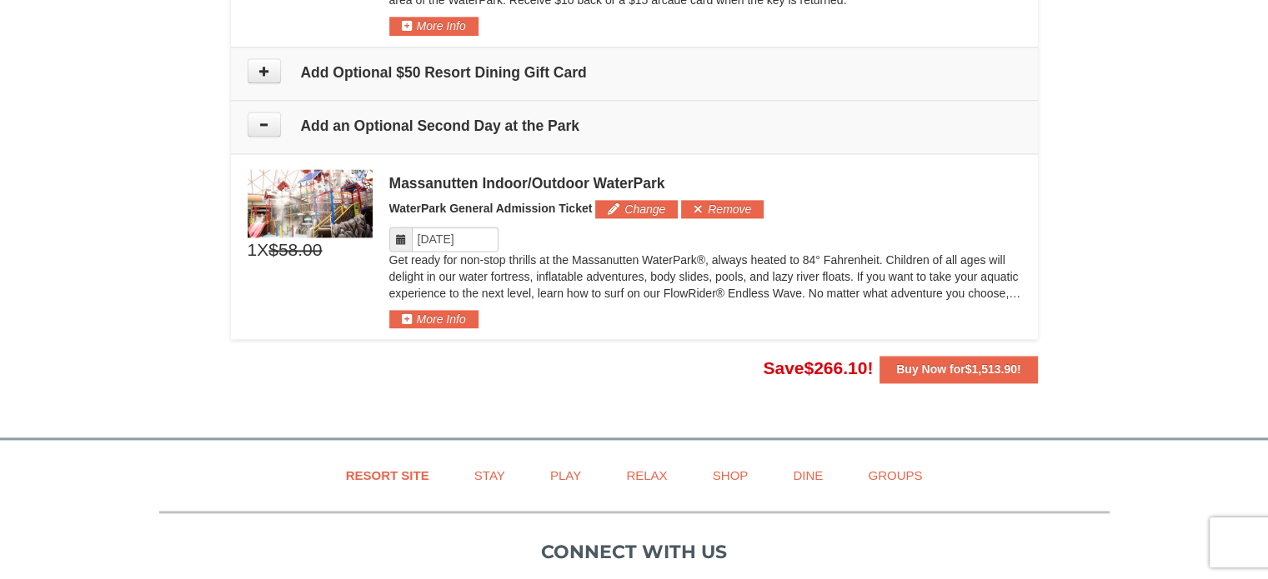
click at [948, 363] on strong "Buy Now for $1,513.90 !" at bounding box center [958, 369] width 124 height 13
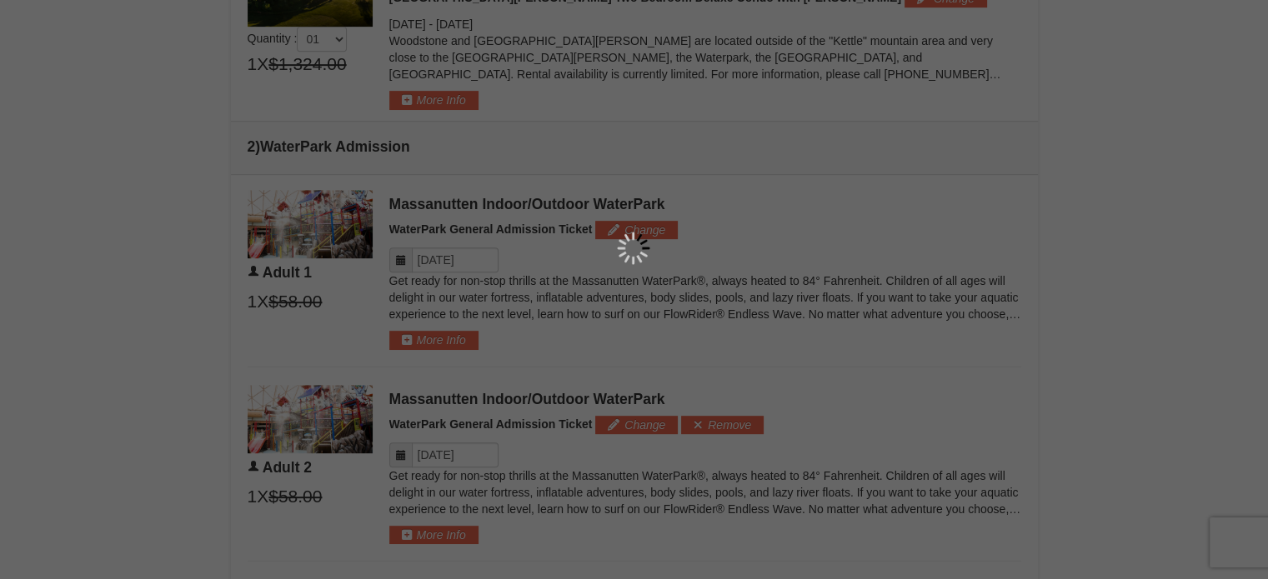
scroll to position [834, 0]
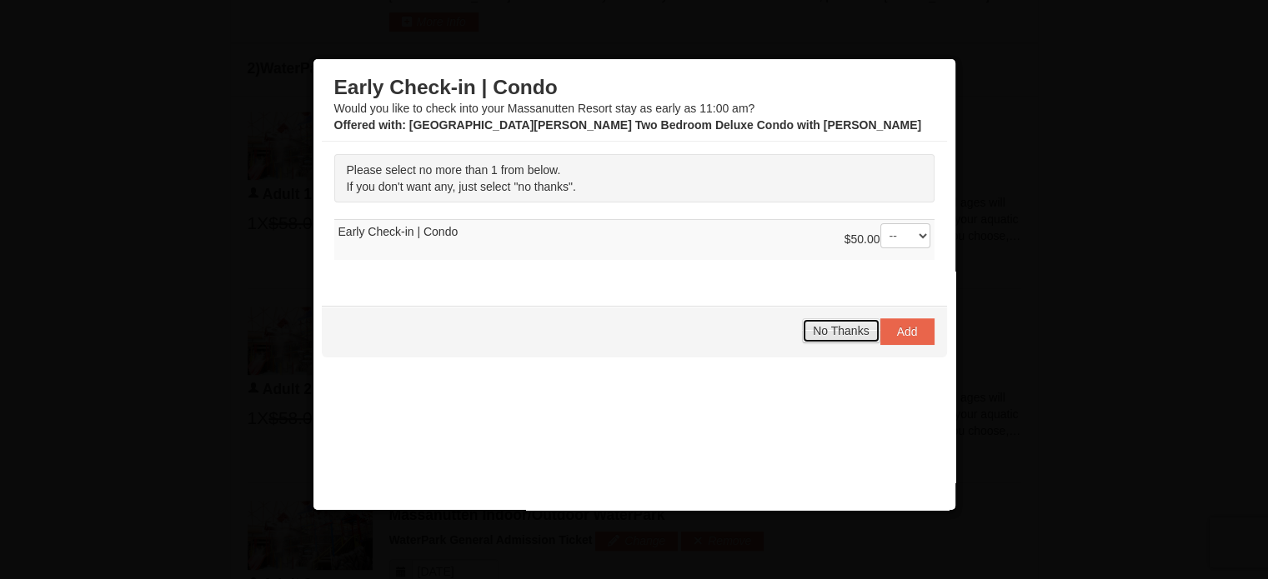
click at [817, 328] on span "No Thanks" at bounding box center [841, 330] width 56 height 13
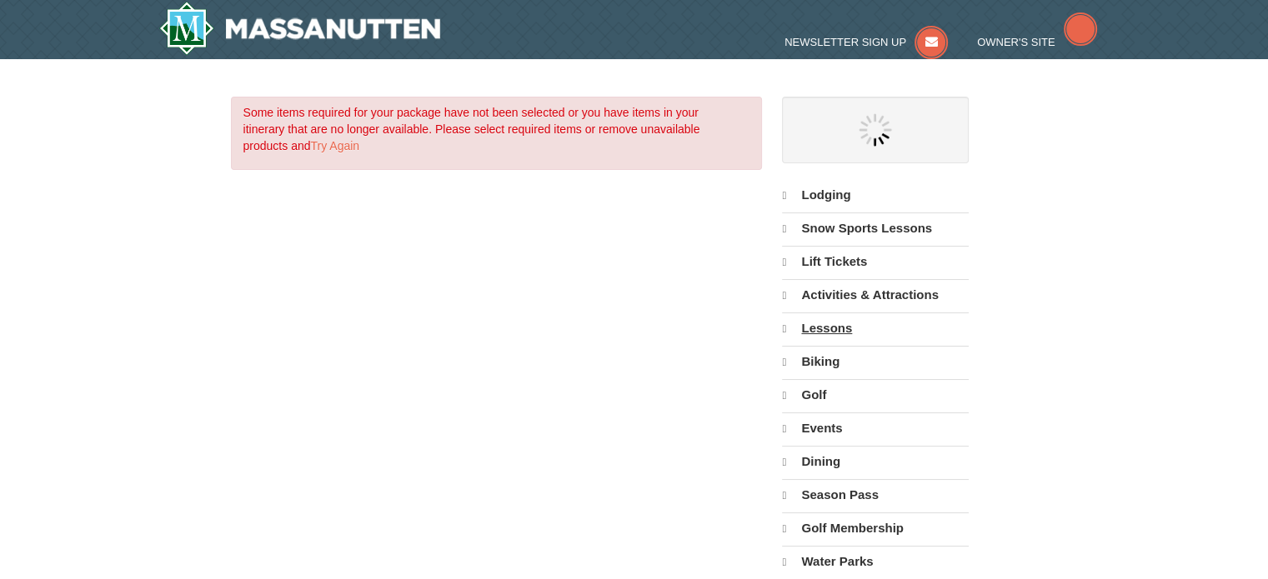
select select "9"
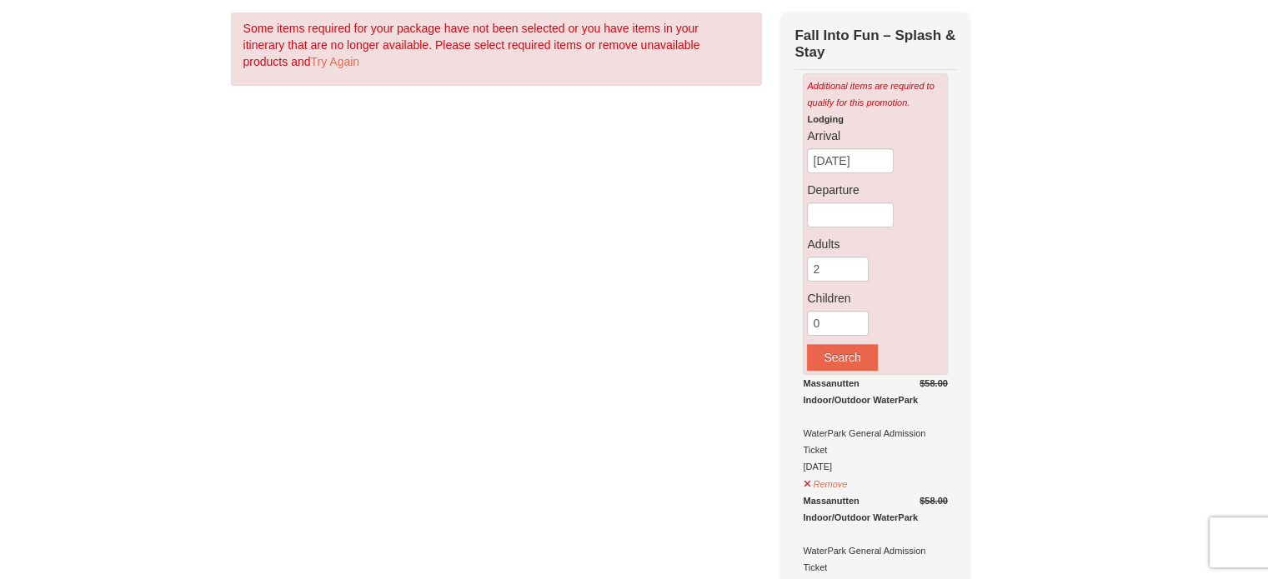
scroll to position [83, 0]
click at [868, 165] on input "09/10/2025" at bounding box center [850, 160] width 87 height 25
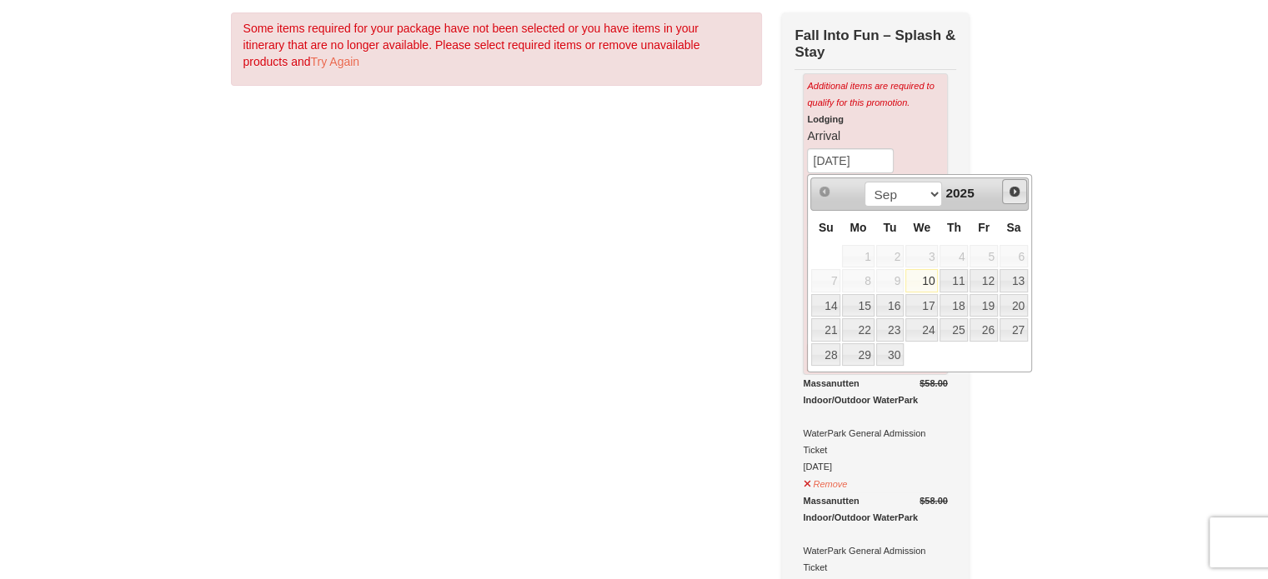
click at [1020, 193] on span "Next" at bounding box center [1014, 191] width 13 height 13
click at [1016, 277] on link "11" at bounding box center [1014, 280] width 28 height 23
type input "[DATE]"
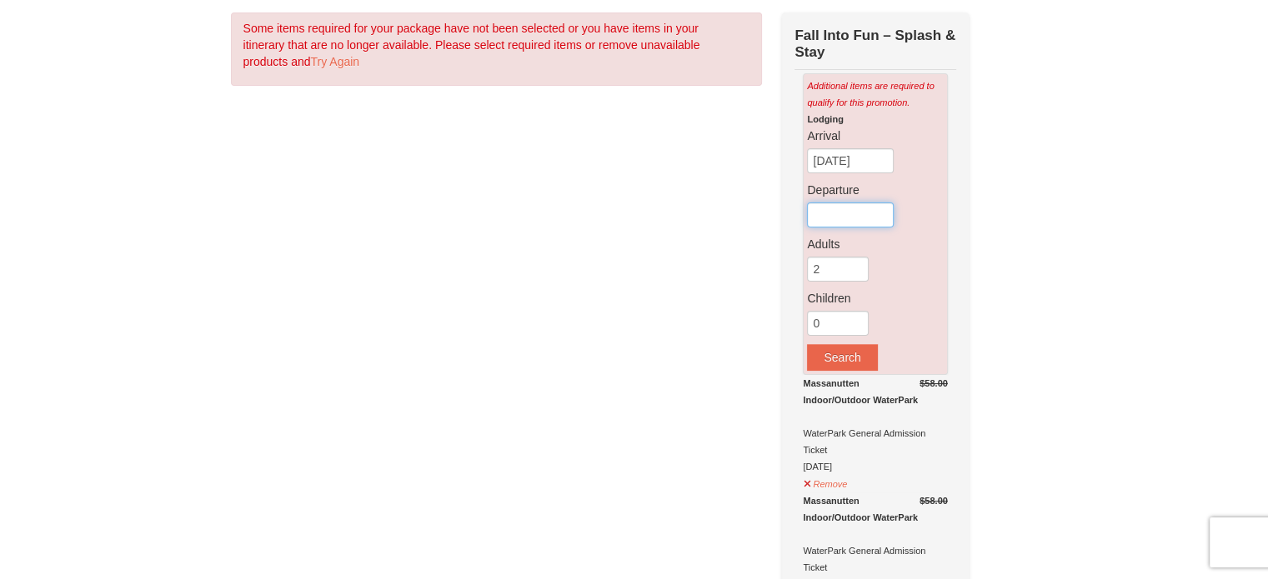
click at [860, 216] on input "text" at bounding box center [850, 215] width 87 height 25
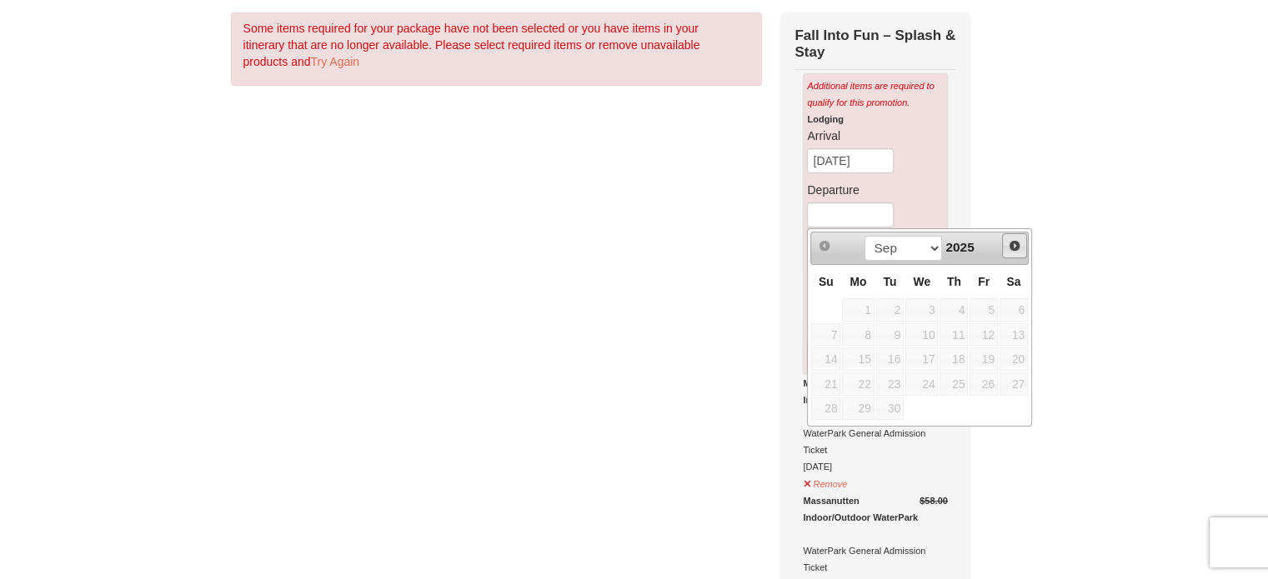
click at [1016, 248] on span "Next" at bounding box center [1014, 245] width 13 height 13
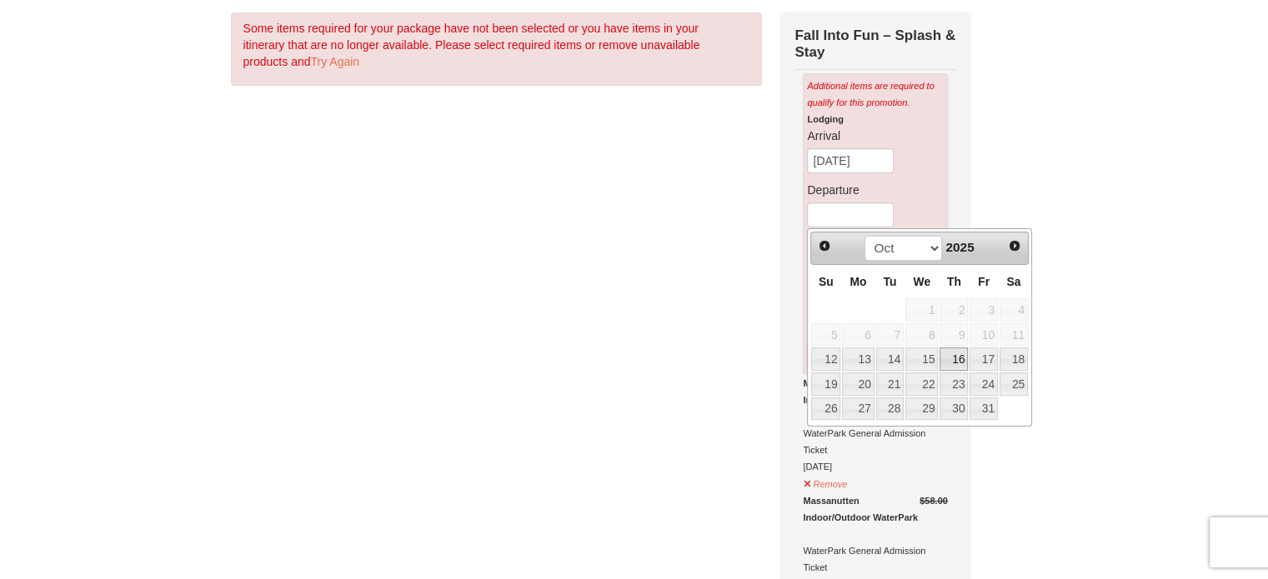
click at [944, 361] on link "16" at bounding box center [954, 359] width 28 height 23
type input "[DATE]"
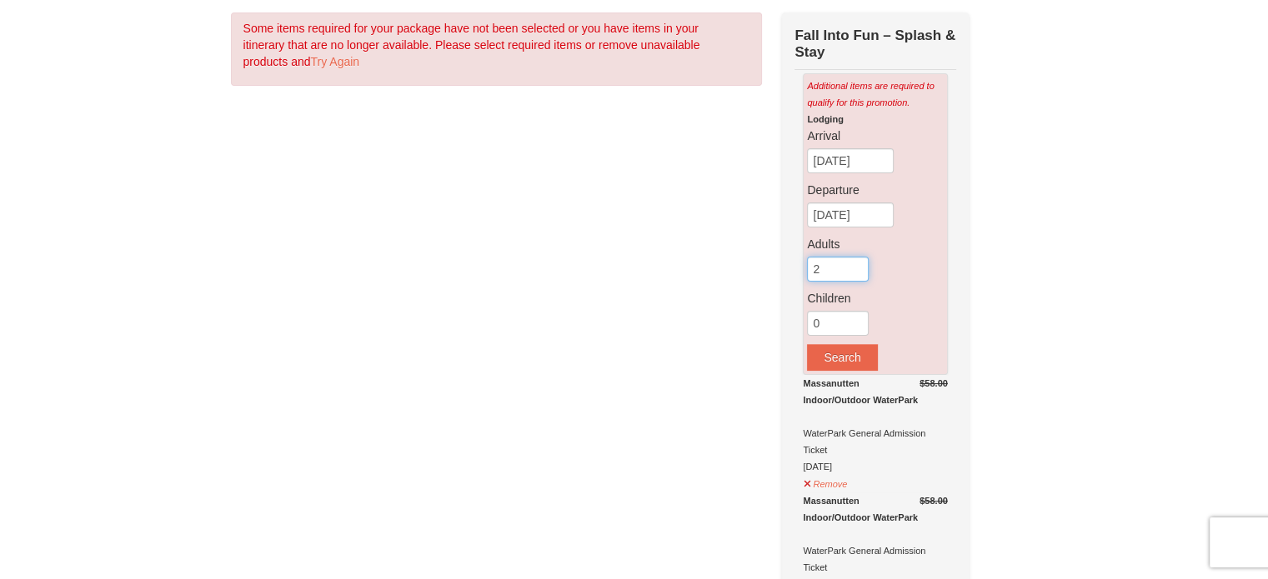
click at [827, 263] on input "2" at bounding box center [838, 269] width 62 height 25
click at [856, 263] on input "3" at bounding box center [838, 269] width 62 height 25
type input "4"
click at [856, 263] on input "4" at bounding box center [838, 269] width 62 height 25
click at [854, 318] on input "1" at bounding box center [838, 323] width 62 height 25
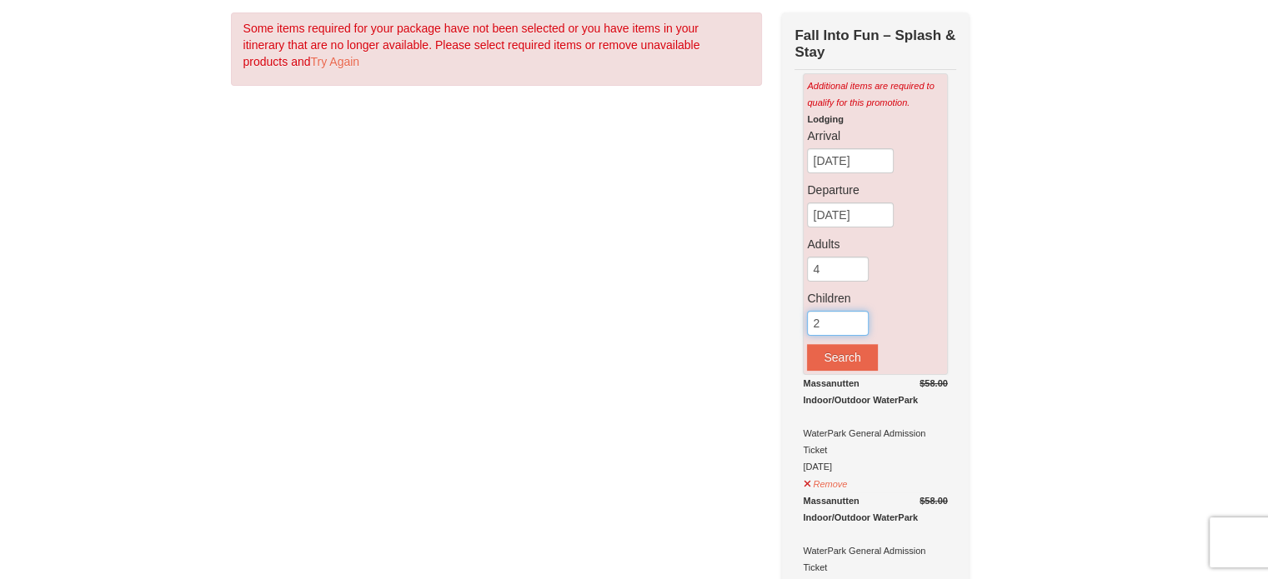
type input "2"
click at [854, 318] on input "2" at bounding box center [838, 323] width 62 height 25
click at [840, 357] on button "Search" at bounding box center [842, 357] width 70 height 27
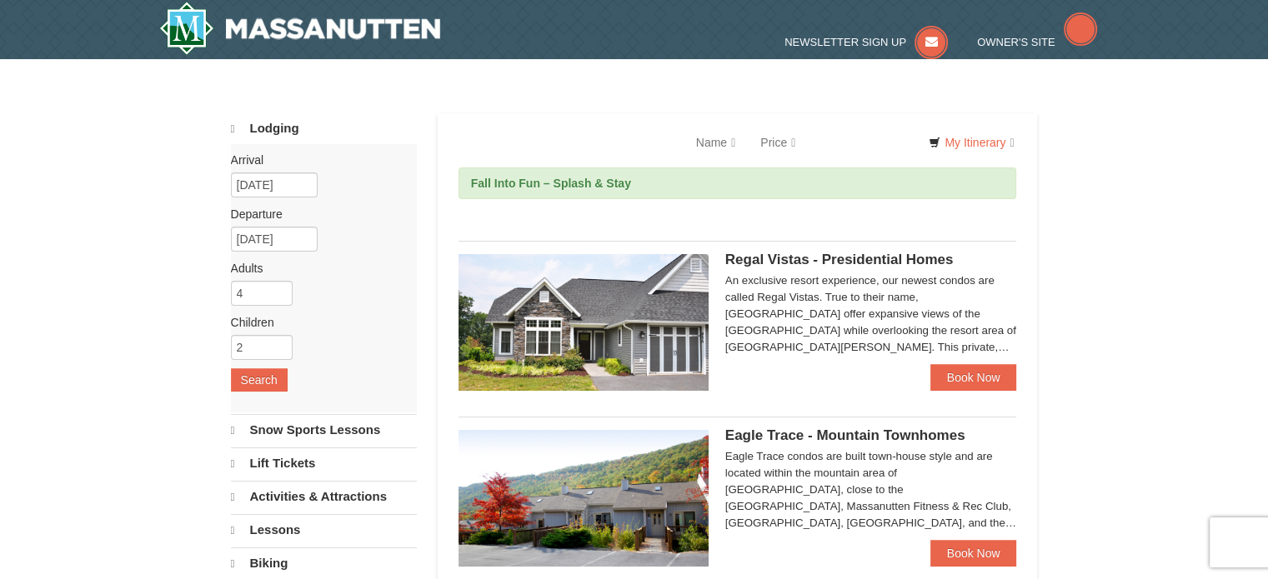
select select "9"
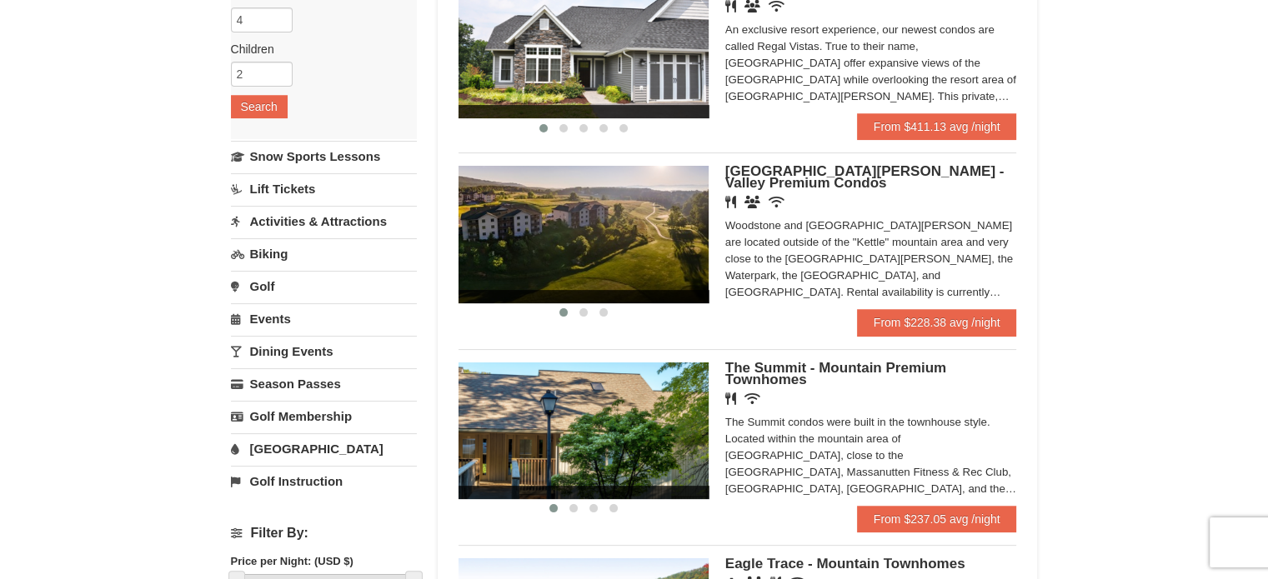
scroll to position [250, 0]
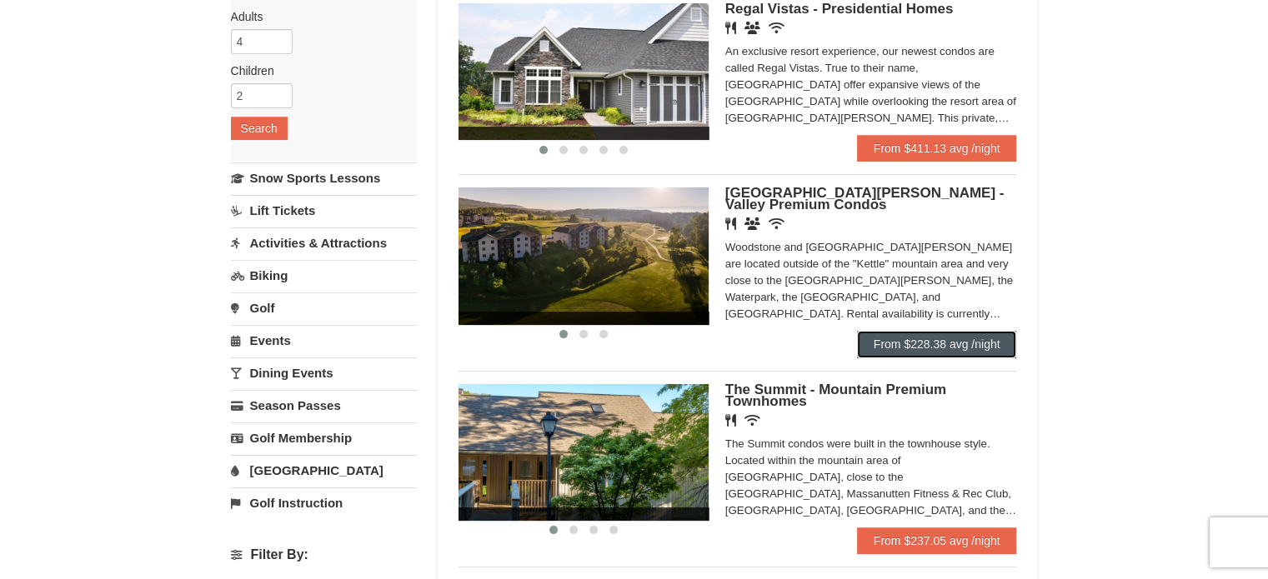
click at [938, 343] on link "From $228.38 avg /night" at bounding box center [937, 344] width 160 height 27
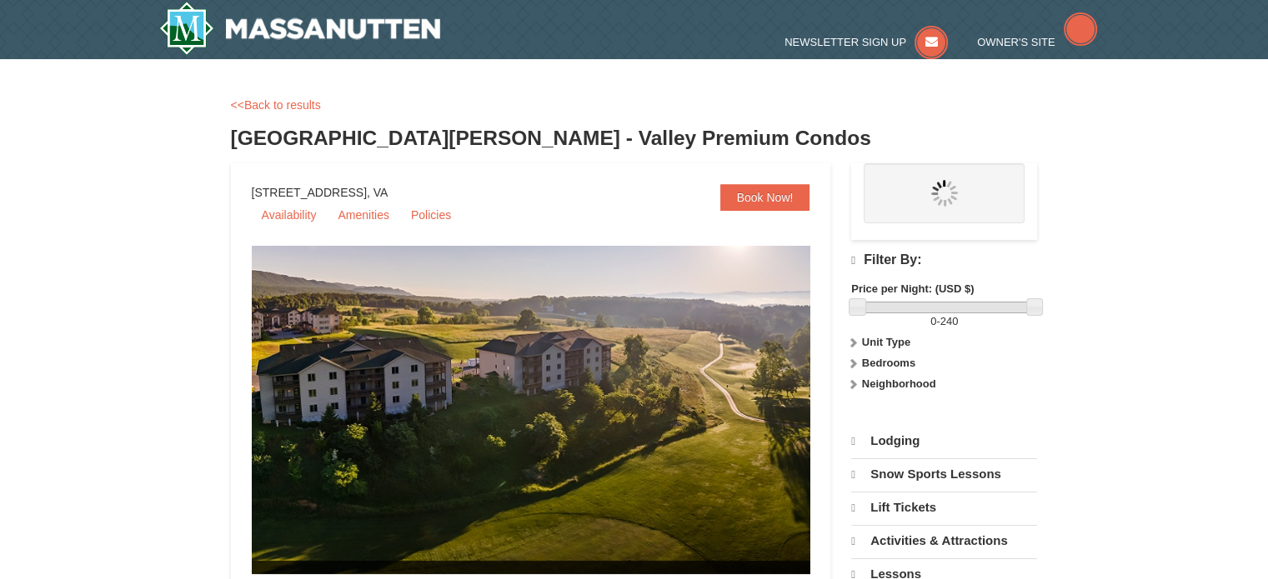
select select "9"
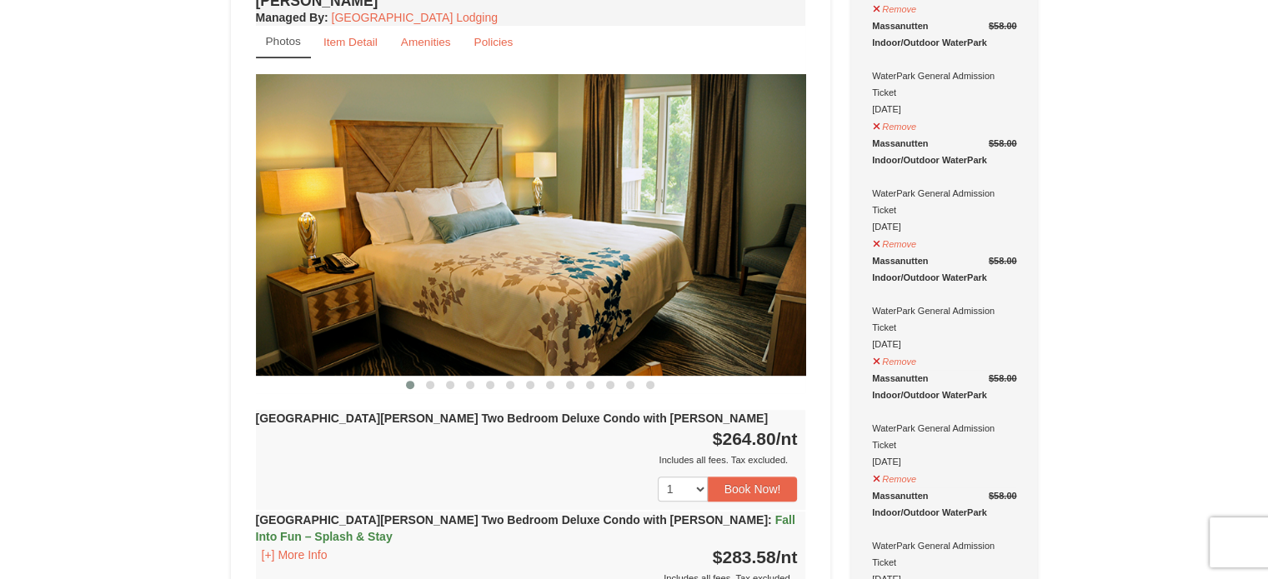
scroll to position [667, 0]
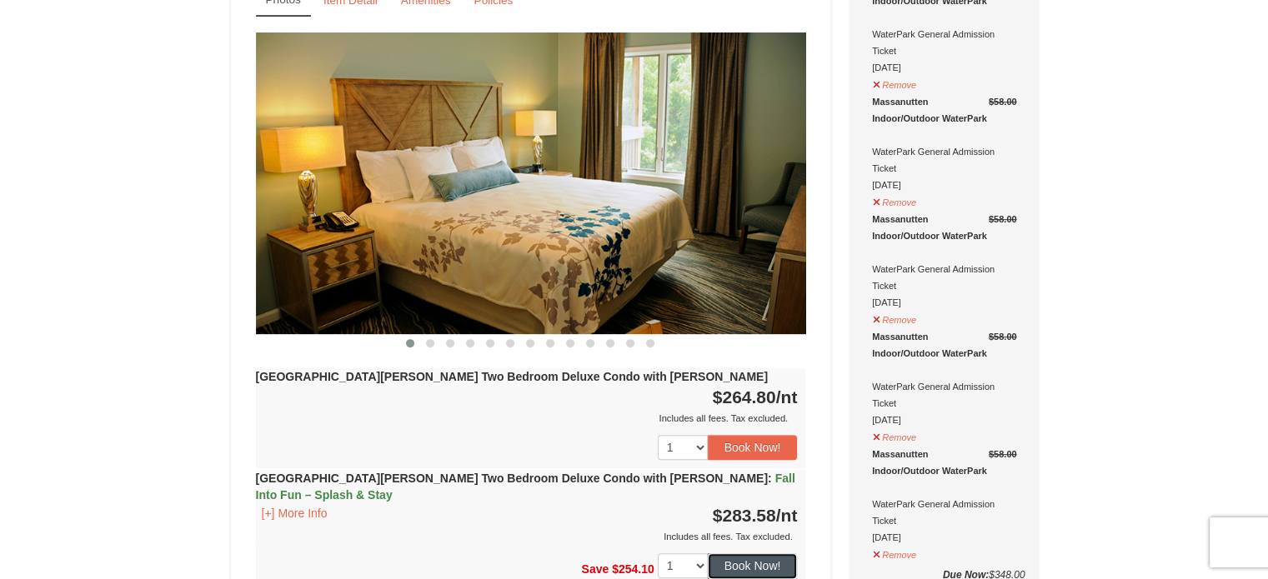
click at [744, 554] on button "Book Now!" at bounding box center [753, 566] width 90 height 25
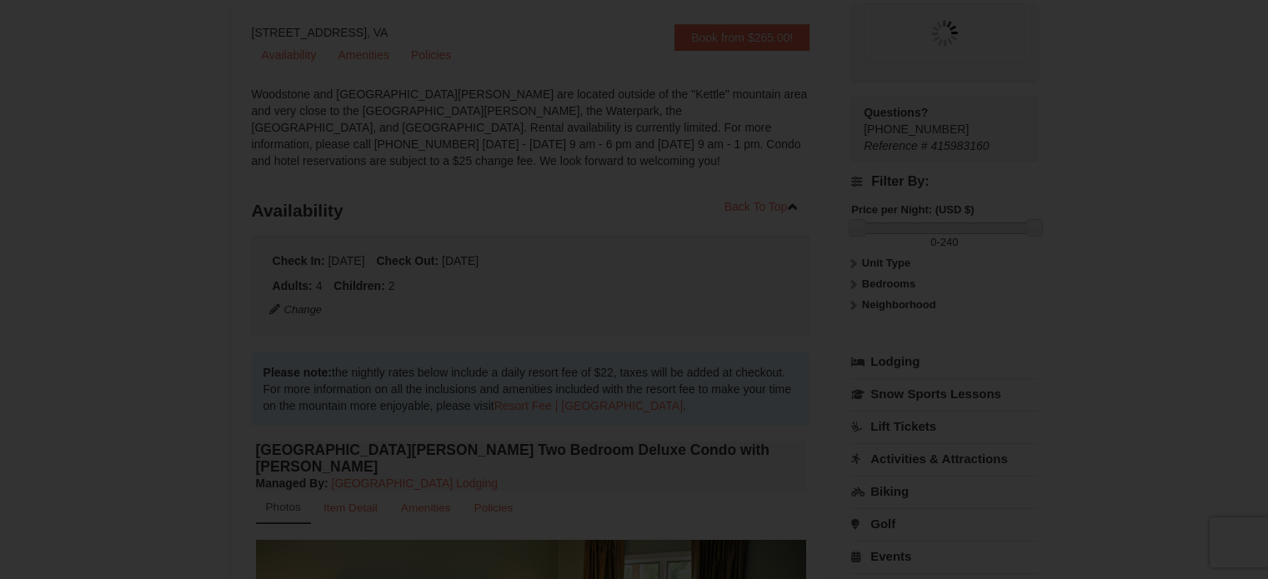
scroll to position [163, 0]
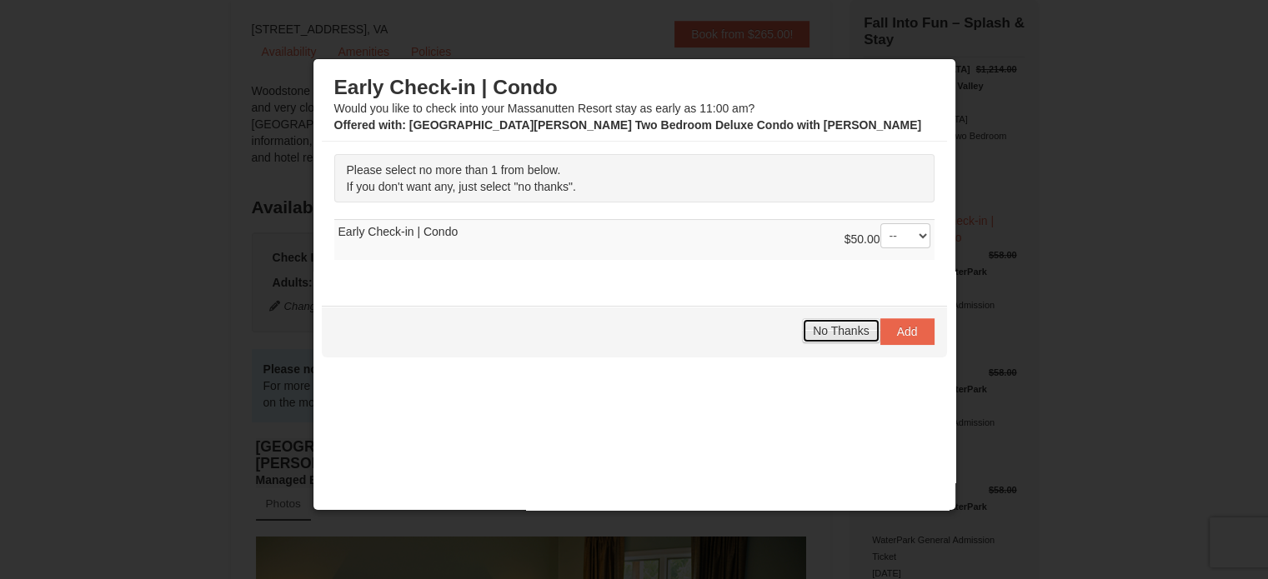
click at [813, 329] on span "No Thanks" at bounding box center [841, 330] width 56 height 13
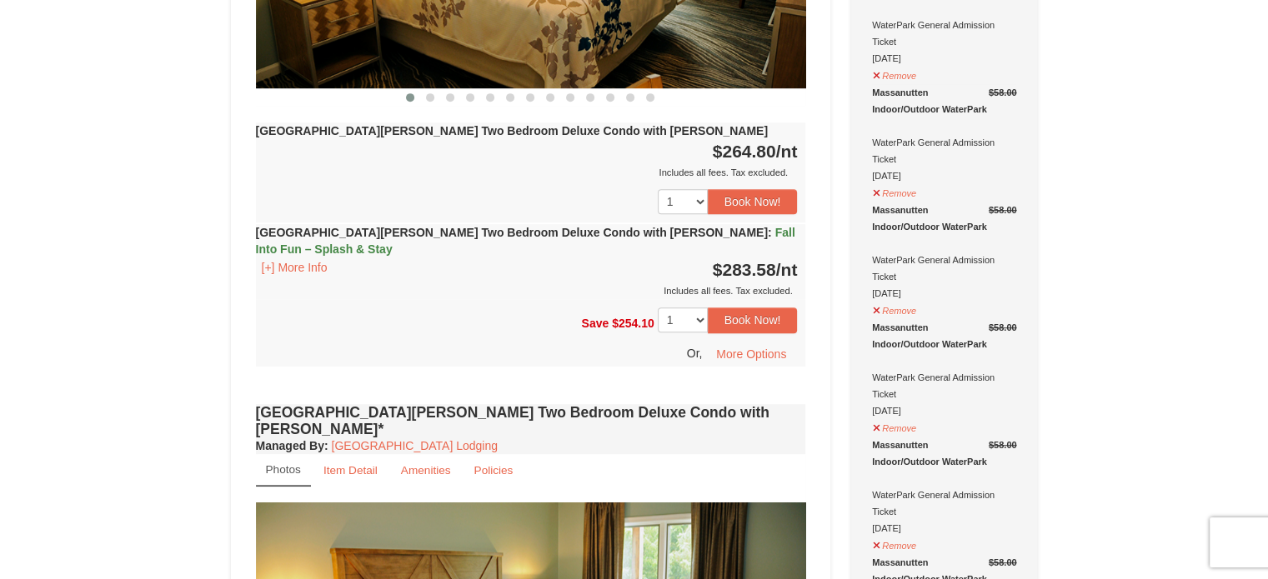
scroll to position [746, 0]
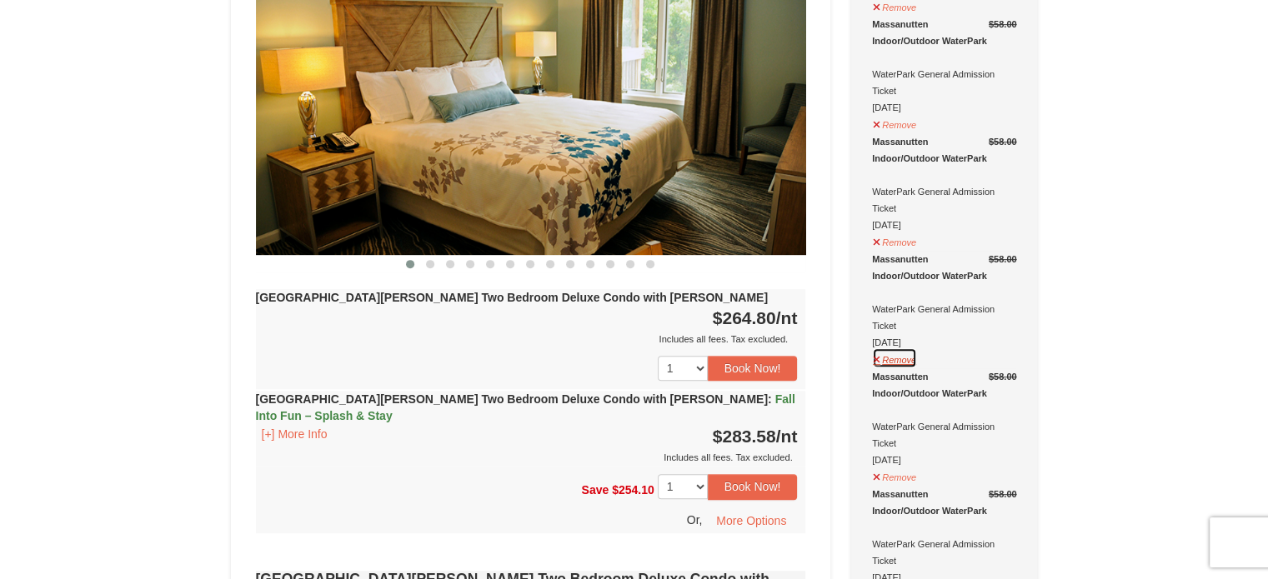
click at [880, 348] on button "Remove" at bounding box center [894, 358] width 45 height 21
click at [900, 230] on button "Remove" at bounding box center [894, 240] width 45 height 21
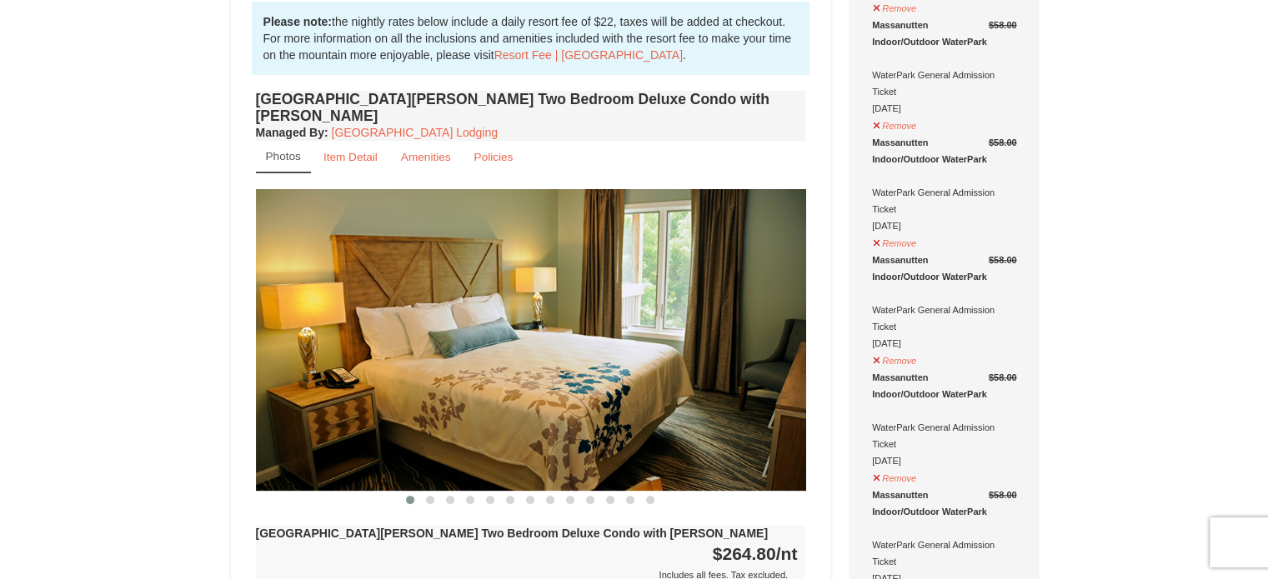
scroll to position [496, 0]
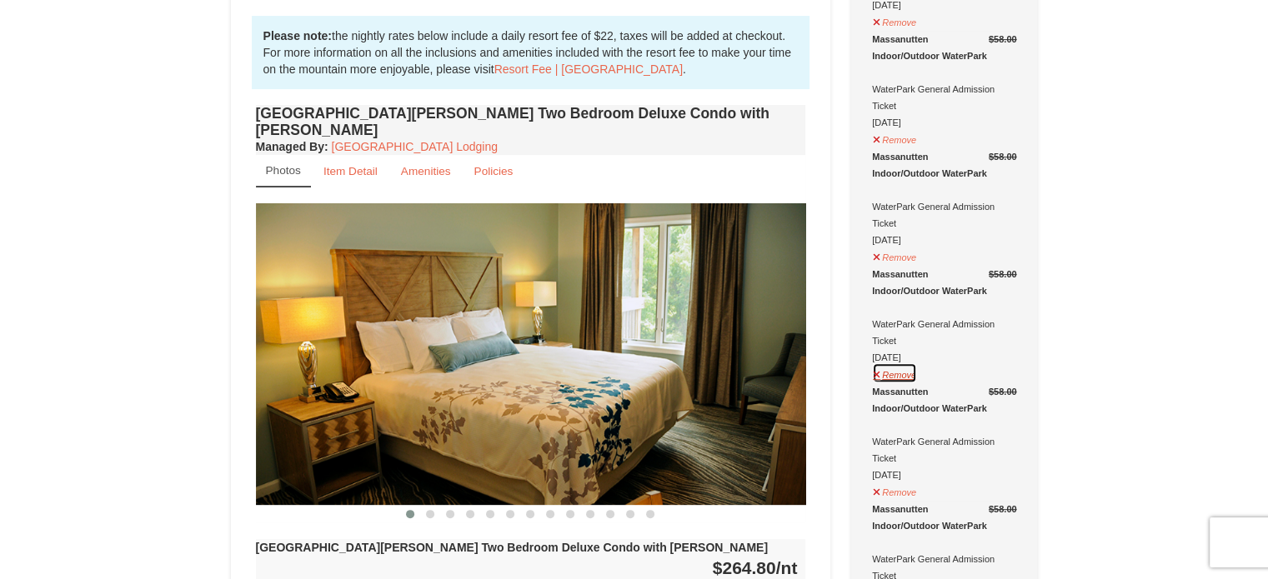
click at [895, 363] on button "Remove" at bounding box center [894, 373] width 45 height 21
click at [902, 245] on button "Remove" at bounding box center [894, 255] width 45 height 21
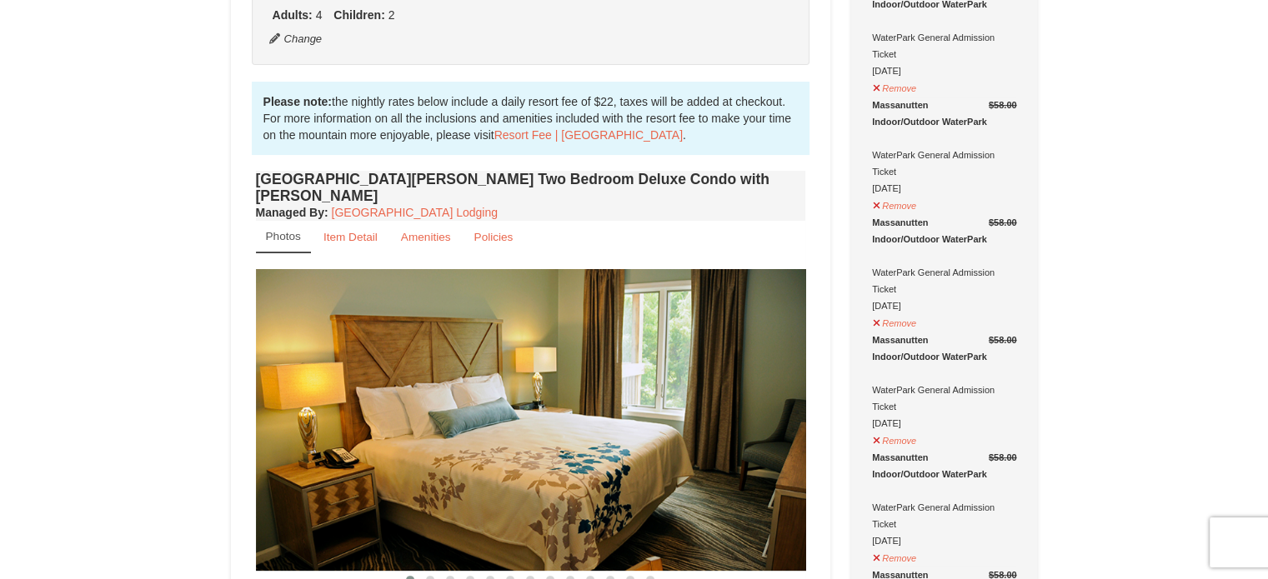
scroll to position [329, 0]
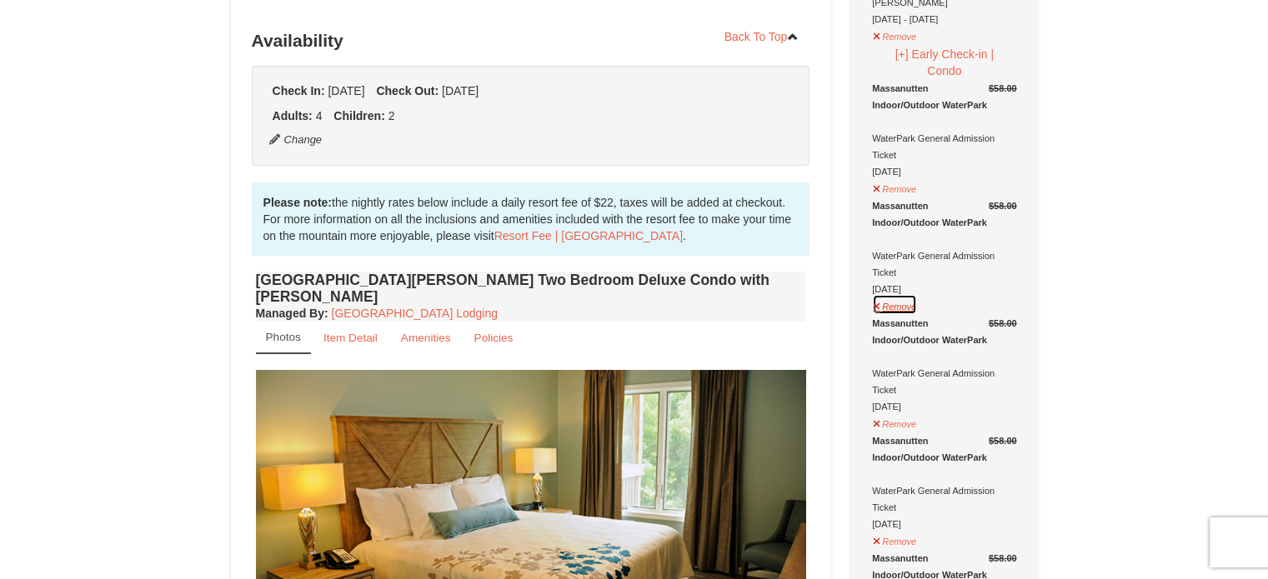
click at [886, 294] on button "Remove" at bounding box center [894, 304] width 45 height 21
click at [901, 177] on button "Remove" at bounding box center [894, 187] width 45 height 21
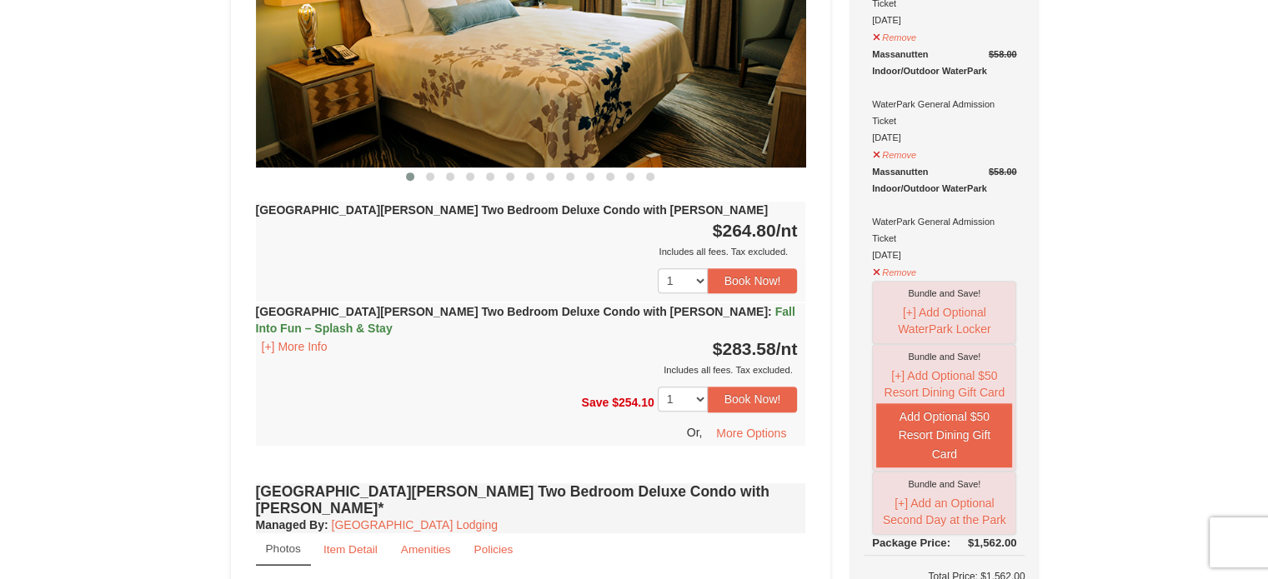
scroll to position [1084, 0]
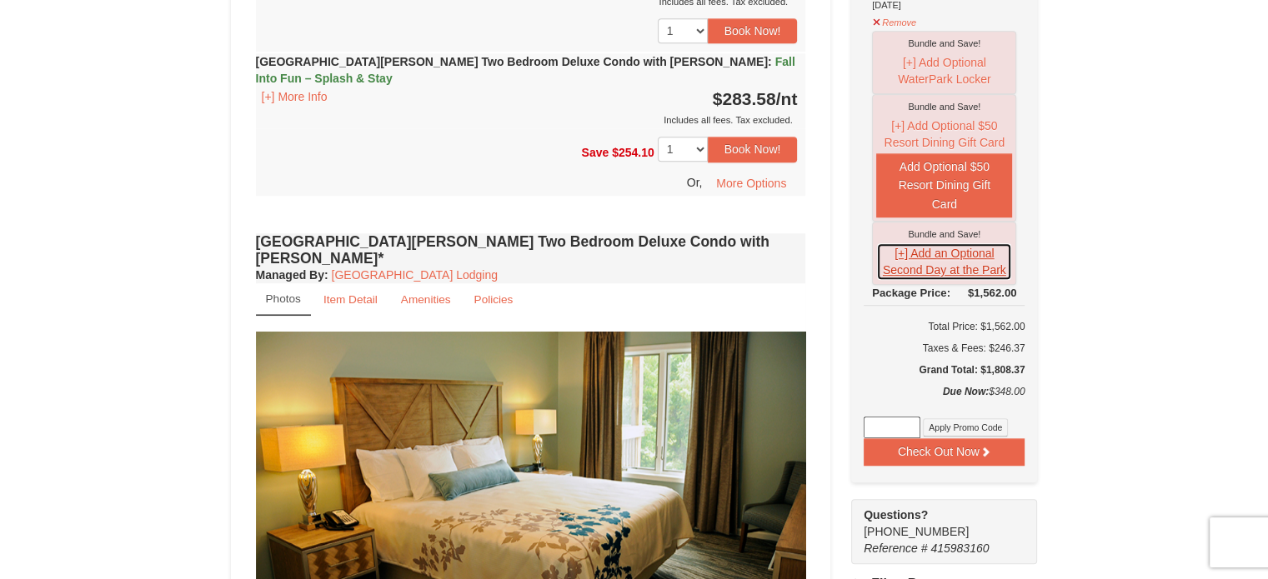
click at [941, 243] on button "[+] Add an Optional Second Day at the Park" at bounding box center [944, 262] width 136 height 38
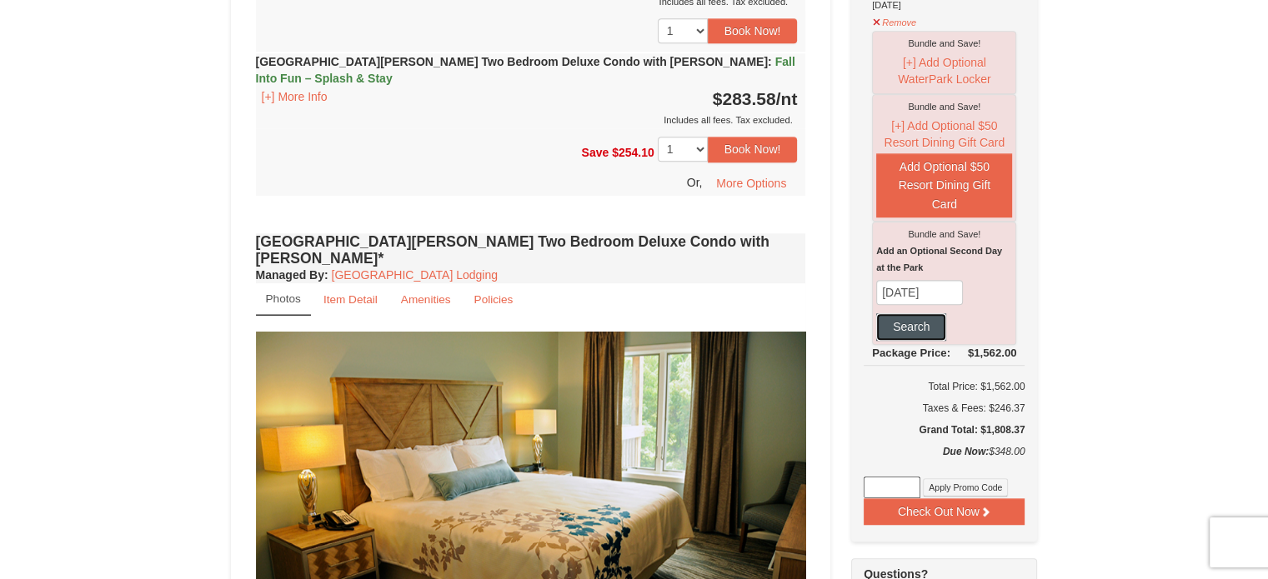
click at [908, 314] on button "Search" at bounding box center [911, 327] width 70 height 27
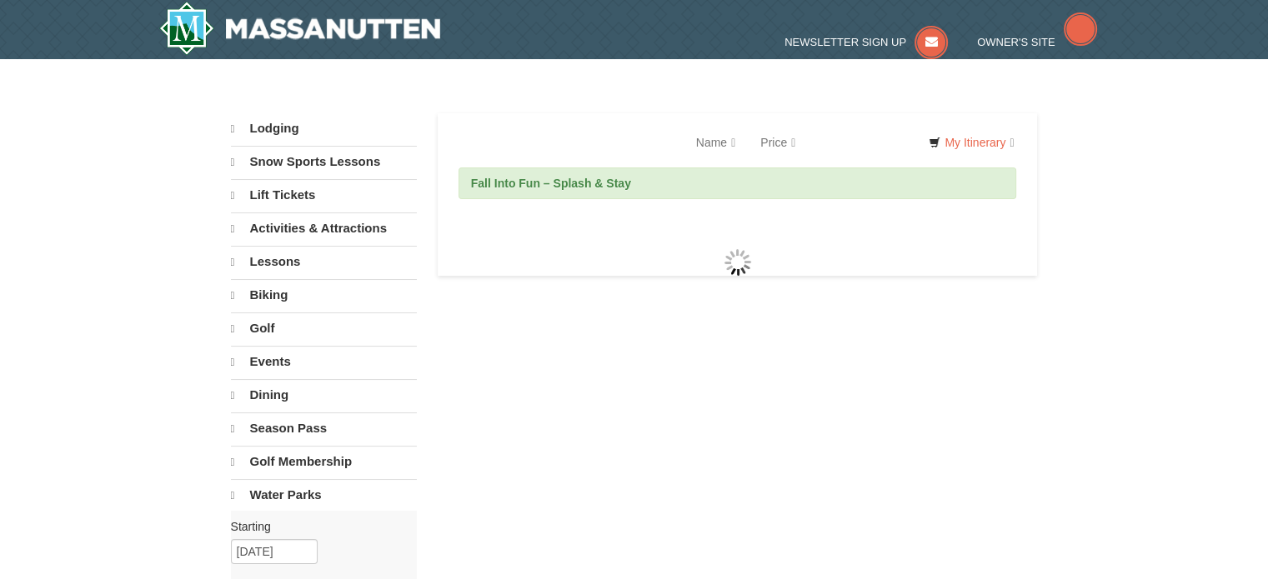
select select "9"
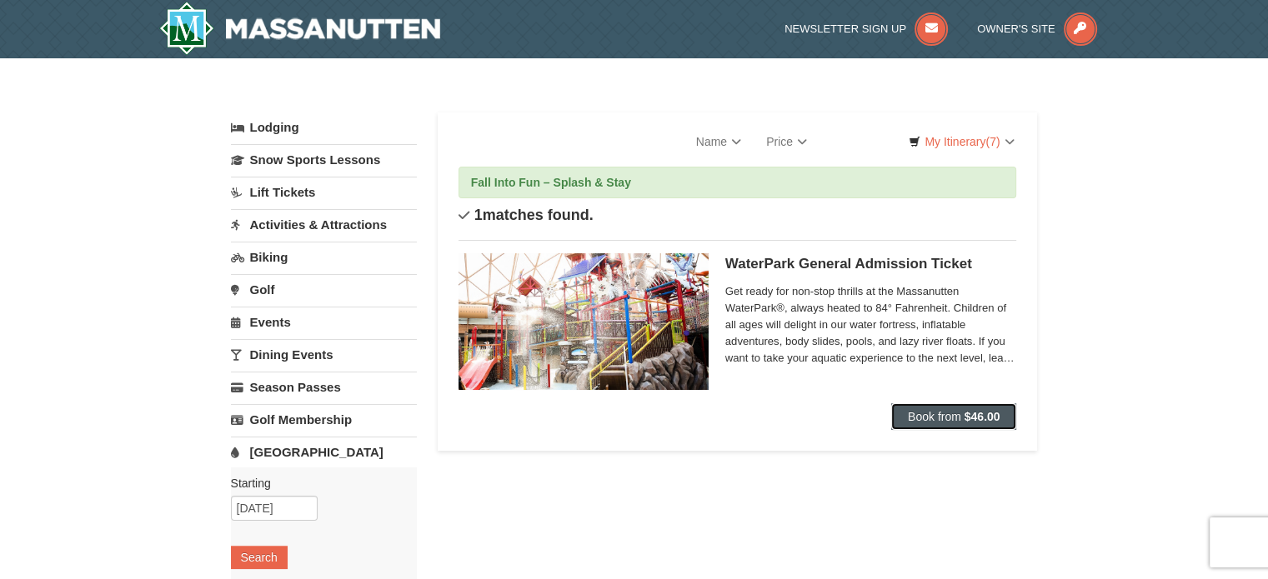
click at [959, 408] on button "Book from $46.00" at bounding box center [954, 417] width 126 height 27
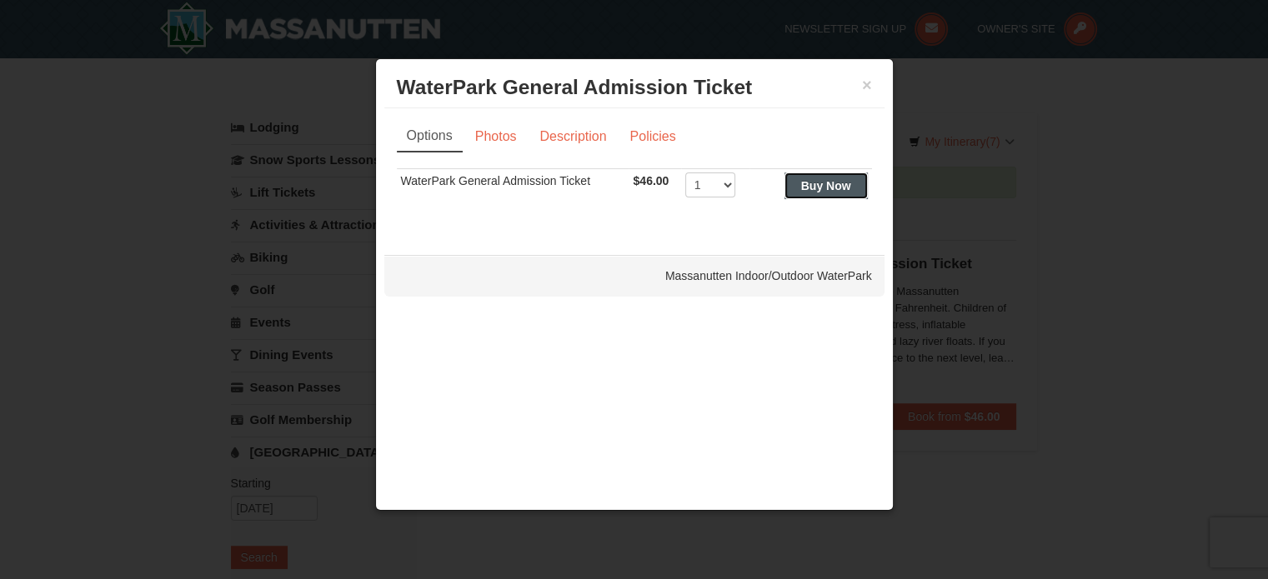
click at [825, 186] on strong "Buy Now" at bounding box center [826, 185] width 50 height 13
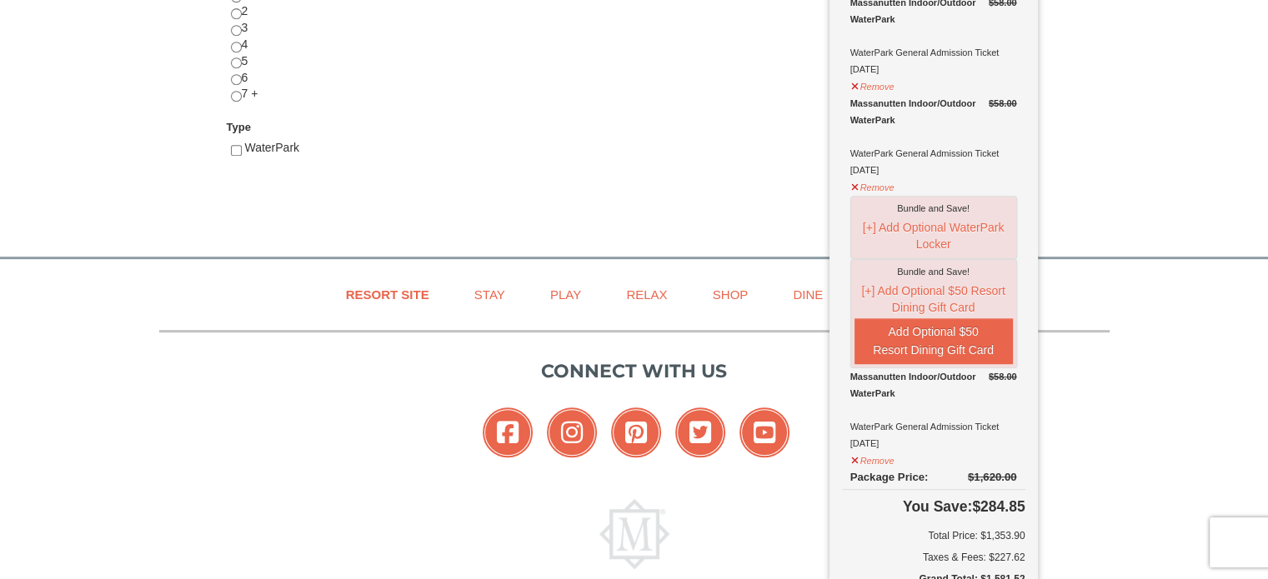
scroll to position [755, 0]
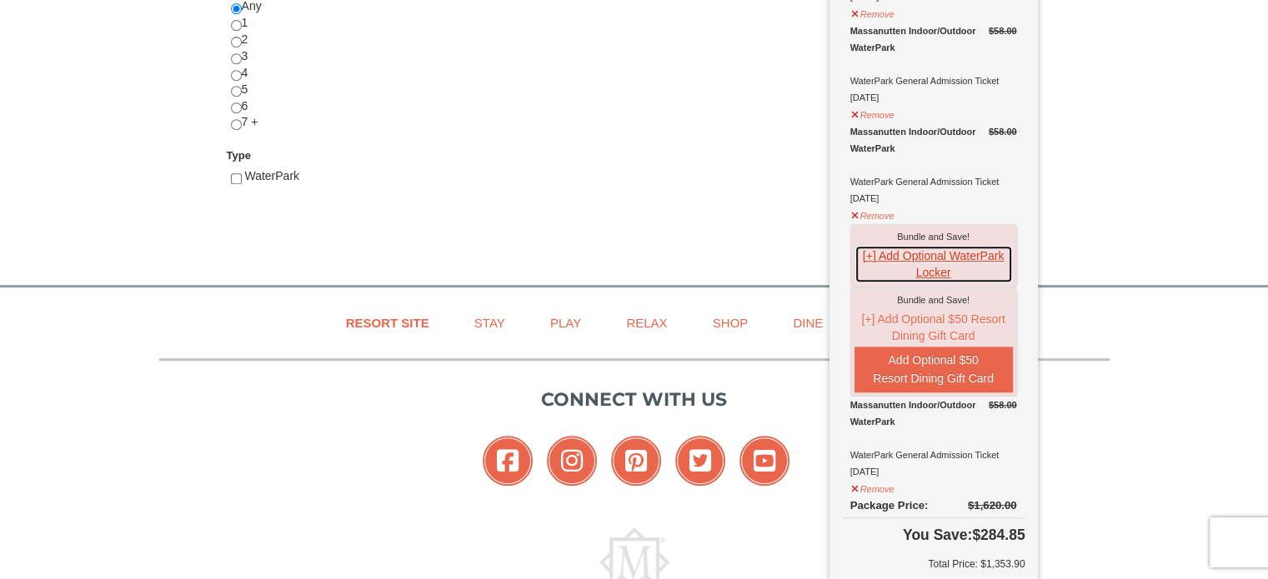
click at [935, 245] on button "[+] Add Optional WaterPark Locker" at bounding box center [934, 264] width 158 height 38
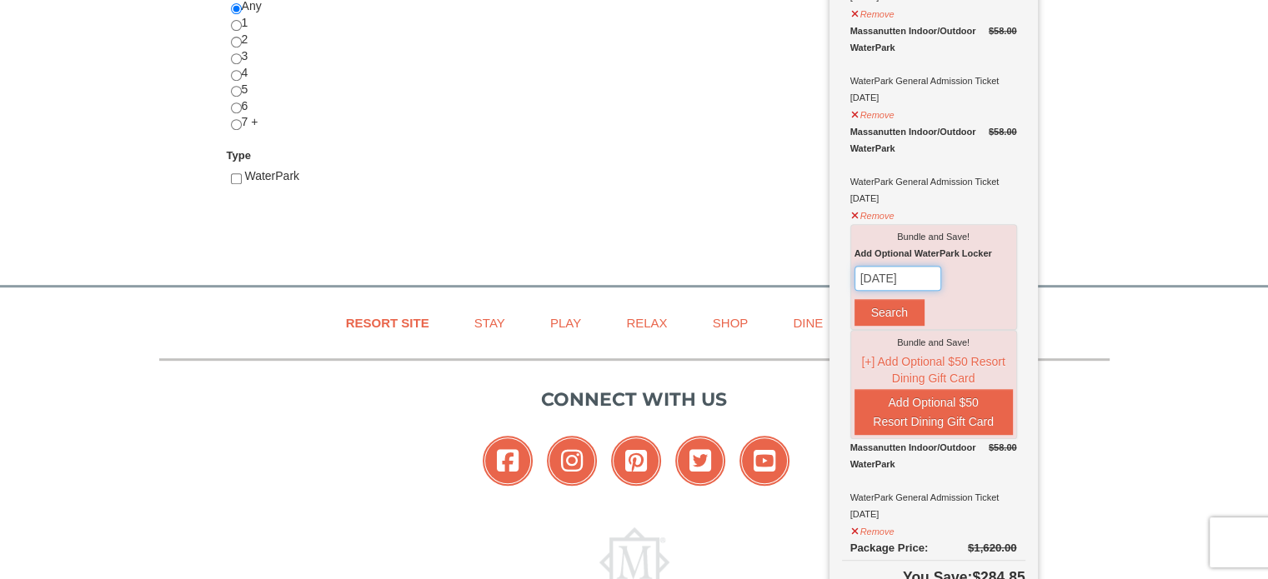
click at [928, 266] on input "[DATE]" at bounding box center [898, 278] width 87 height 25
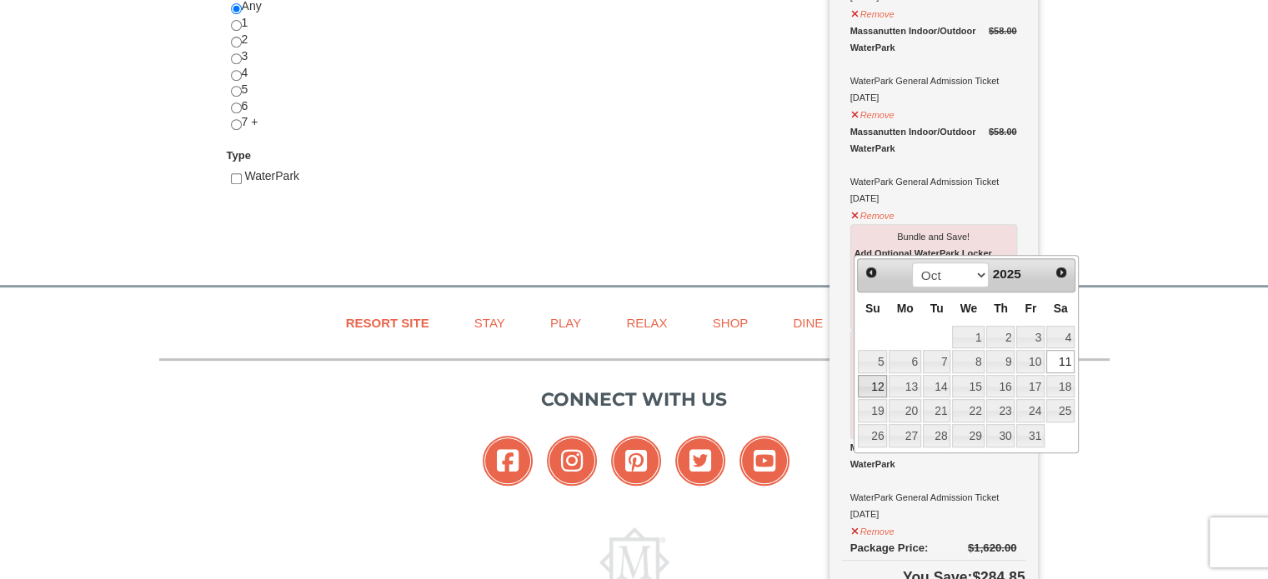
click at [880, 383] on link "12" at bounding box center [872, 386] width 29 height 23
type input "[DATE]"
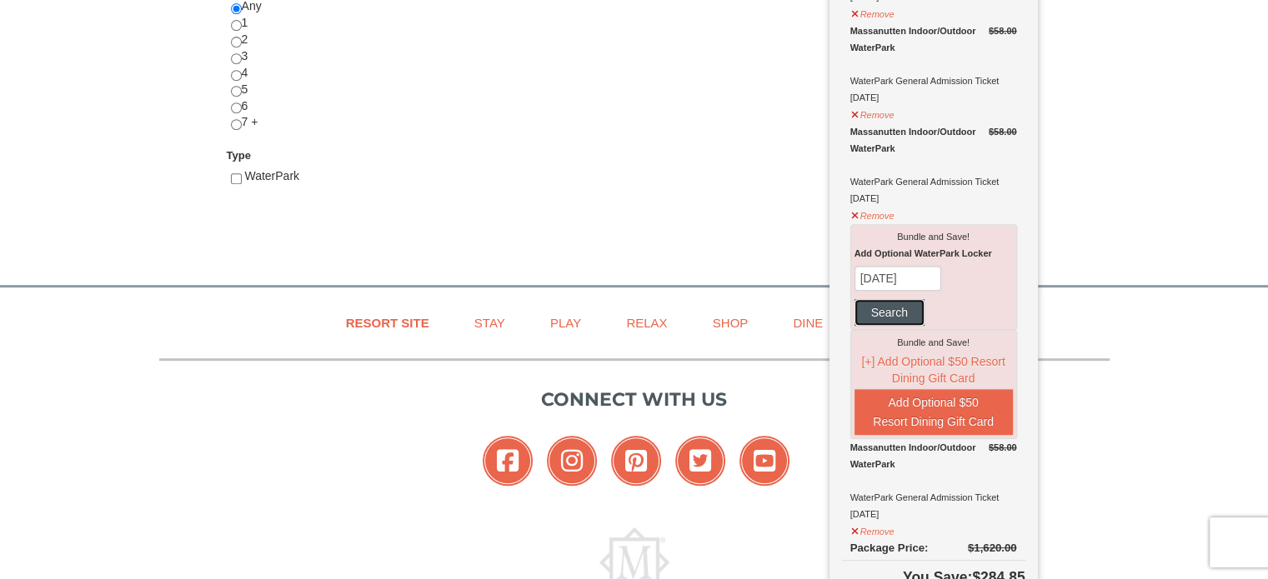
click at [880, 299] on button "Search" at bounding box center [890, 312] width 70 height 27
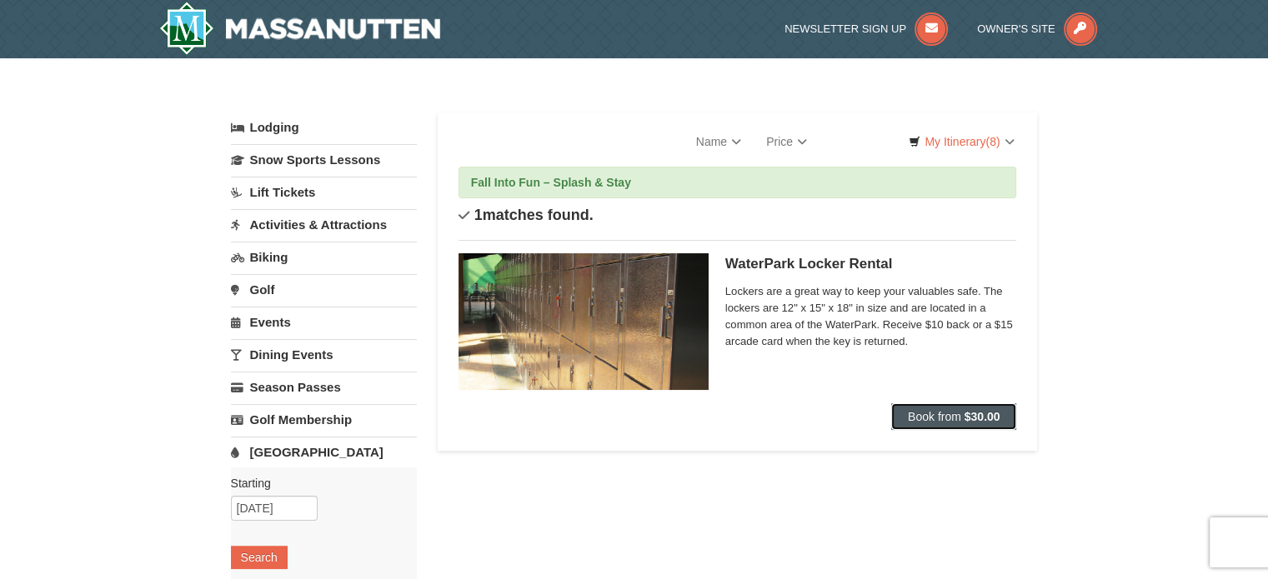
click at [925, 410] on span "Book from" at bounding box center [934, 416] width 53 height 13
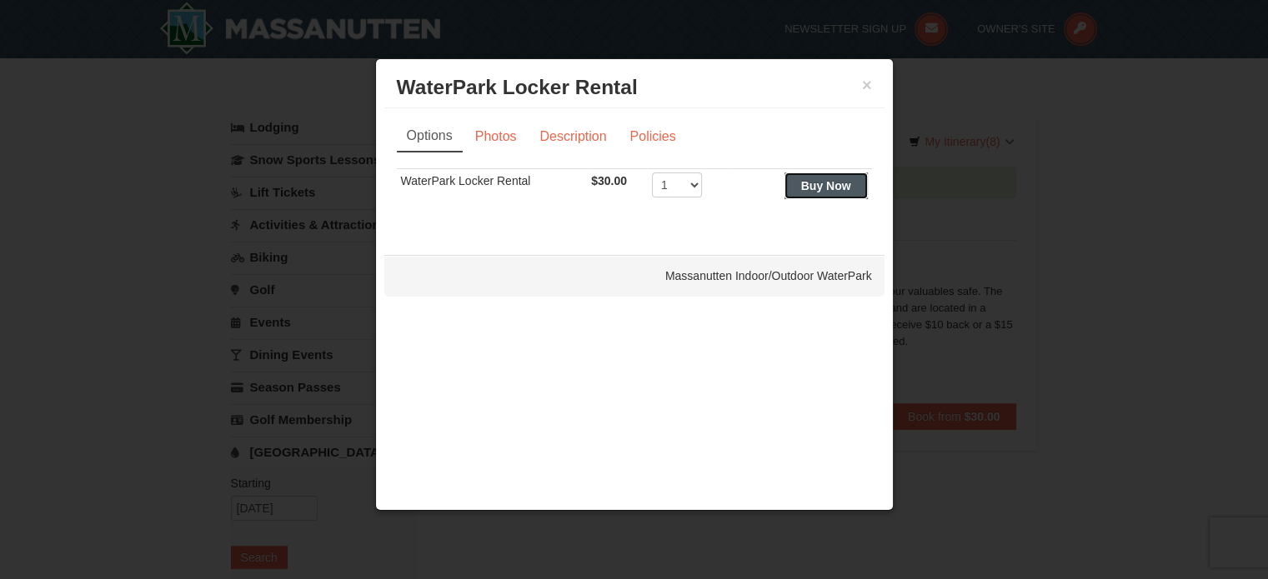
click at [828, 185] on strong "Buy Now" at bounding box center [826, 185] width 50 height 13
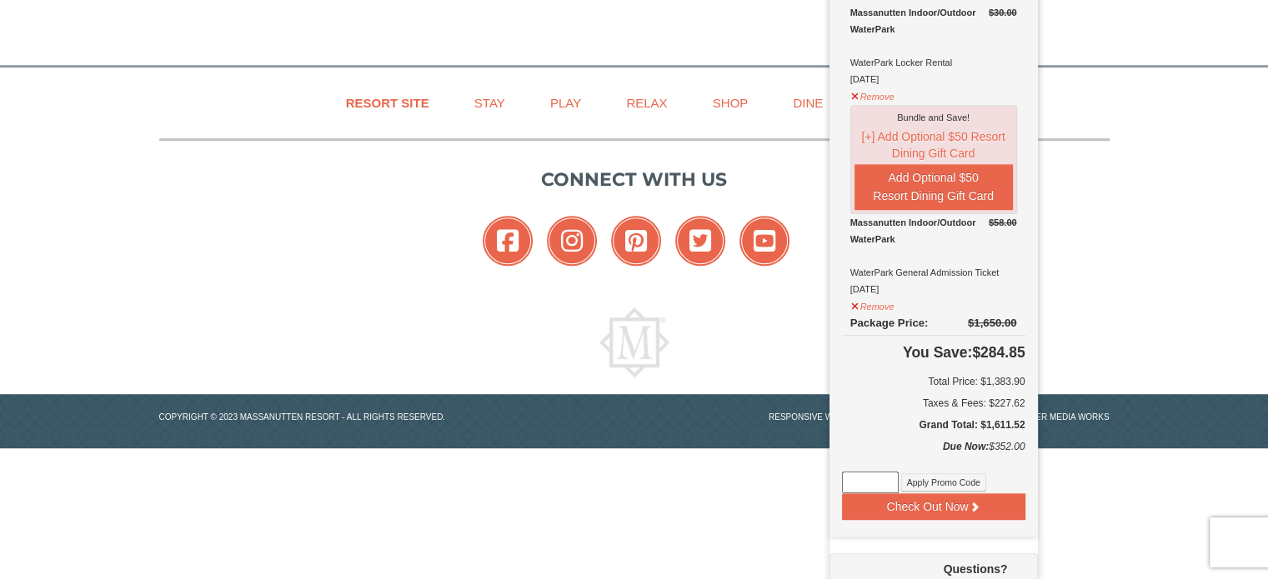
scroll to position [976, 0]
click at [937, 493] on button "Check Out Now" at bounding box center [933, 506] width 183 height 27
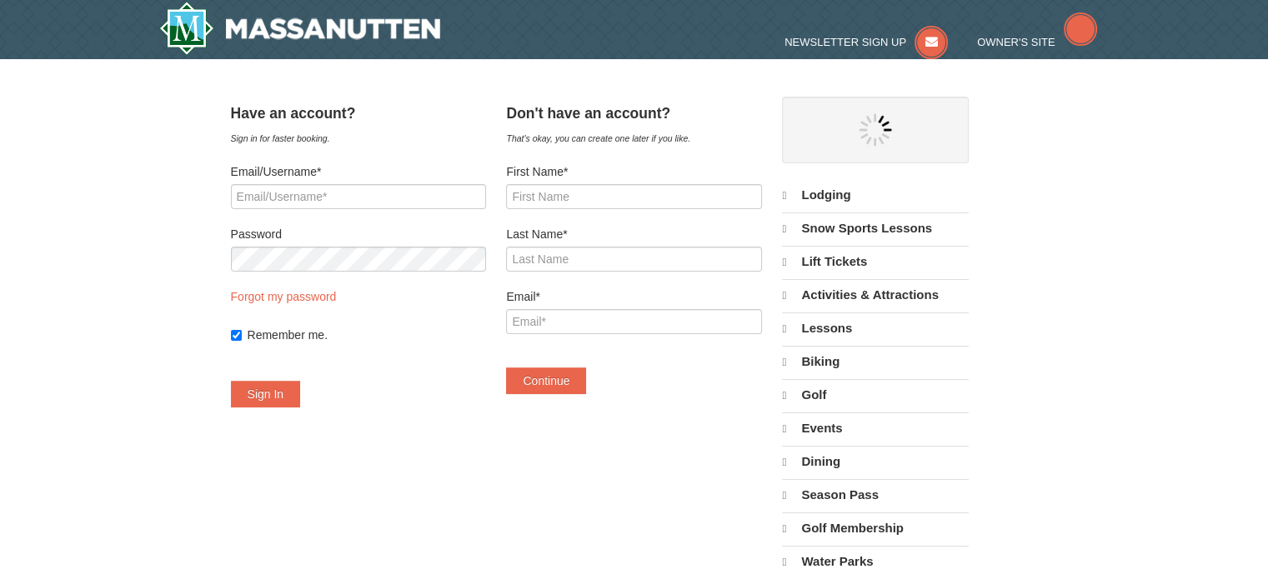
select select "9"
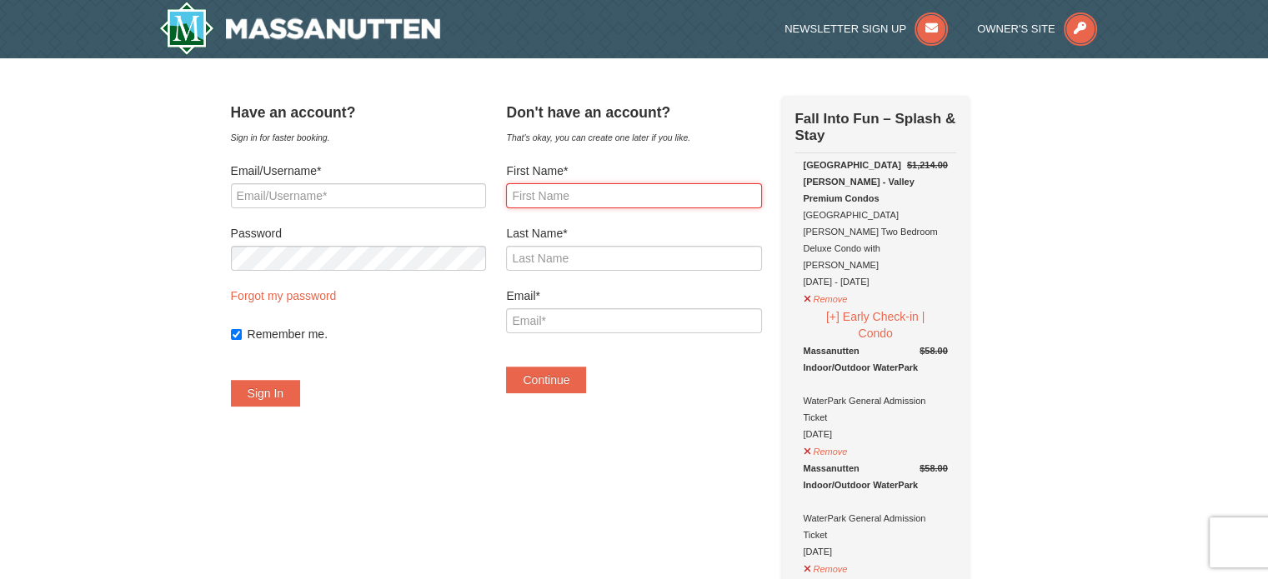
click at [546, 193] on input "First Name*" at bounding box center [633, 195] width 255 height 25
type input "[PERSON_NAME]"
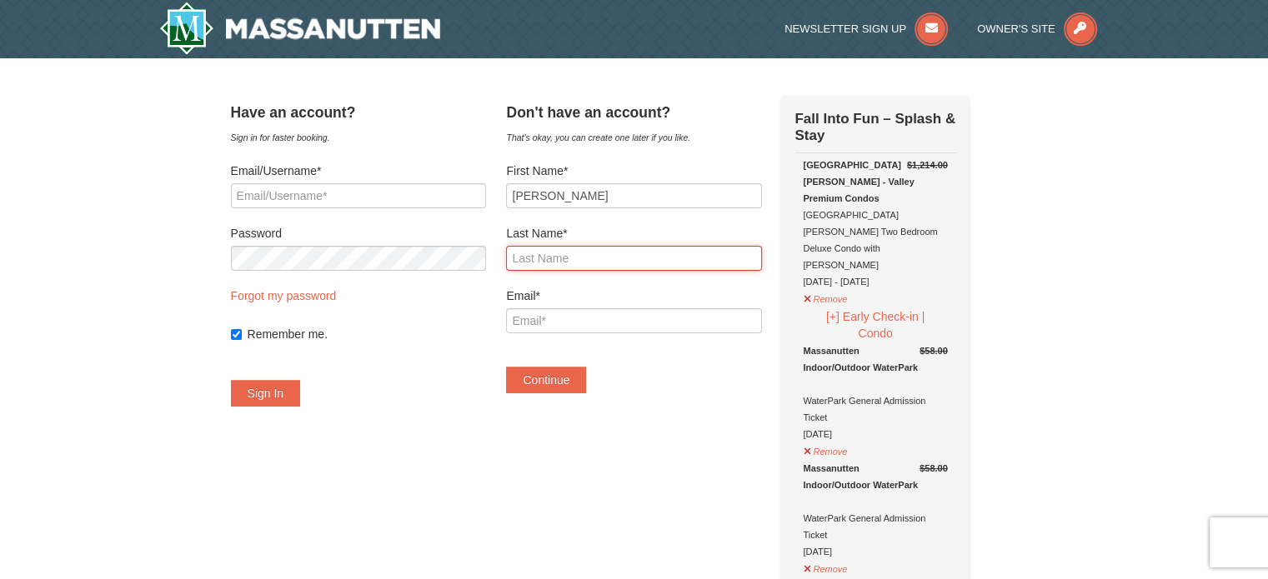
click at [562, 250] on input "Last Name*" at bounding box center [633, 258] width 255 height 25
type input "Monroe"
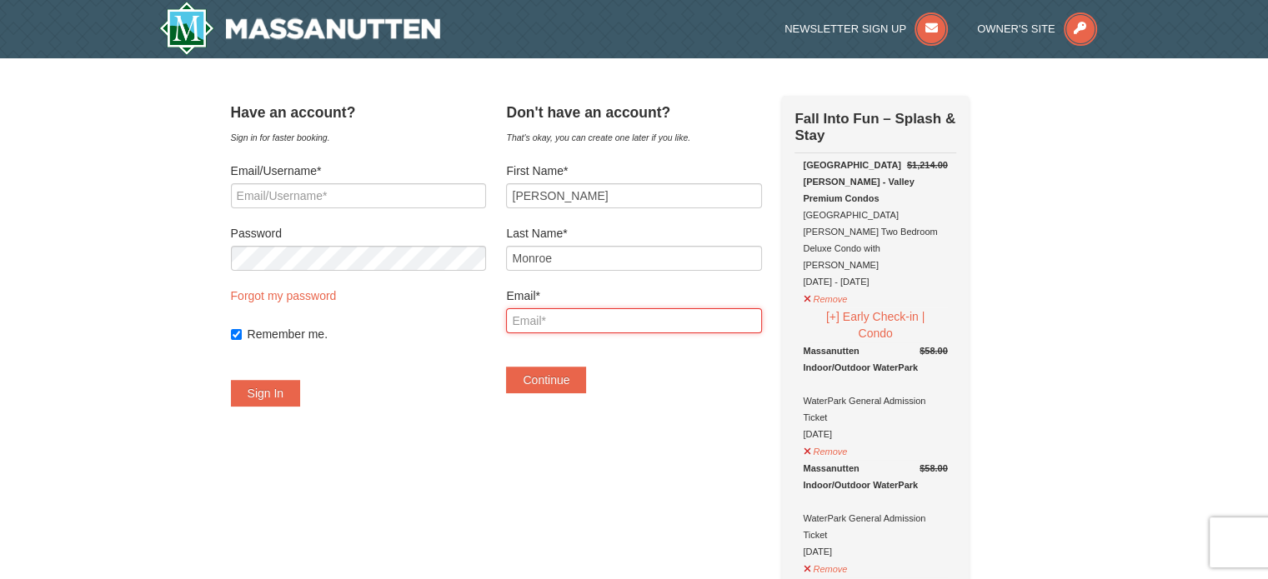
click at [576, 319] on input "Email*" at bounding box center [633, 320] width 255 height 25
type input "[EMAIL_ADDRESS][DOMAIN_NAME]"
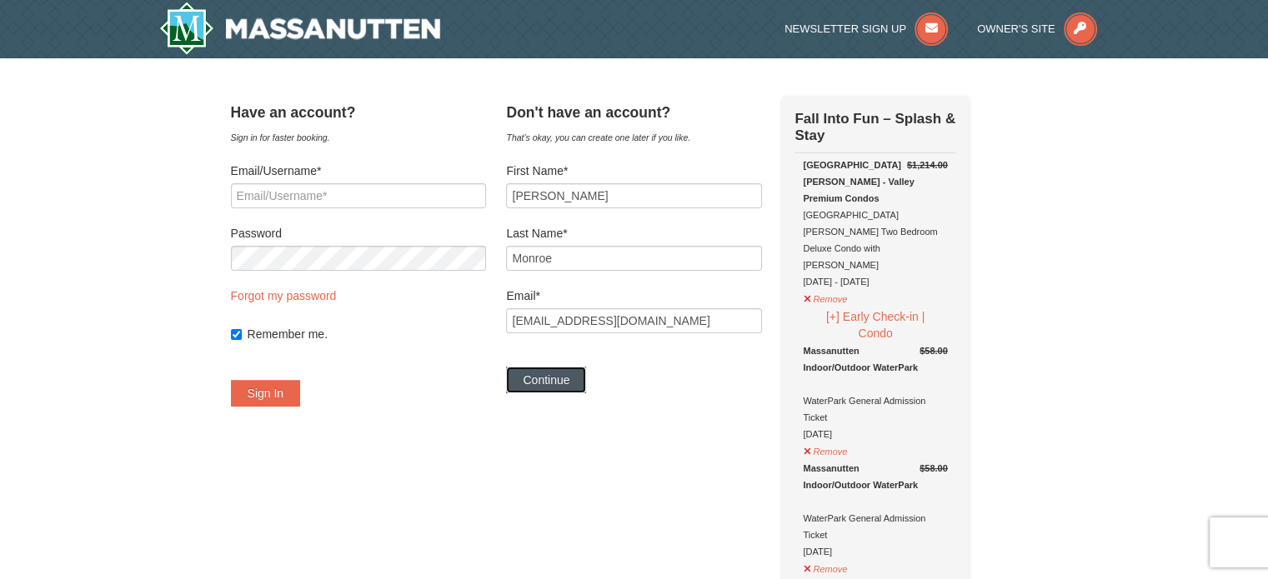
click at [567, 375] on button "Continue" at bounding box center [546, 380] width 80 height 27
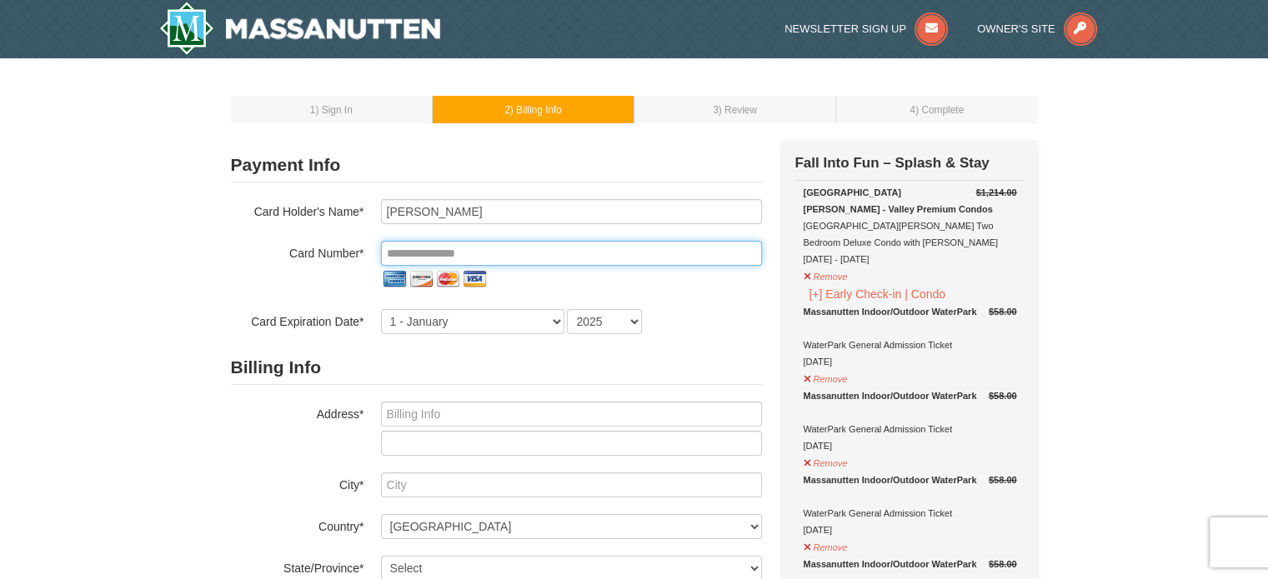
click at [490, 256] on input "tel" at bounding box center [571, 253] width 381 height 25
click at [407, 254] on input "tel" at bounding box center [571, 253] width 381 height 25
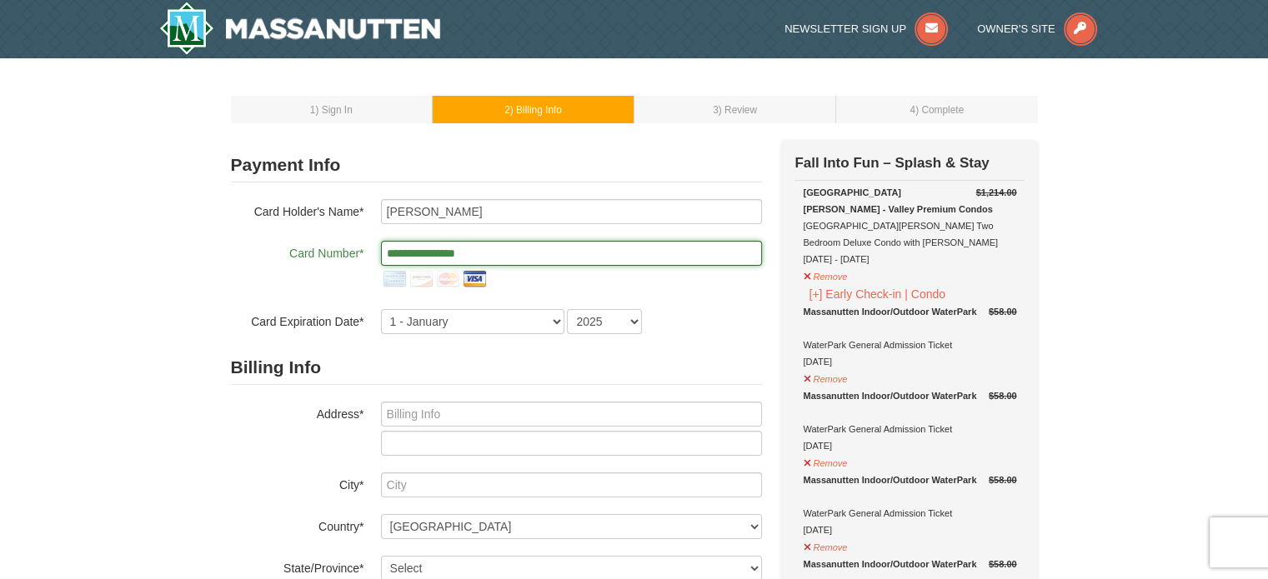
type input "**********"
click at [429, 327] on select "1 - January 2 - February 3 - March 4 - April 5 - May 6 - June 7 - July 8 - Augu…" at bounding box center [472, 321] width 183 height 25
select select "4"
click at [381, 309] on select "1 - January 2 - February 3 - March 4 - April 5 - May 6 - June 7 - July 8 - Augu…" at bounding box center [472, 321] width 183 height 25
click at [589, 319] on select "2025 2026 2027 2028 2029 2030 2031 2032 2033 2034" at bounding box center [604, 321] width 75 height 25
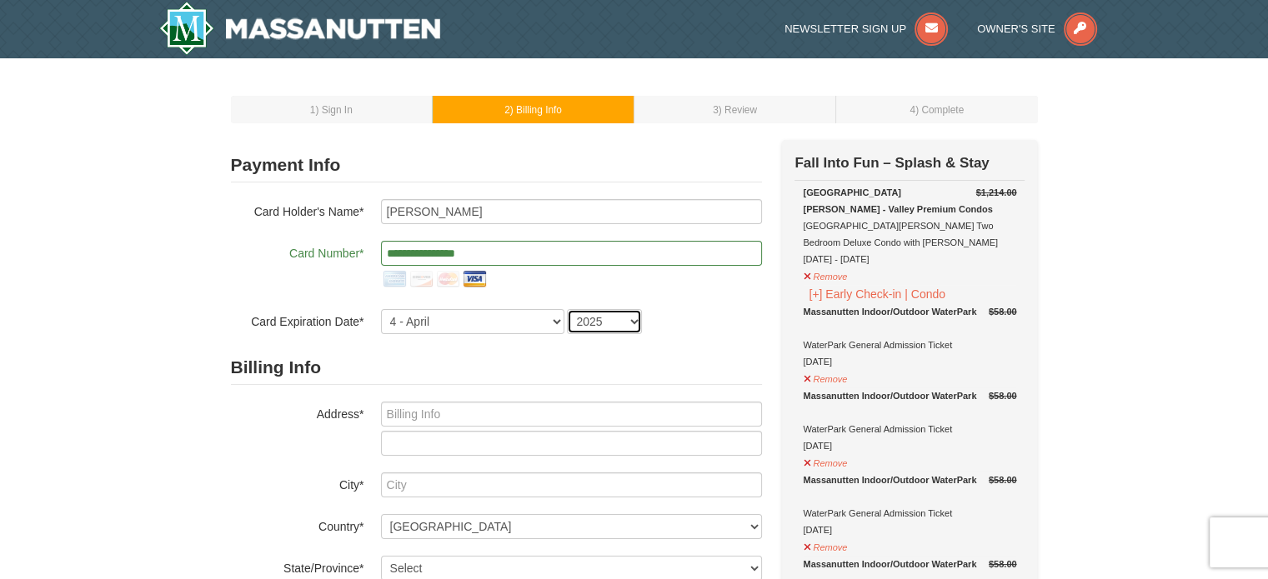
select select "2029"
click at [567, 309] on select "2025 2026 2027 2028 2029 2030 2031 2032 2033 2034" at bounding box center [604, 321] width 75 height 25
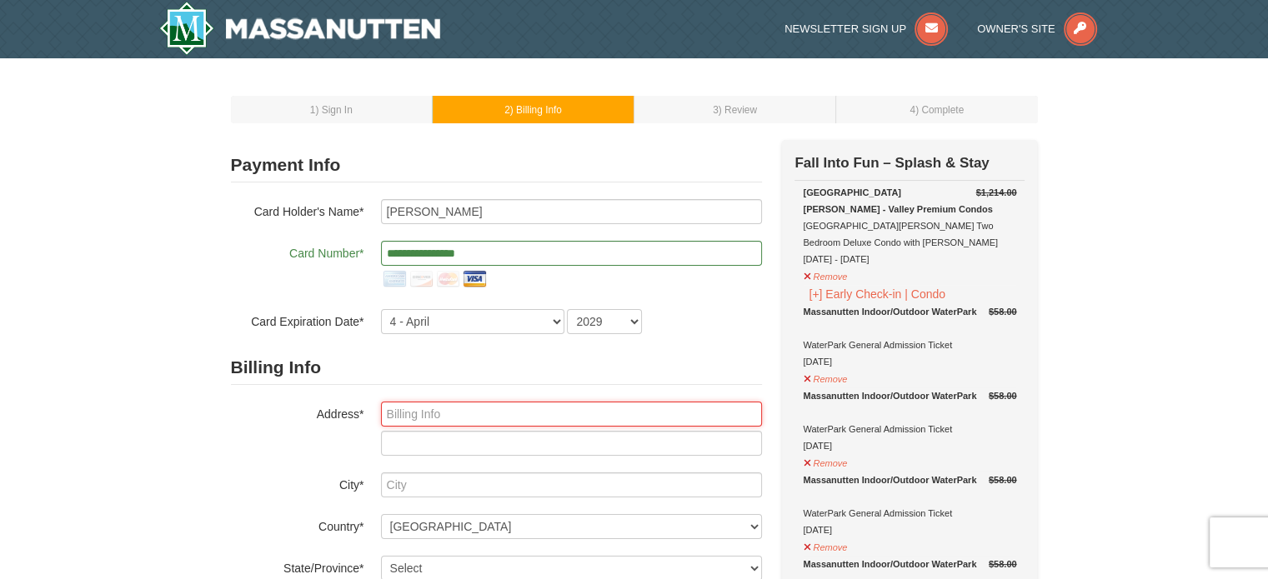
click at [440, 411] on input "text" at bounding box center [571, 414] width 381 height 25
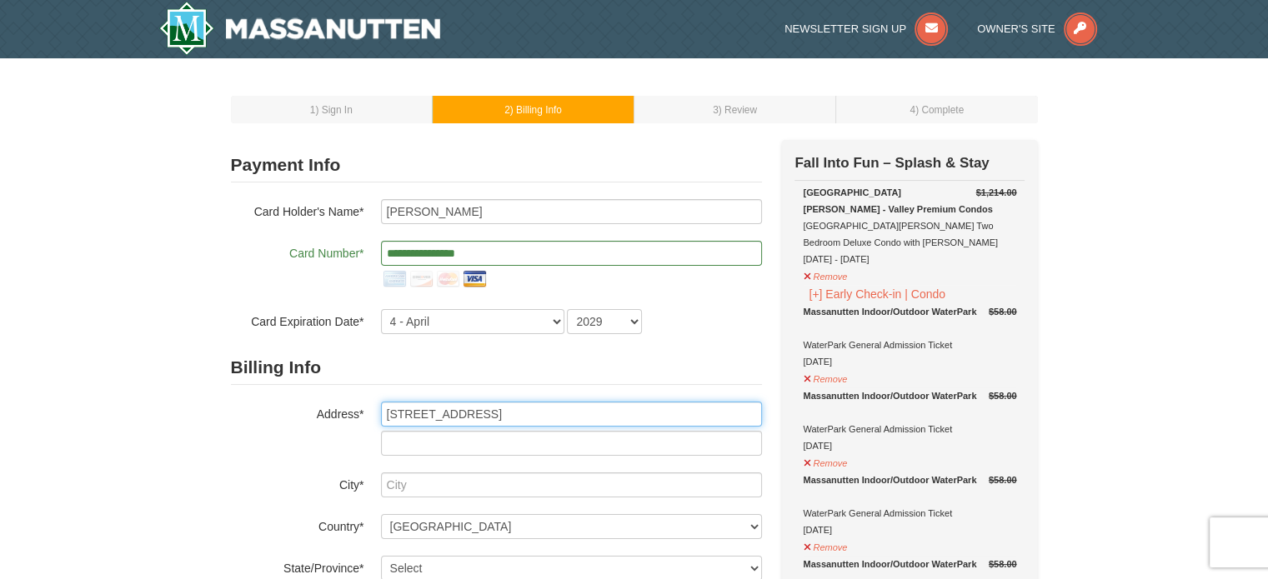
type input "5349 Village Way"
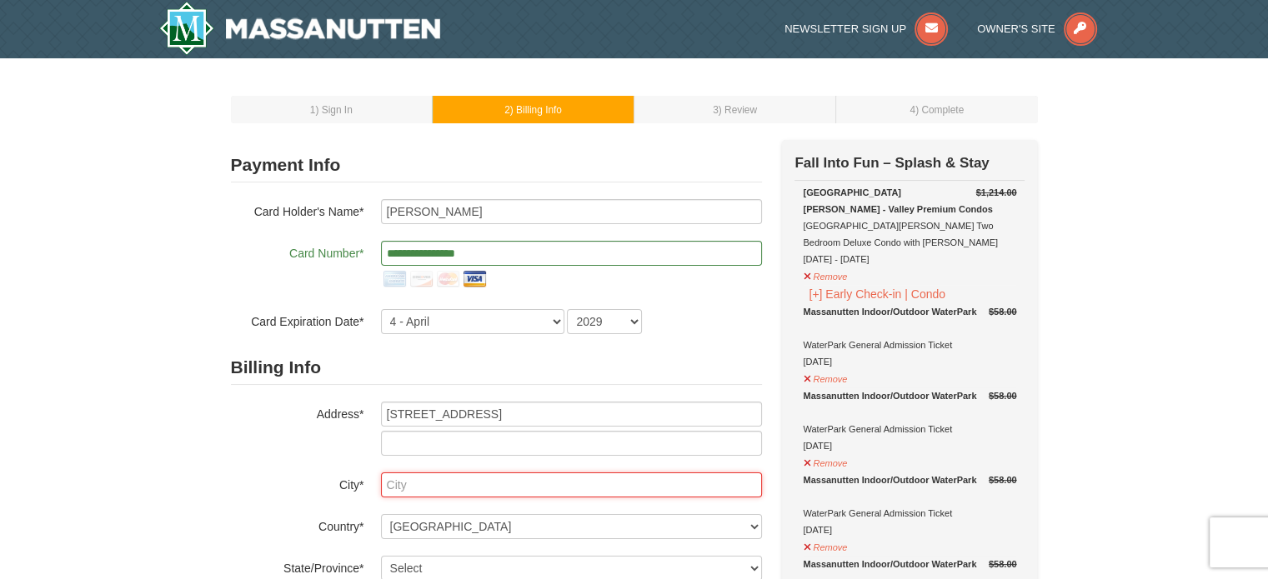
click at [433, 476] on input "text" at bounding box center [571, 485] width 381 height 25
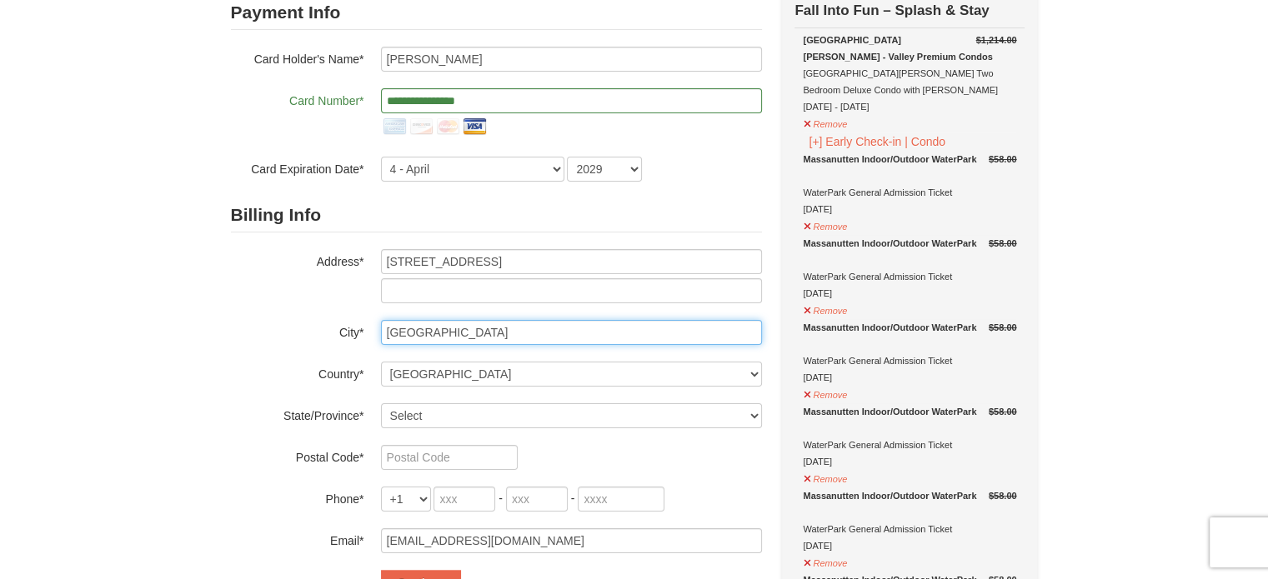
scroll to position [167, 0]
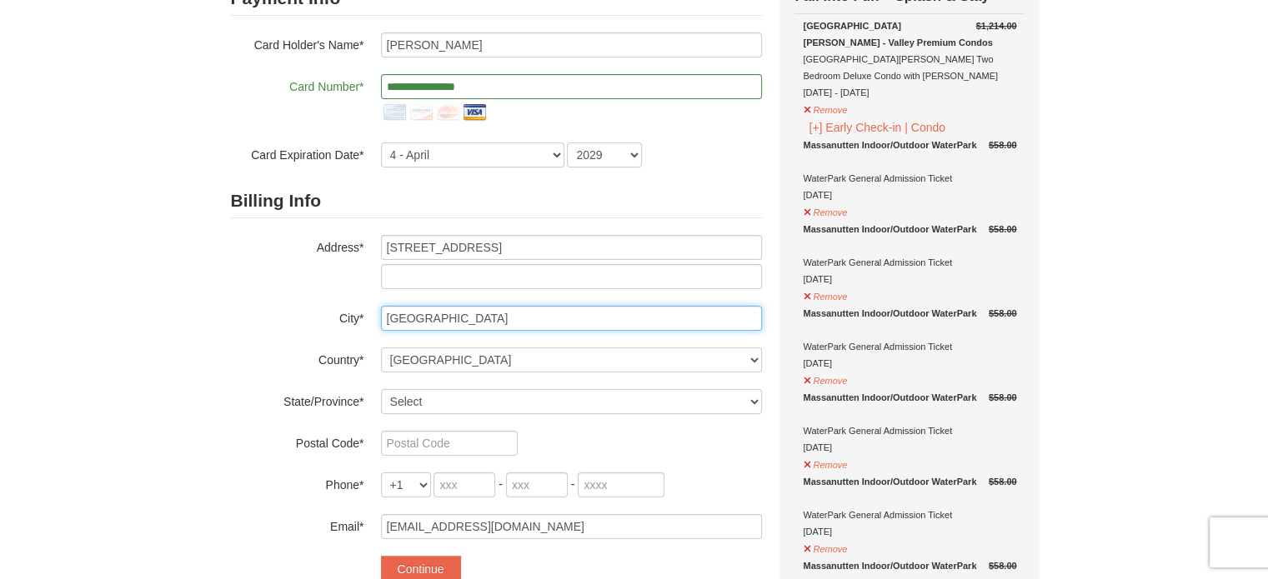
type input "Nashville"
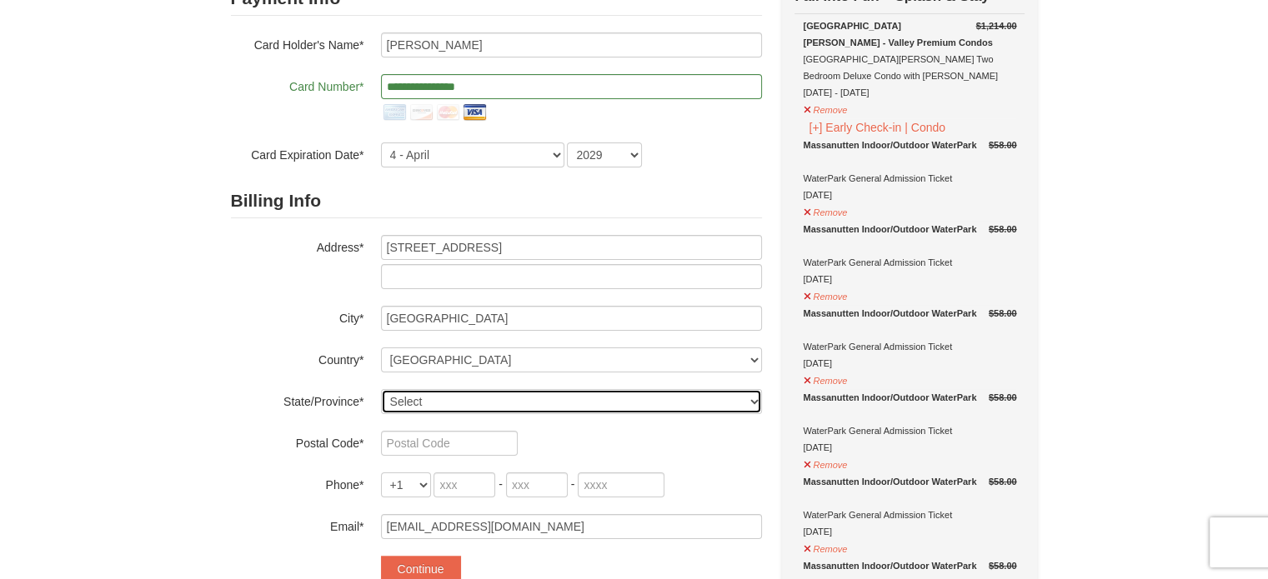
click at [420, 395] on select "Select Alabama Alaska American Samoa Arizona Arkansas California Colorado Conne…" at bounding box center [571, 401] width 381 height 25
select select "TN"
click at [381, 389] on select "Select Alabama Alaska American Samoa Arizona Arkansas California Colorado Conne…" at bounding box center [571, 401] width 381 height 25
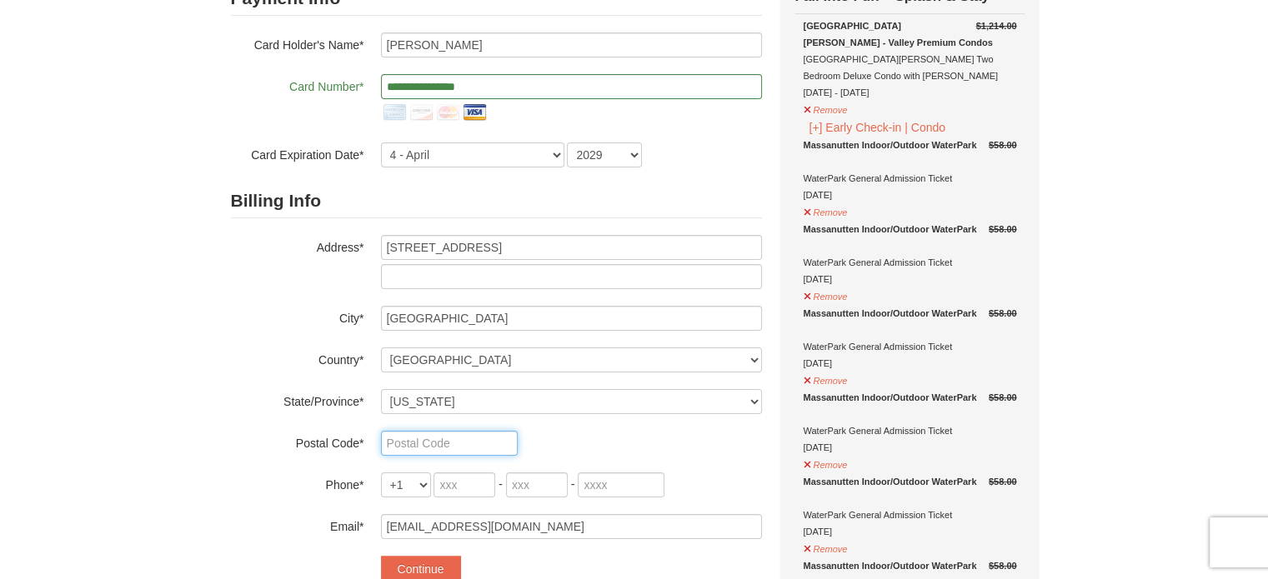
click at [400, 441] on input "text" at bounding box center [449, 443] width 137 height 25
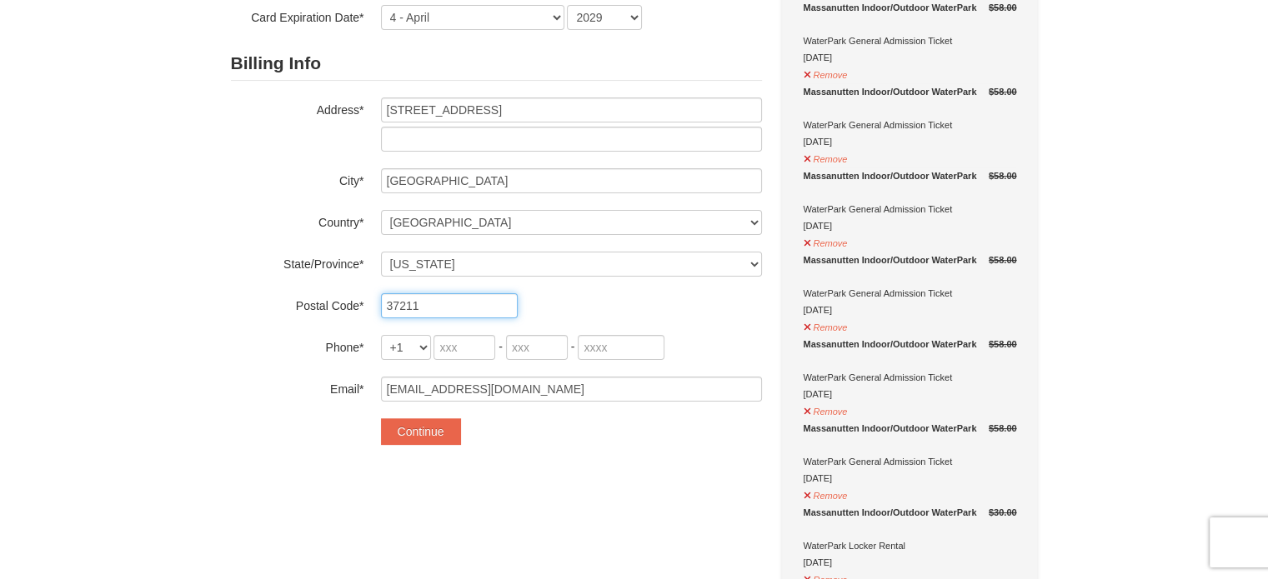
scroll to position [334, 0]
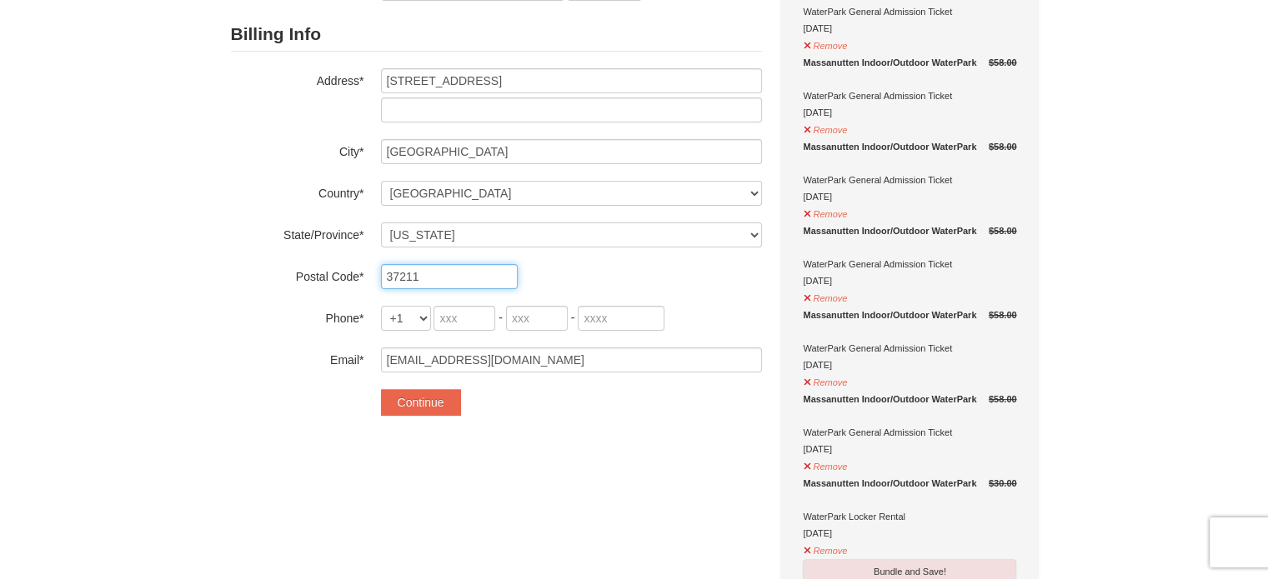
type input "37211"
click at [460, 324] on input "tel" at bounding box center [465, 318] width 62 height 25
type input "615"
type input "397"
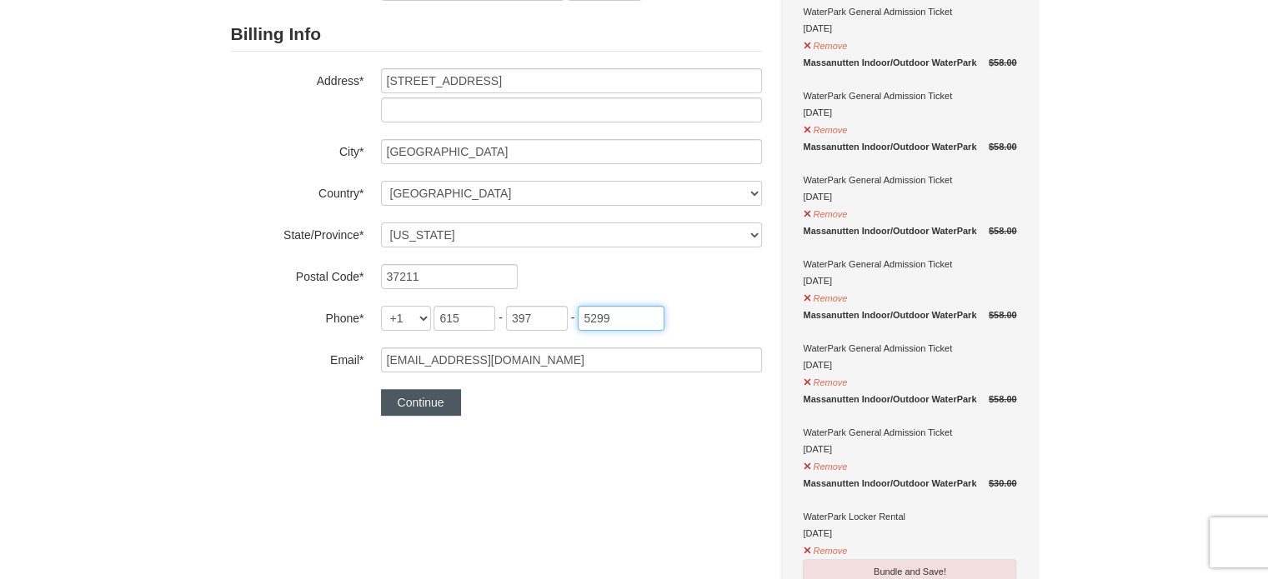
type input "5299"
click at [416, 411] on button "Continue" at bounding box center [421, 402] width 80 height 27
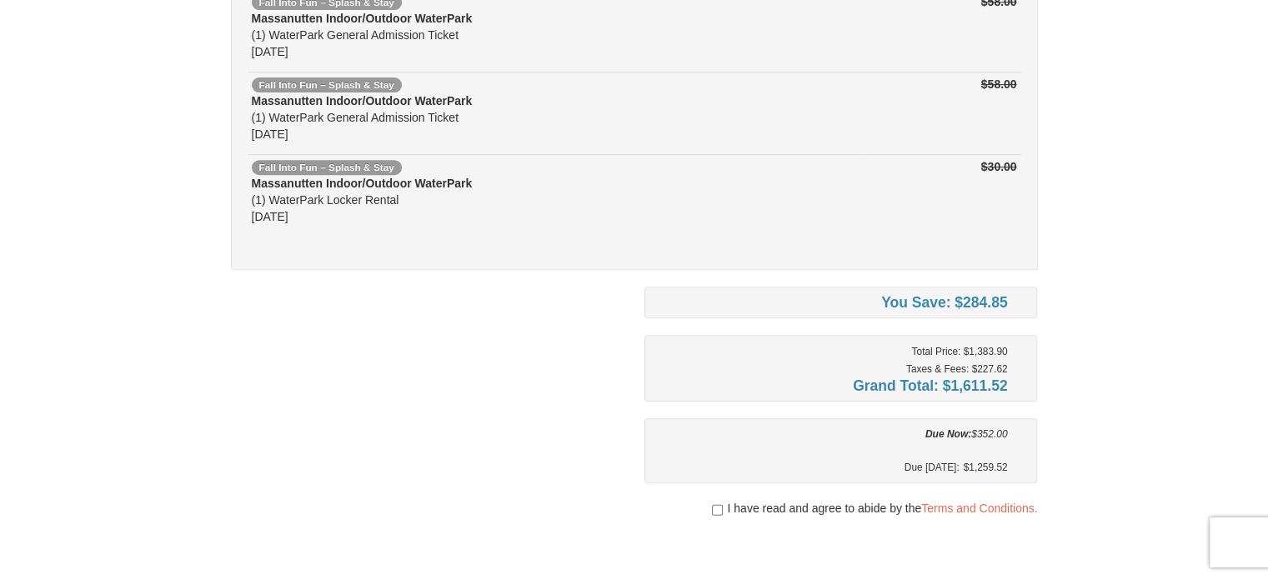
scroll to position [750, 0]
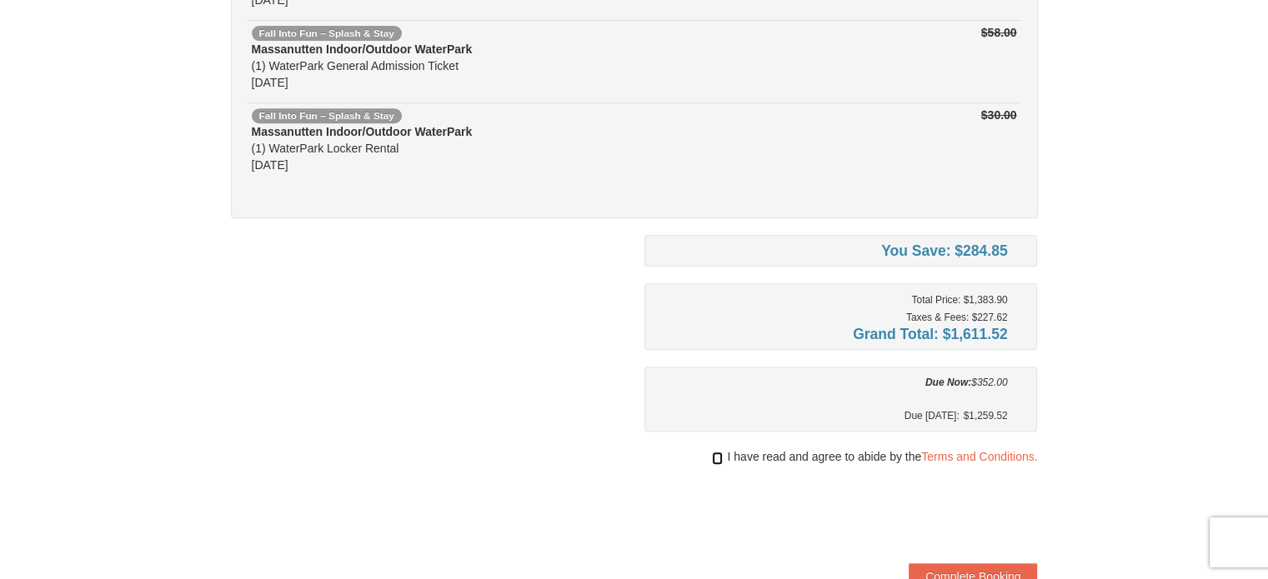
click at [712, 452] on input "checkbox" at bounding box center [717, 458] width 11 height 13
click at [961, 452] on link "Terms and Conditions." at bounding box center [979, 456] width 116 height 13
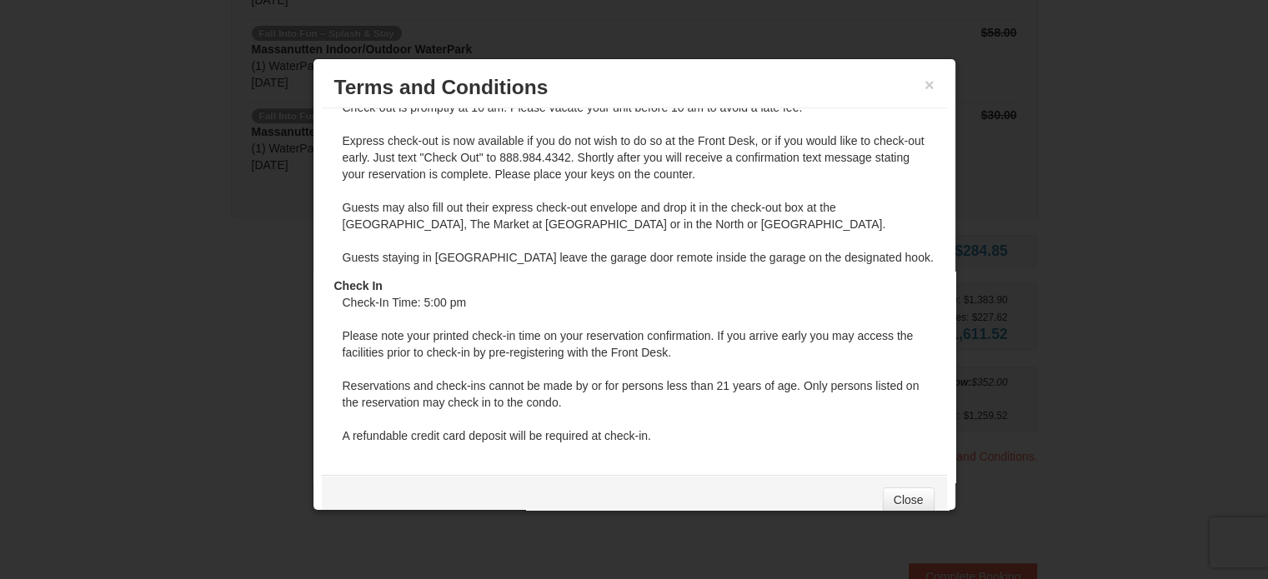
scroll to position [1743, 0]
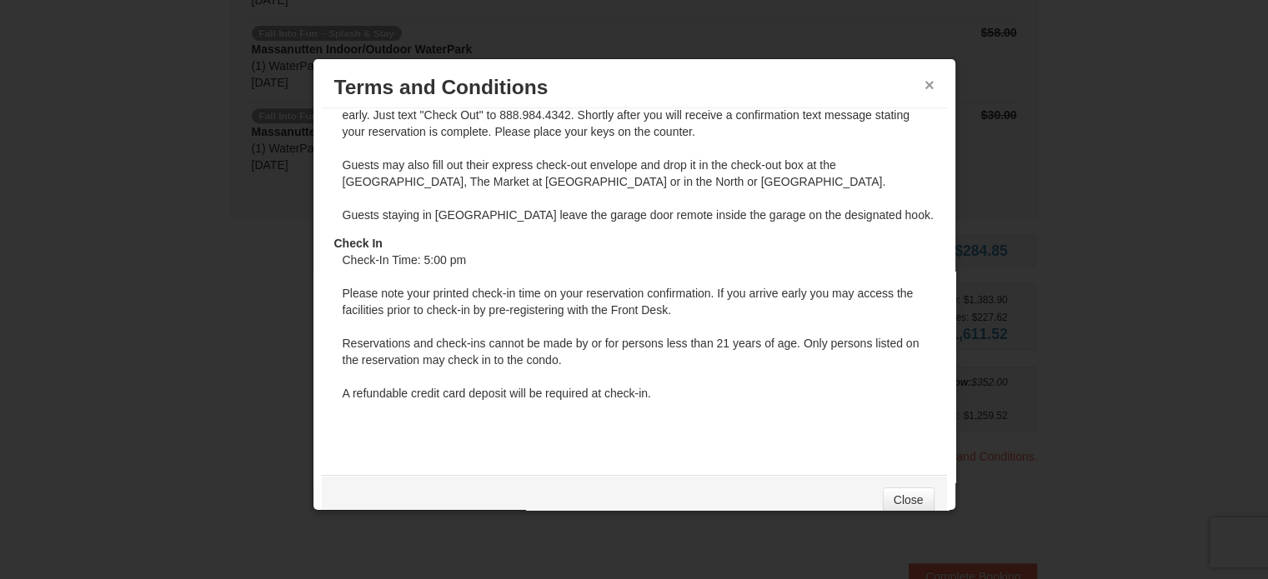
click at [925, 86] on button "×" at bounding box center [930, 85] width 10 height 17
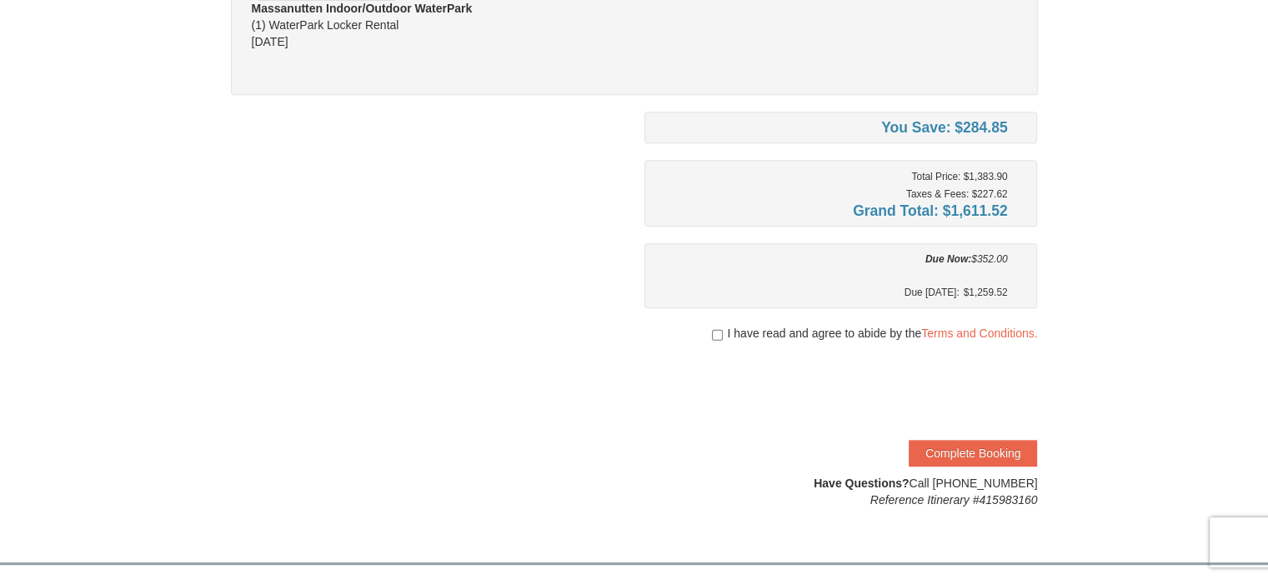
scroll to position [917, 0]
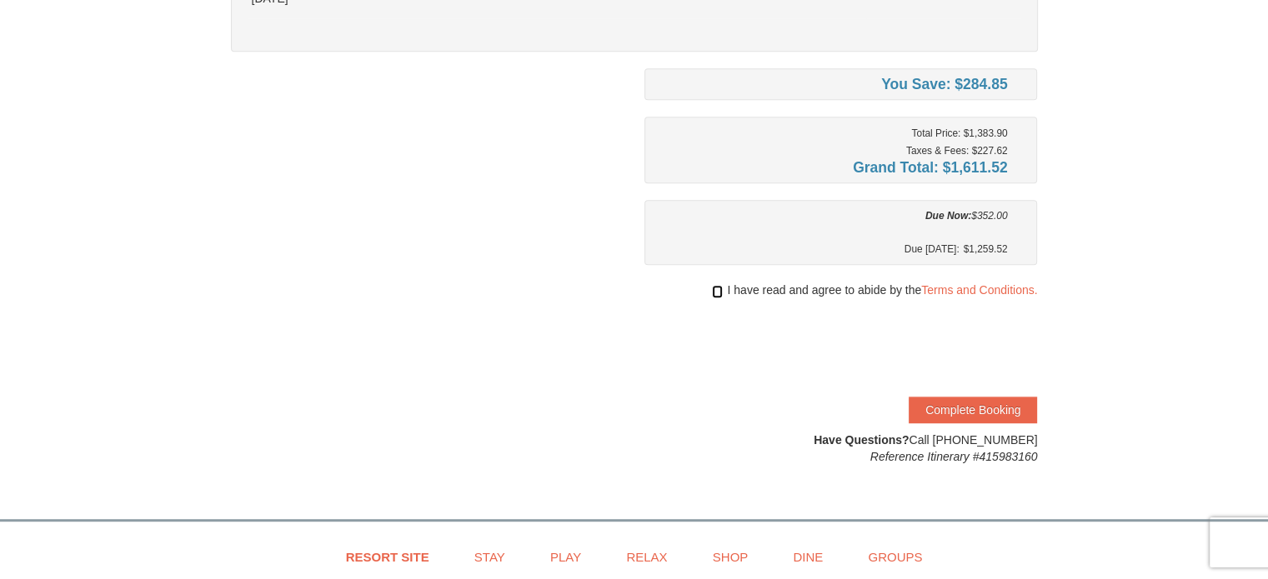
click at [712, 285] on input "checkbox" at bounding box center [717, 291] width 11 height 13
checkbox input "true"
click at [931, 404] on button "Complete Booking" at bounding box center [973, 410] width 128 height 27
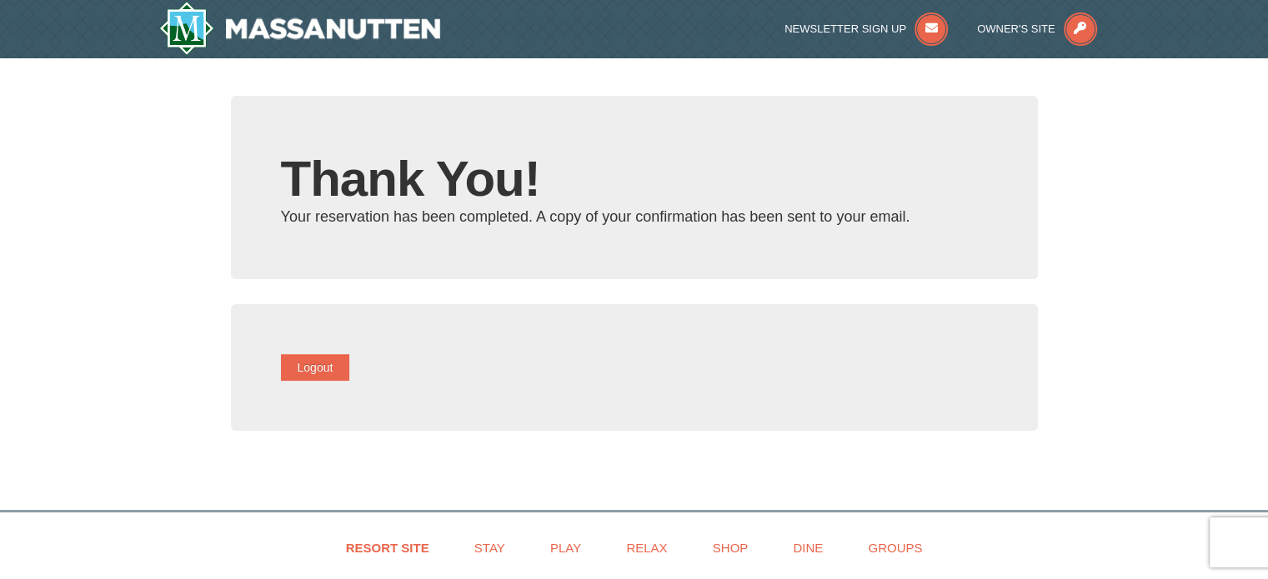
type input "jlroller22@gmail.com"
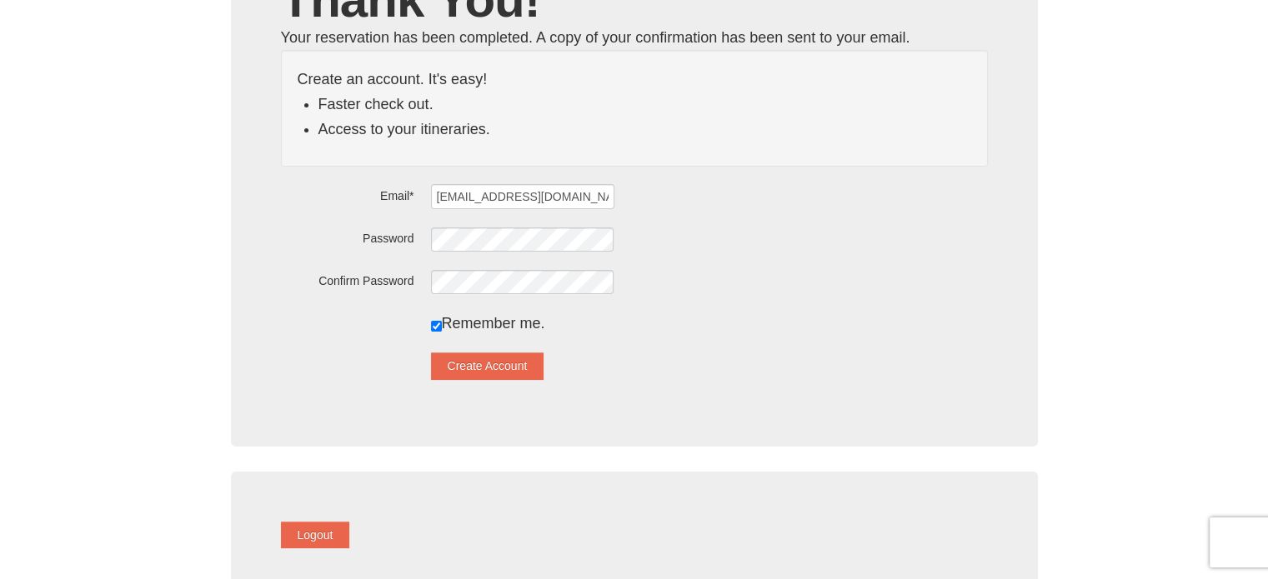
scroll to position [250, 0]
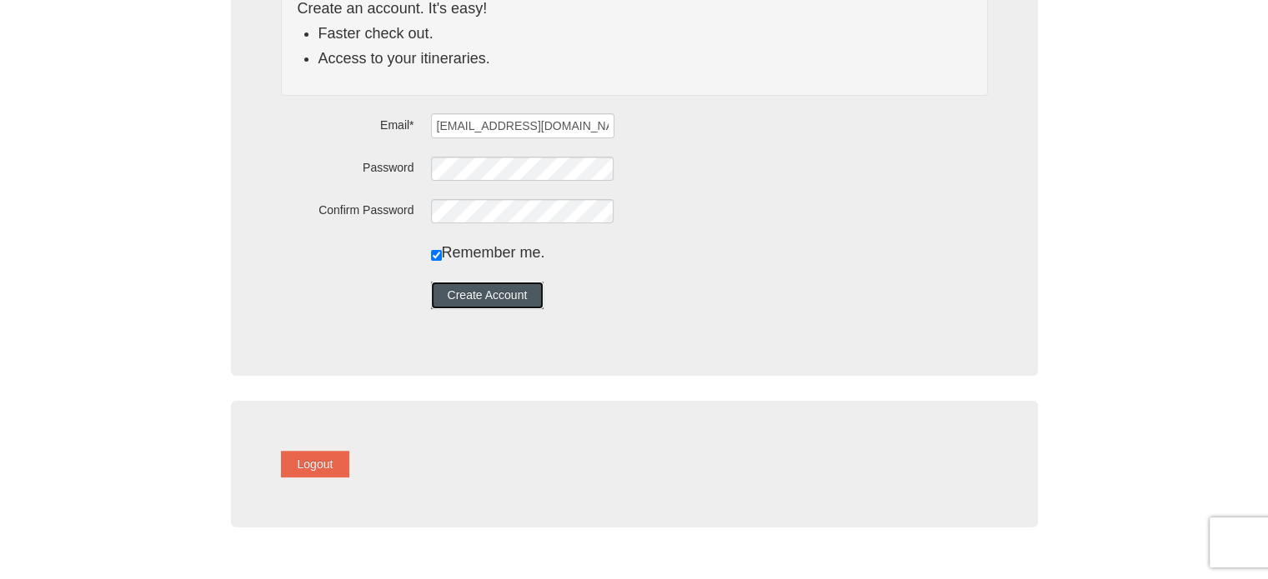
click button "Create Account"
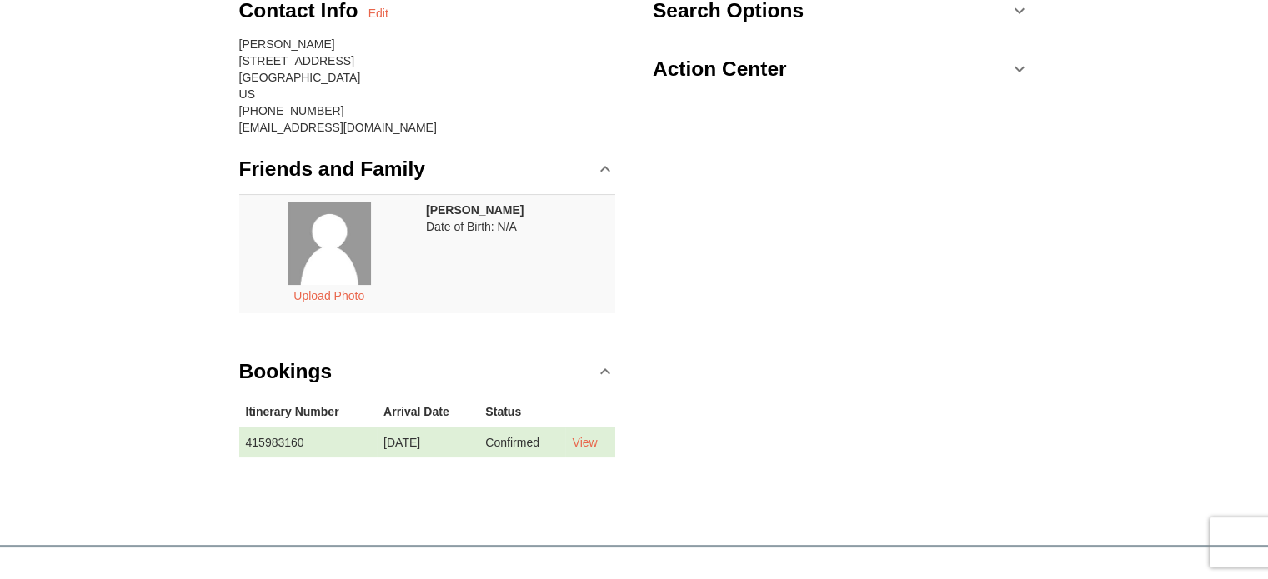
scroll to position [250, 0]
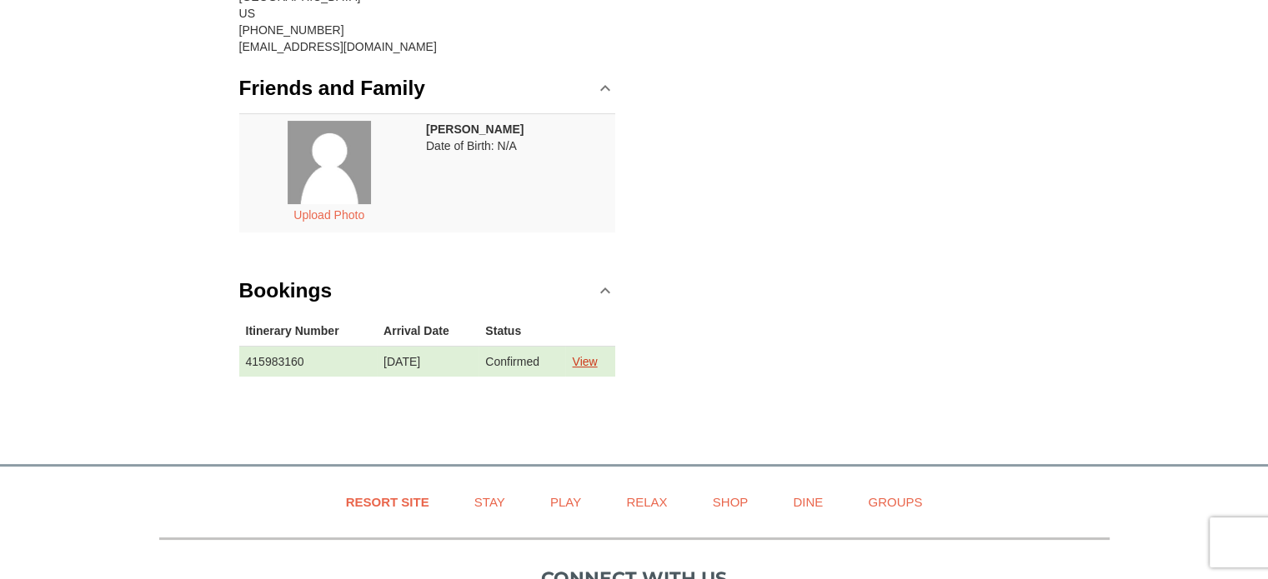
click at [597, 357] on link "View" at bounding box center [584, 361] width 25 height 13
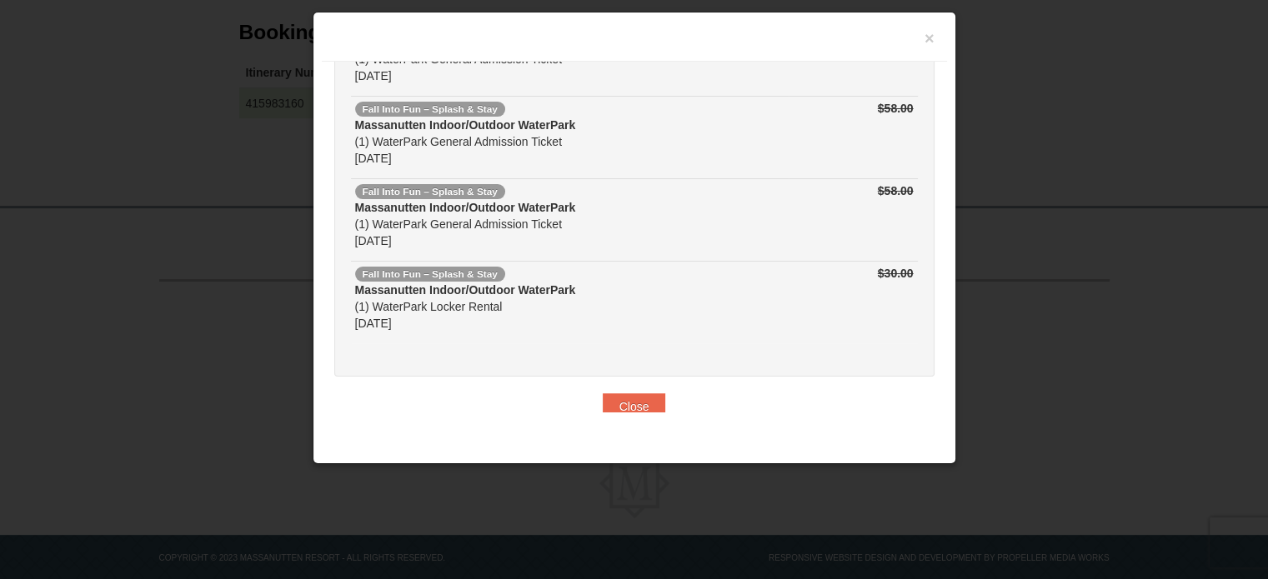
scroll to position [533, 0]
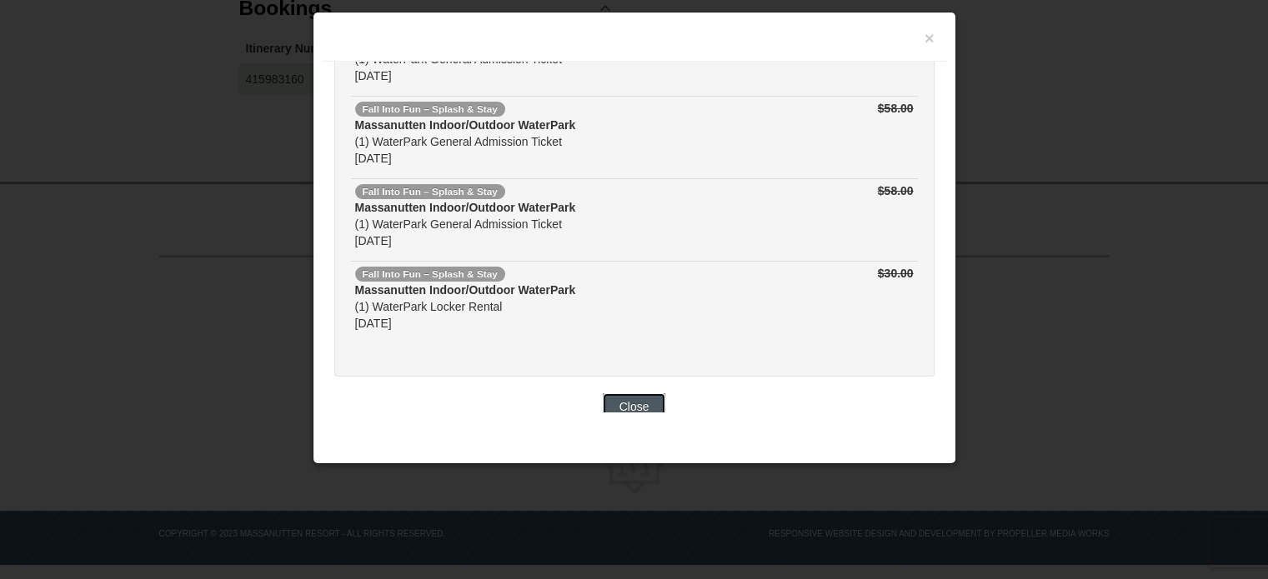
click at [620, 394] on button "Close" at bounding box center [634, 407] width 63 height 27
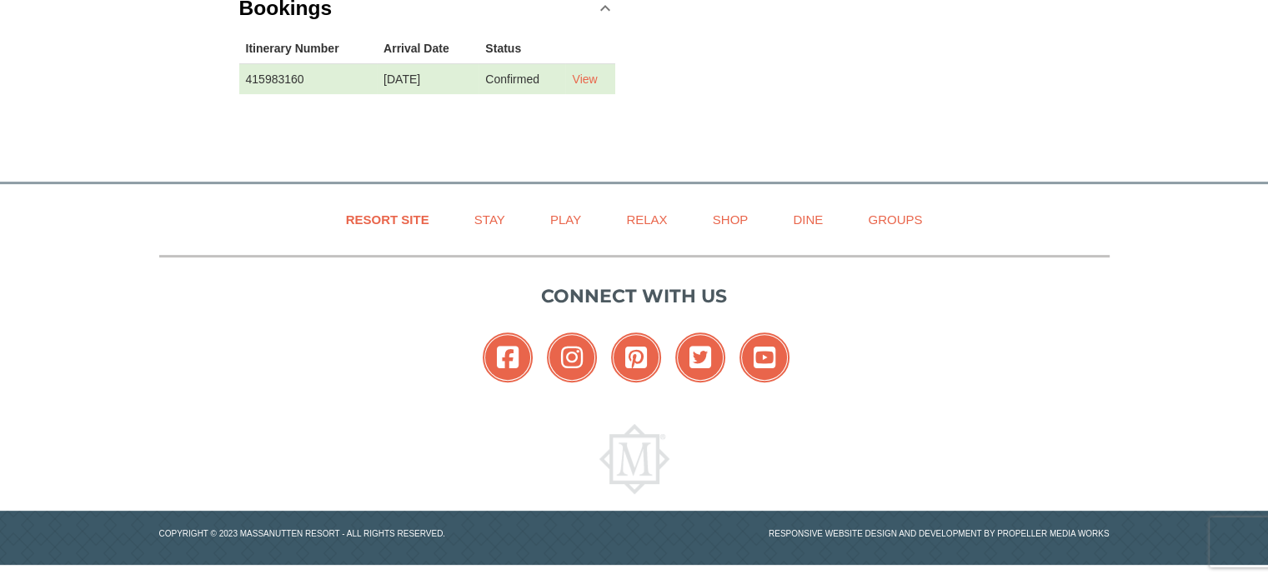
click at [336, 349] on ul "Facebook Instagram Pinterest Twitter YouTube" at bounding box center [634, 362] width 951 height 58
click at [567, 221] on link "Play" at bounding box center [565, 220] width 73 height 38
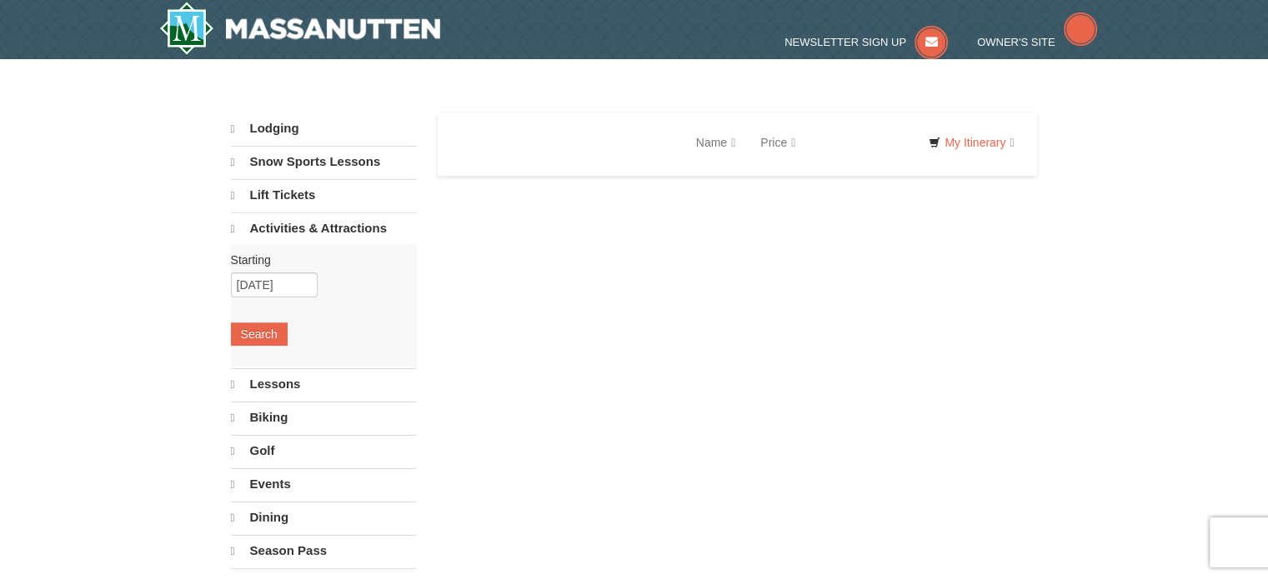
select select "9"
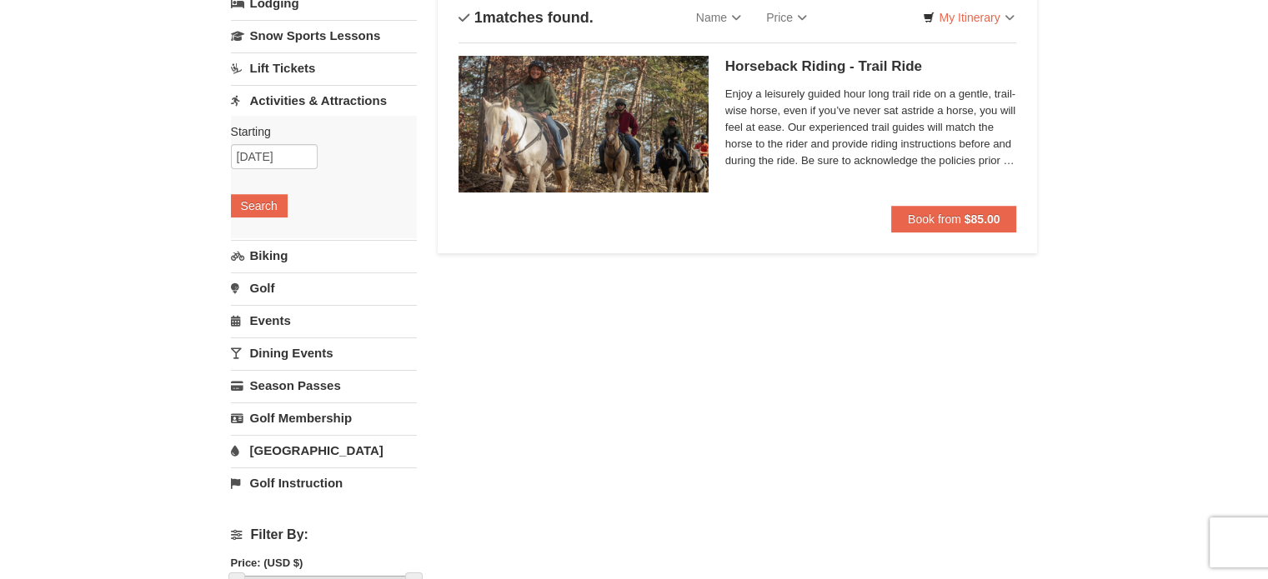
scroll to position [167, 0]
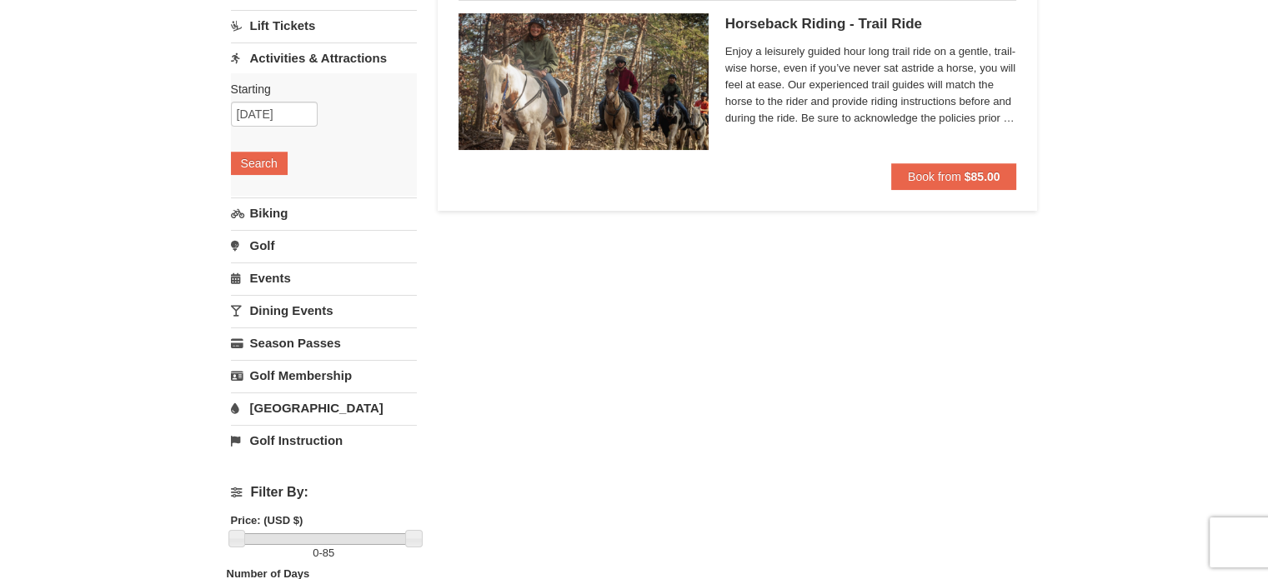
click at [272, 281] on link "Events" at bounding box center [324, 278] width 186 height 31
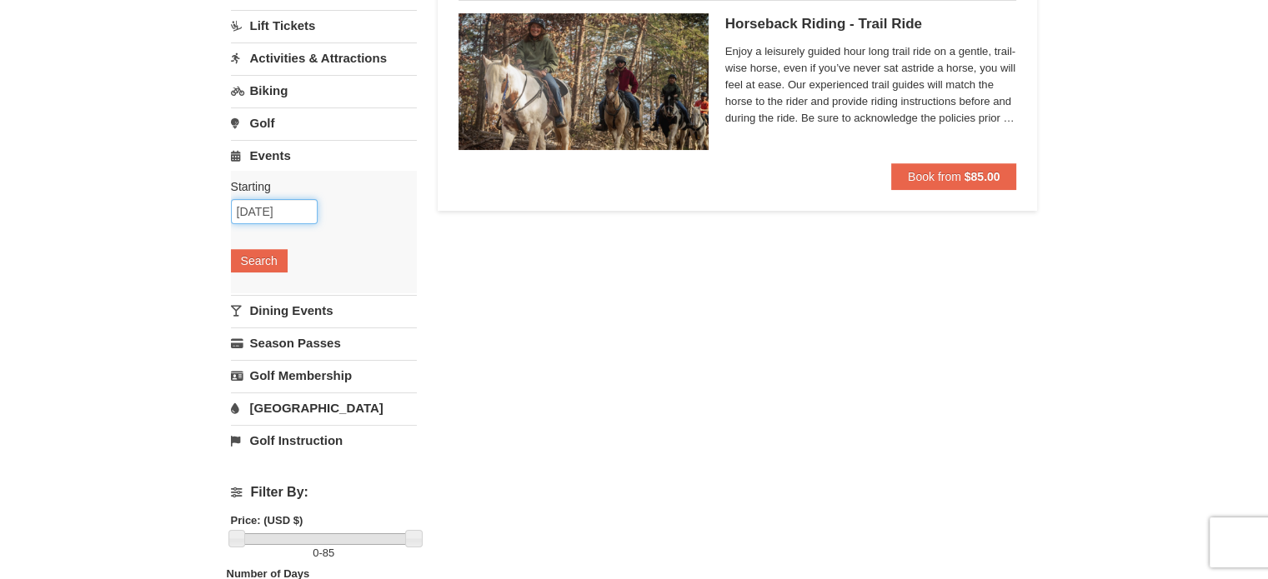
click at [290, 208] on input "[DATE]" at bounding box center [274, 211] width 87 height 25
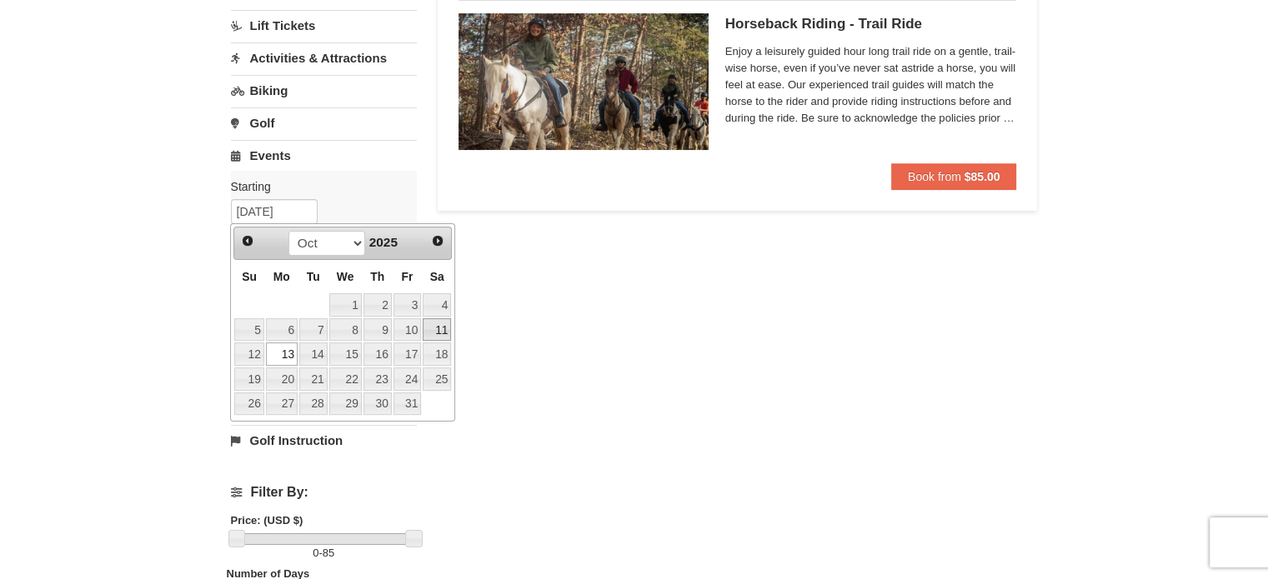
click at [436, 327] on link "11" at bounding box center [437, 330] width 28 height 23
type input "10/11/2025"
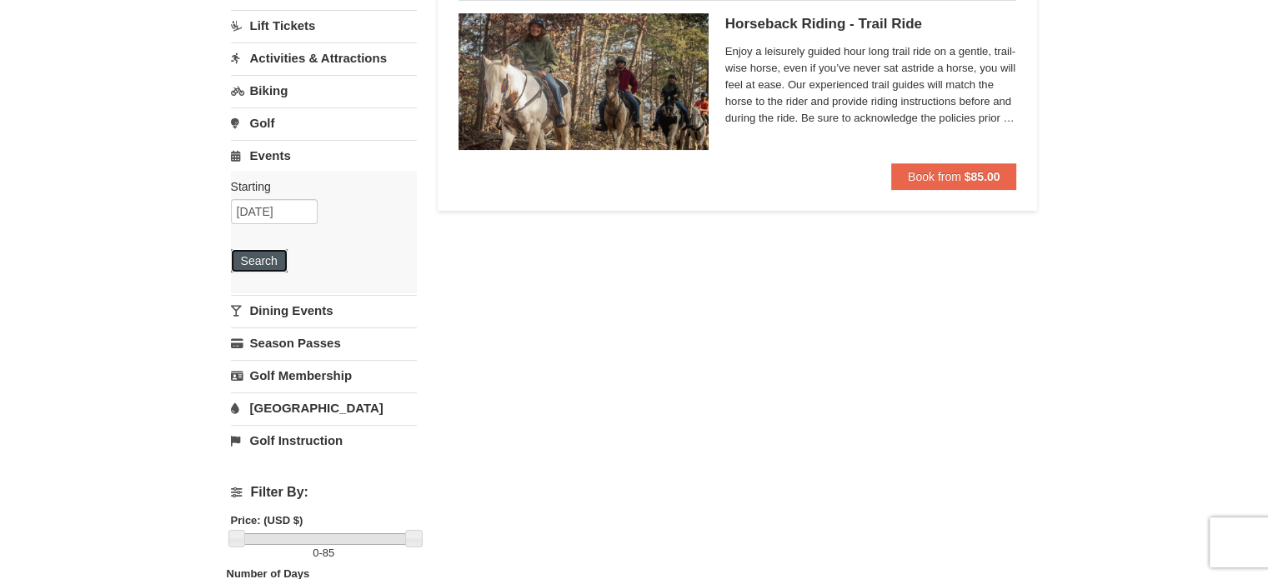
click at [260, 262] on button "Search" at bounding box center [259, 260] width 57 height 23
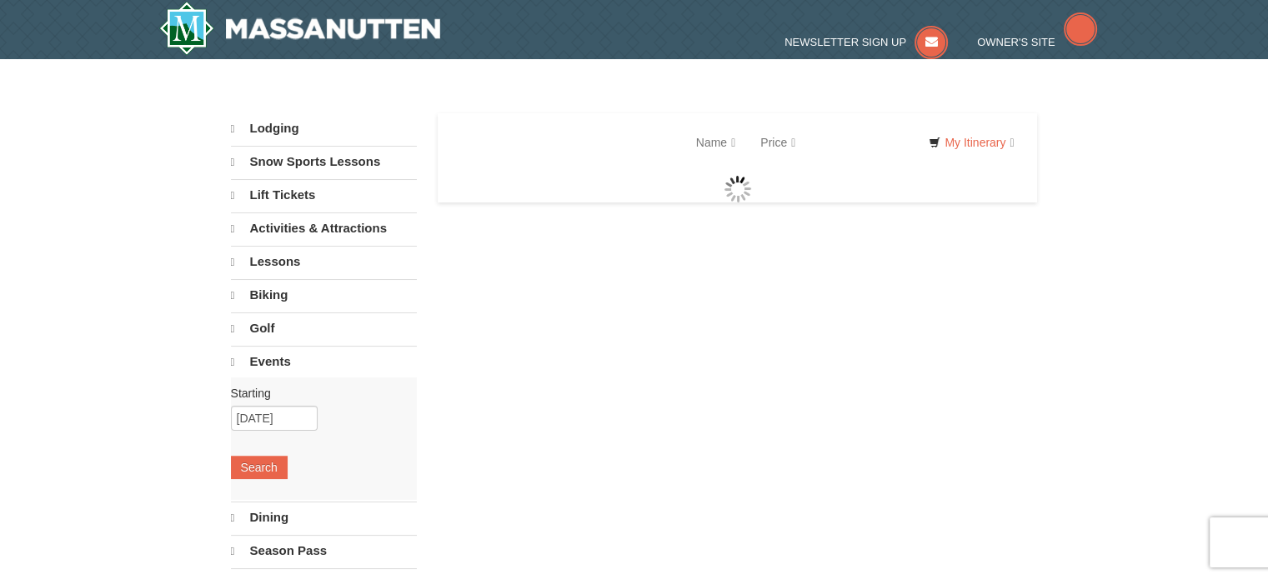
select select "9"
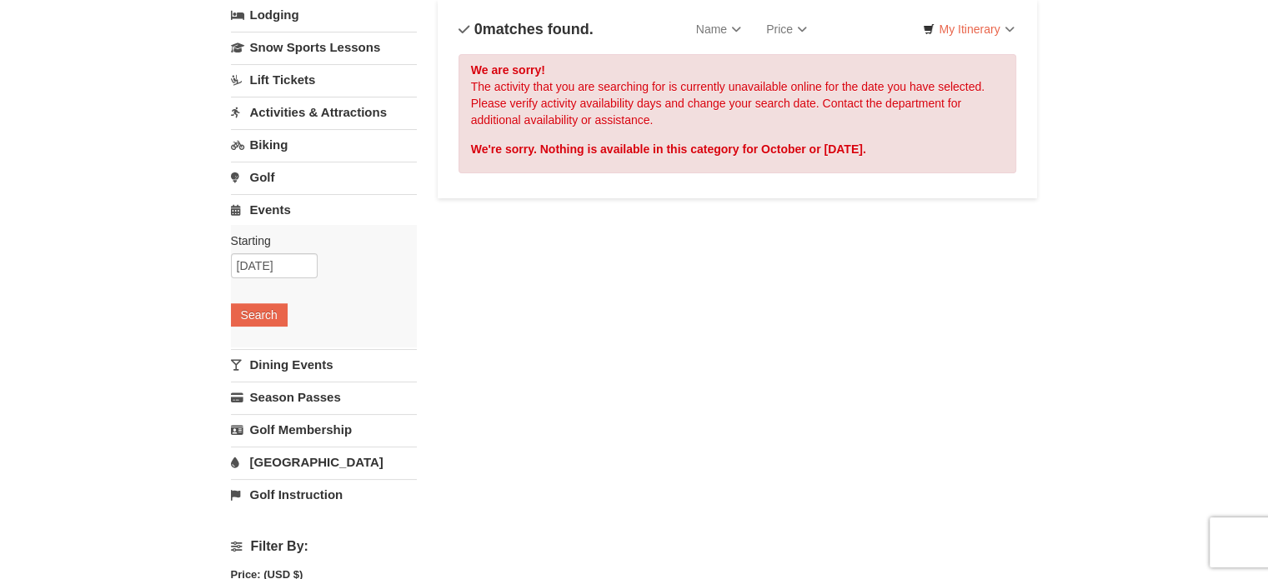
scroll to position [167, 0]
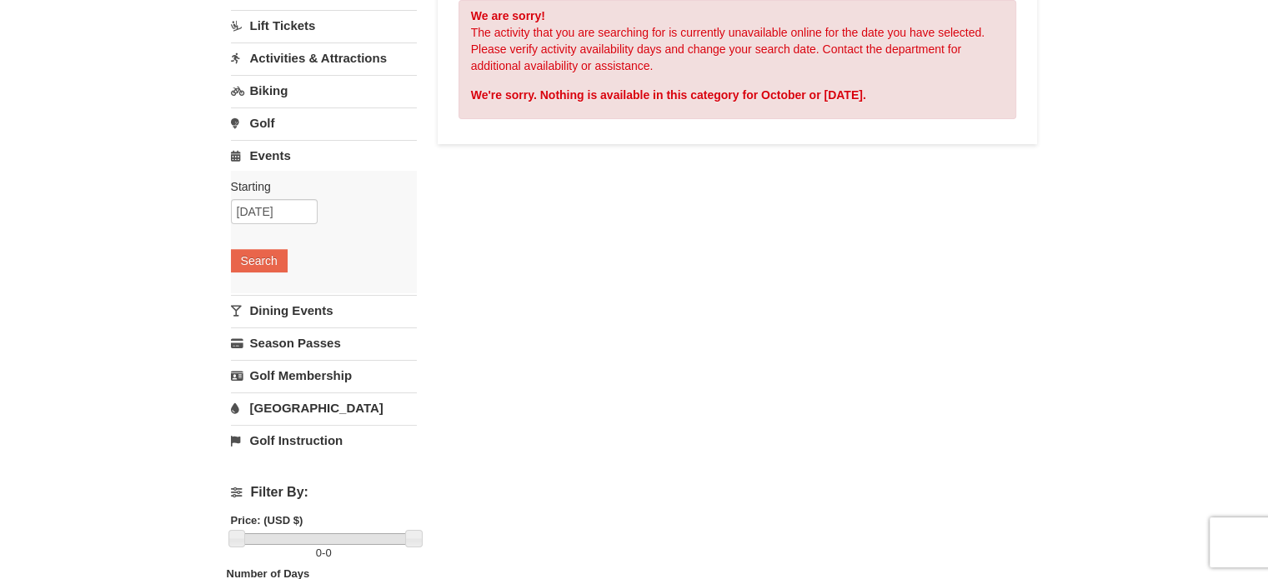
click at [258, 307] on link "Dining Events" at bounding box center [324, 310] width 186 height 31
click at [259, 289] on button "Search" at bounding box center [259, 293] width 57 height 23
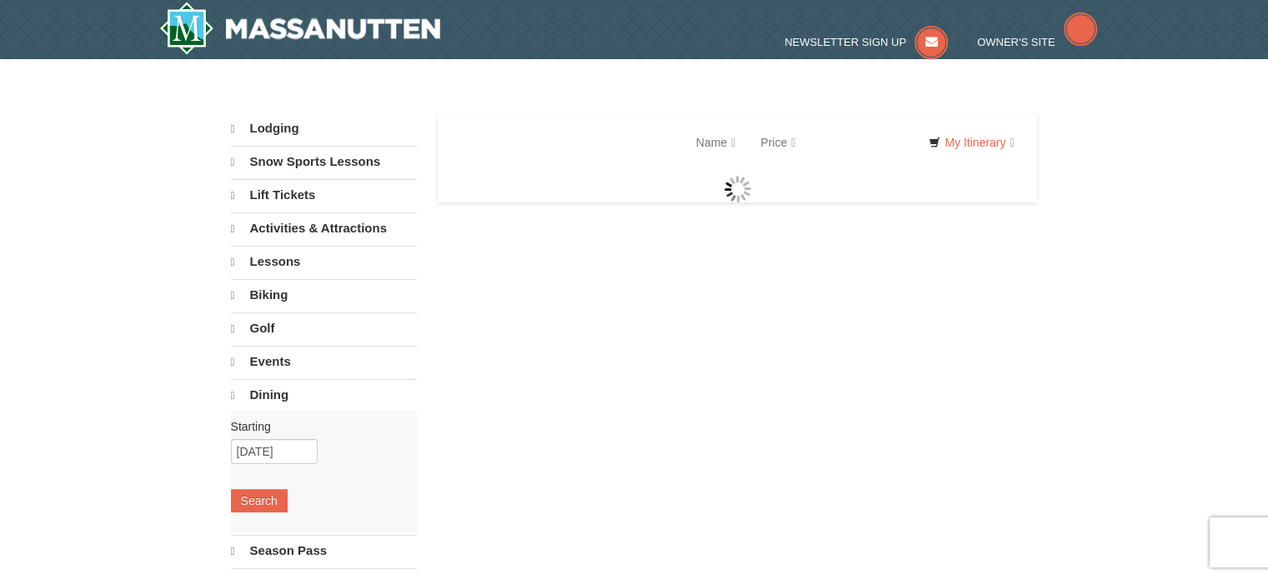
select select "9"
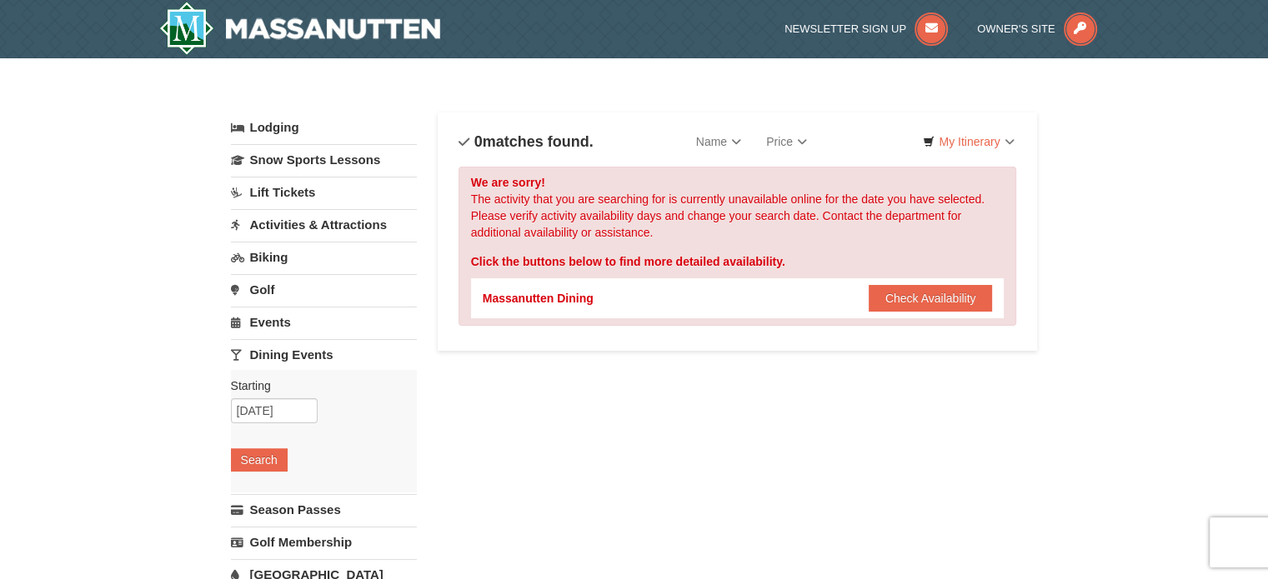
click at [306, 223] on link "Activities & Attractions" at bounding box center [324, 224] width 186 height 31
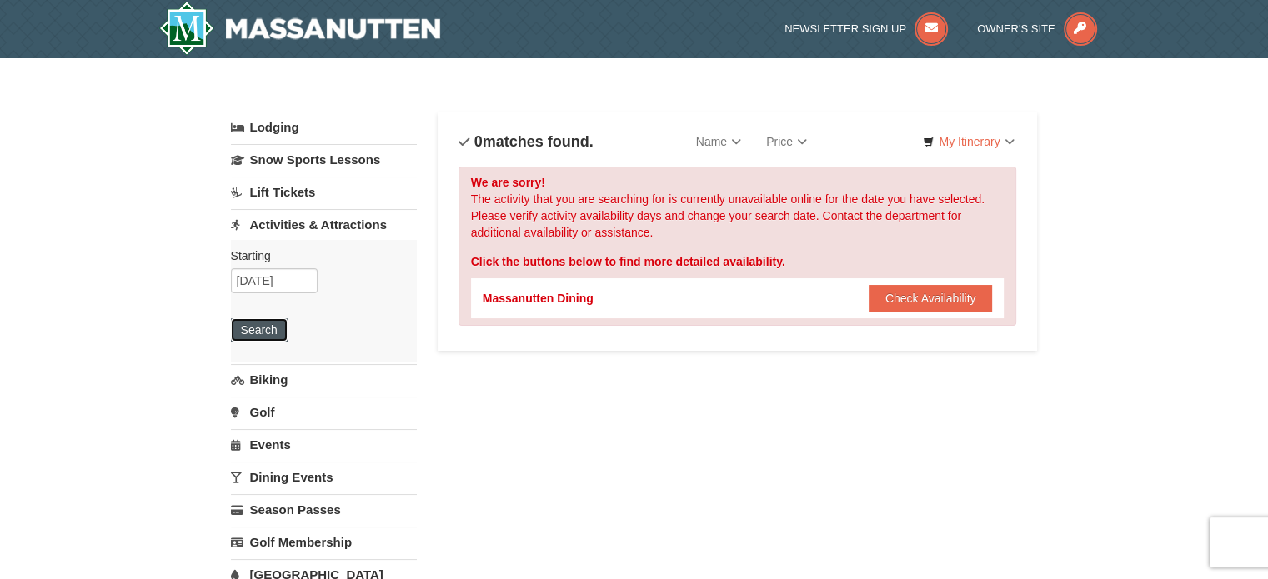
click at [256, 327] on button "Search" at bounding box center [259, 330] width 57 height 23
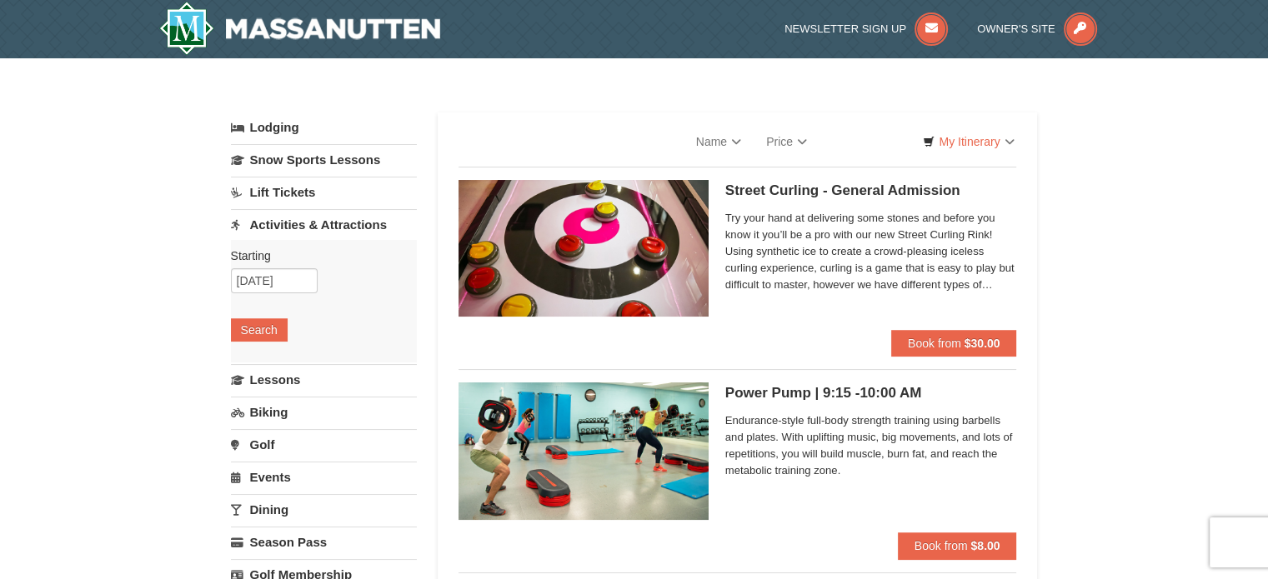
select select "9"
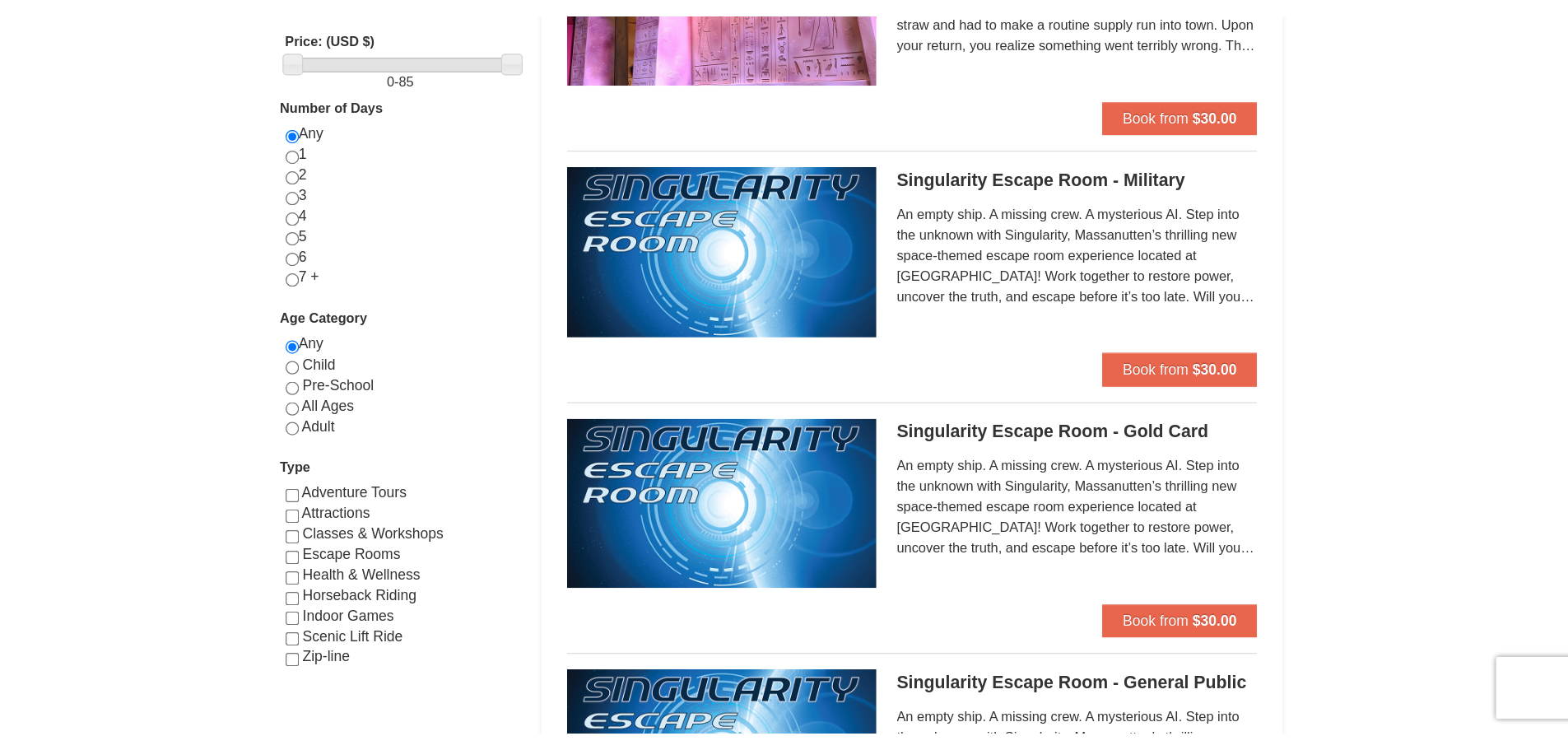
scroll to position [740, 0]
